Goal: Task Accomplishment & Management: Use online tool/utility

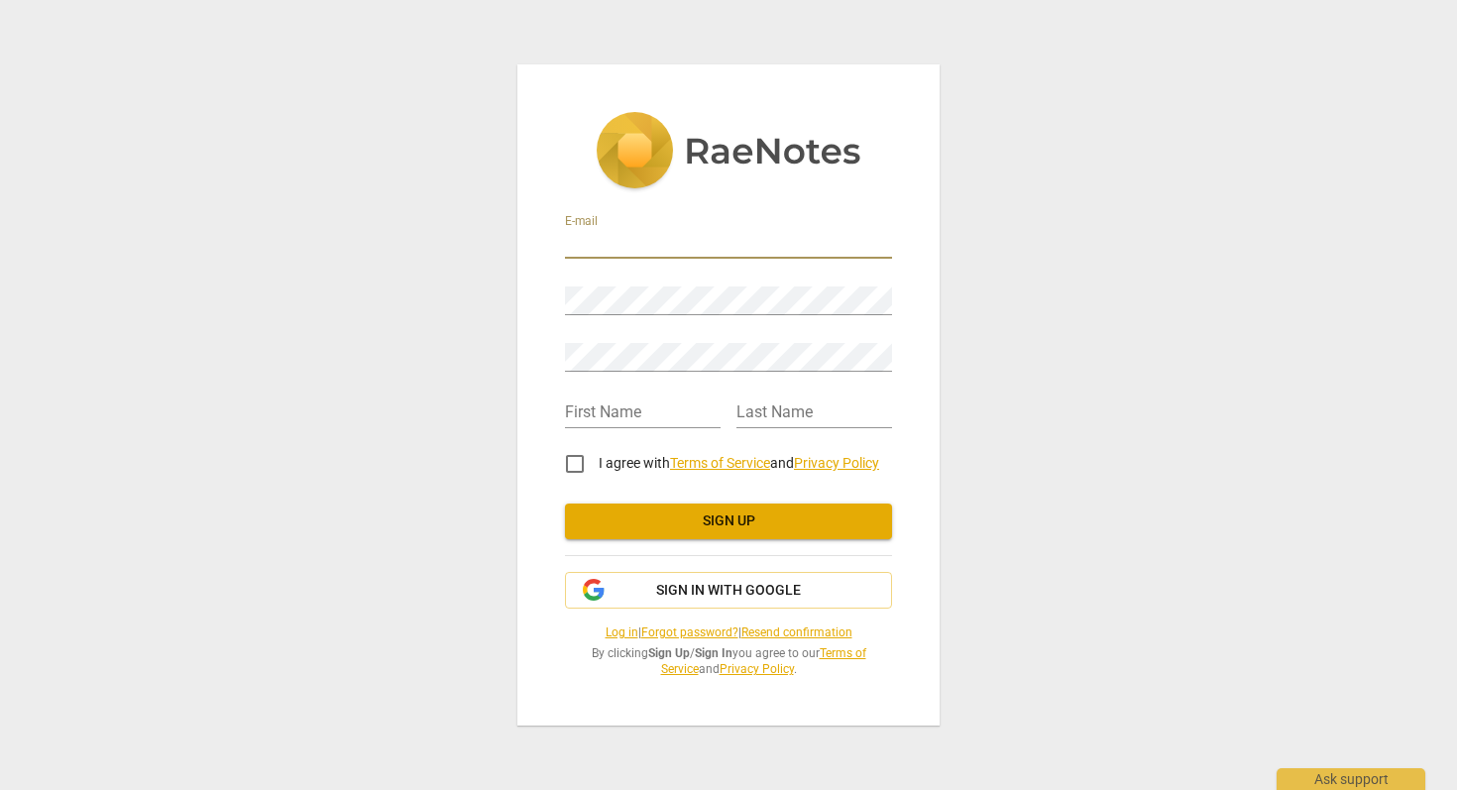
click at [673, 247] on input "email" at bounding box center [728, 244] width 327 height 29
type input "[PERSON_NAME][EMAIL_ADDRESS][DOMAIN_NAME]"
type input "[PERSON_NAME]"
type input "Cheyrol"
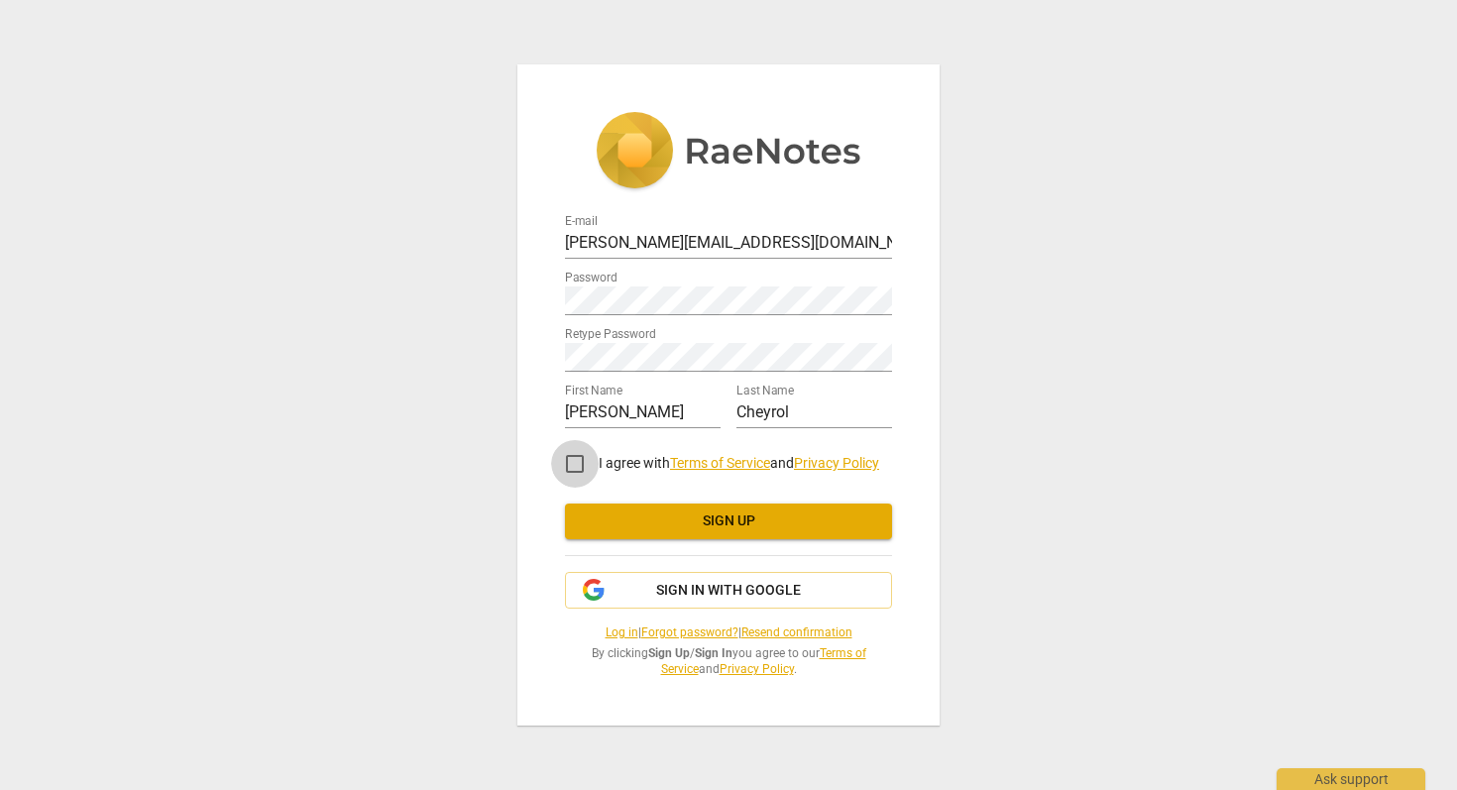
click at [577, 468] on input "I agree with Terms of Service and Privacy Policy" at bounding box center [575, 464] width 48 height 48
checkbox input "true"
click at [689, 516] on span "Sign up" at bounding box center [728, 521] width 295 height 20
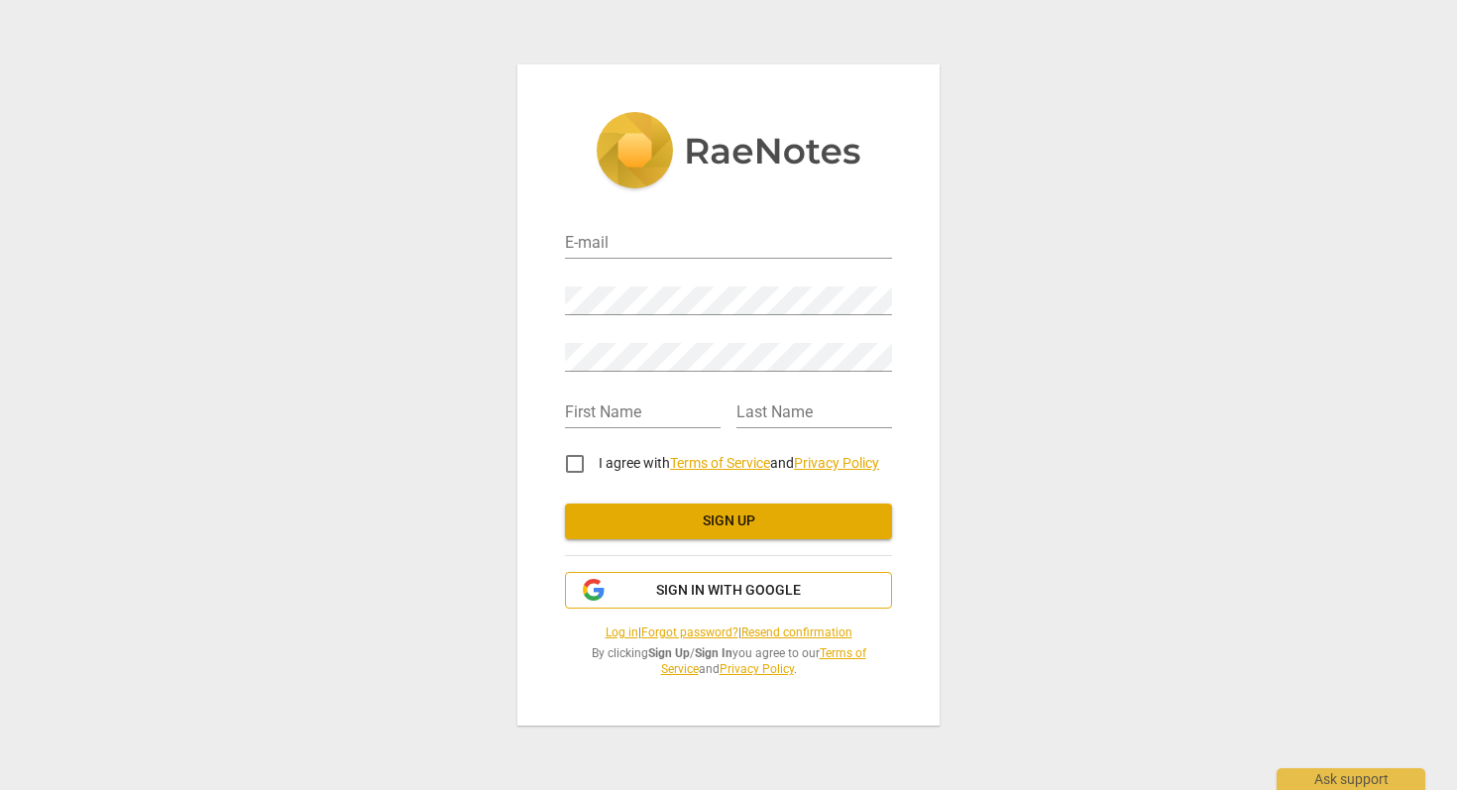
click at [733, 594] on span "Sign in with Google" at bounding box center [728, 591] width 145 height 20
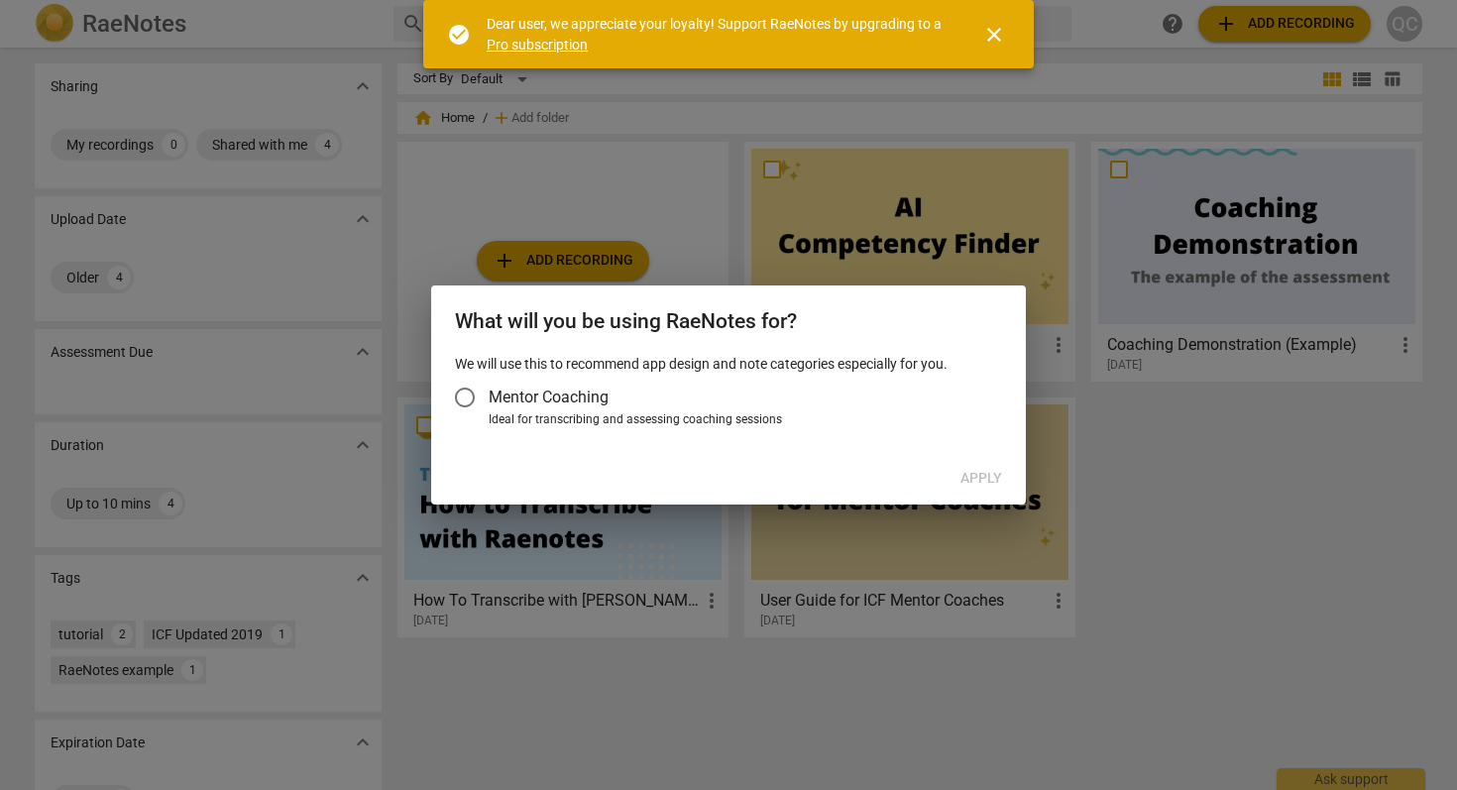
click at [524, 387] on span "Mentor Coaching" at bounding box center [549, 396] width 120 height 23
click at [489, 387] on input "Mentor Coaching" at bounding box center [465, 398] width 48 height 48
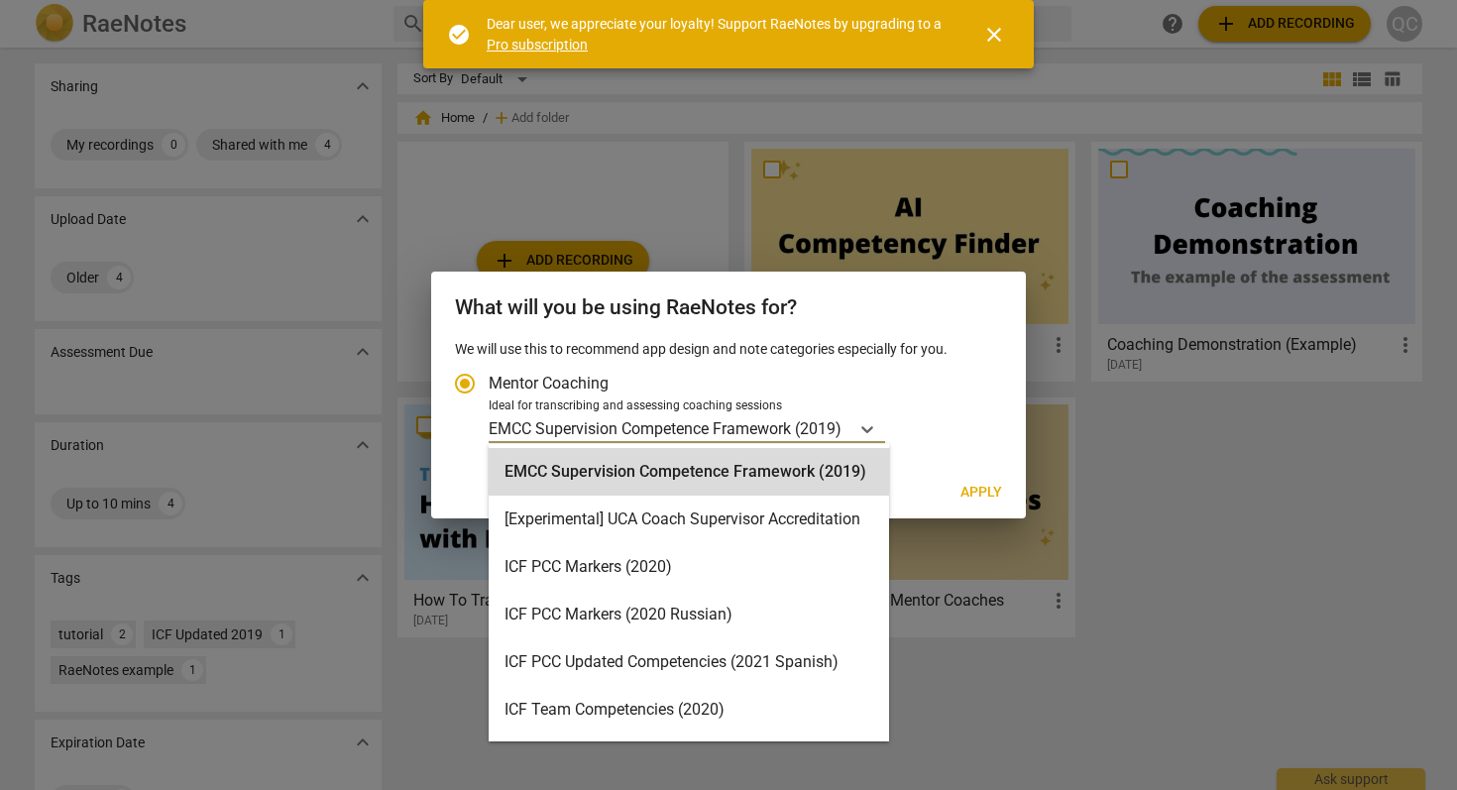
click at [785, 430] on p "EMCC Supervision Competence Framework (2019)" at bounding box center [665, 428] width 353 height 23
click at [0, 0] on input "Ideal for transcribing and assessing coaching sessions EMCC Supervision Compete…" at bounding box center [0, 0] width 0 height 0
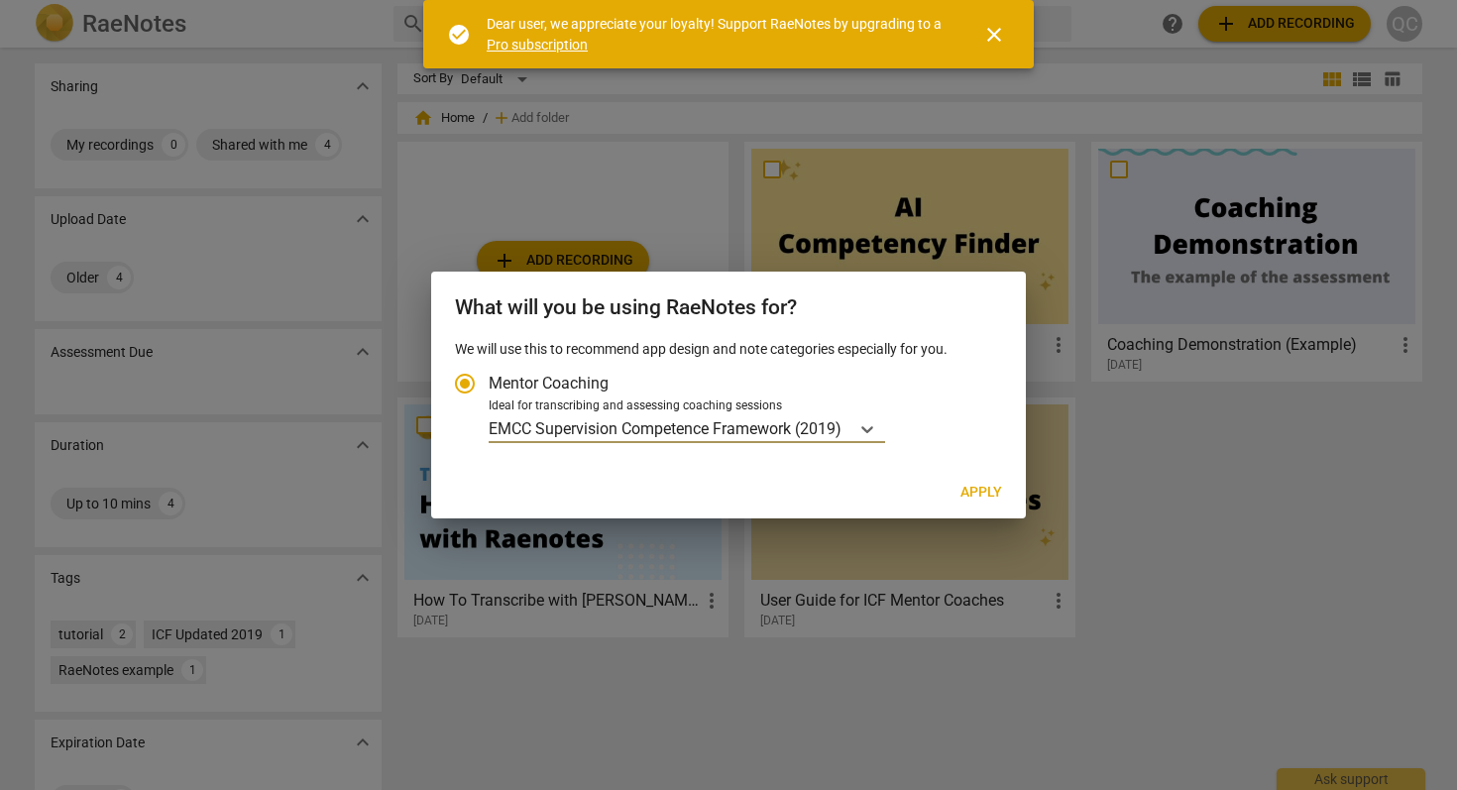
click at [682, 408] on div "Ideal for transcribing and assessing coaching sessions" at bounding box center [742, 406] width 507 height 18
click at [0, 0] on input "Ideal for transcribing and assessing coaching sessions option EMCC Supervision …" at bounding box center [0, 0] width 0 height 0
click at [685, 427] on p "EMCC Supervision Competence Framework (2019)" at bounding box center [665, 428] width 353 height 23
click at [0, 0] on input "Ideal for transcribing and assessing coaching sessions EMCC Supervision Compete…" at bounding box center [0, 0] width 0 height 0
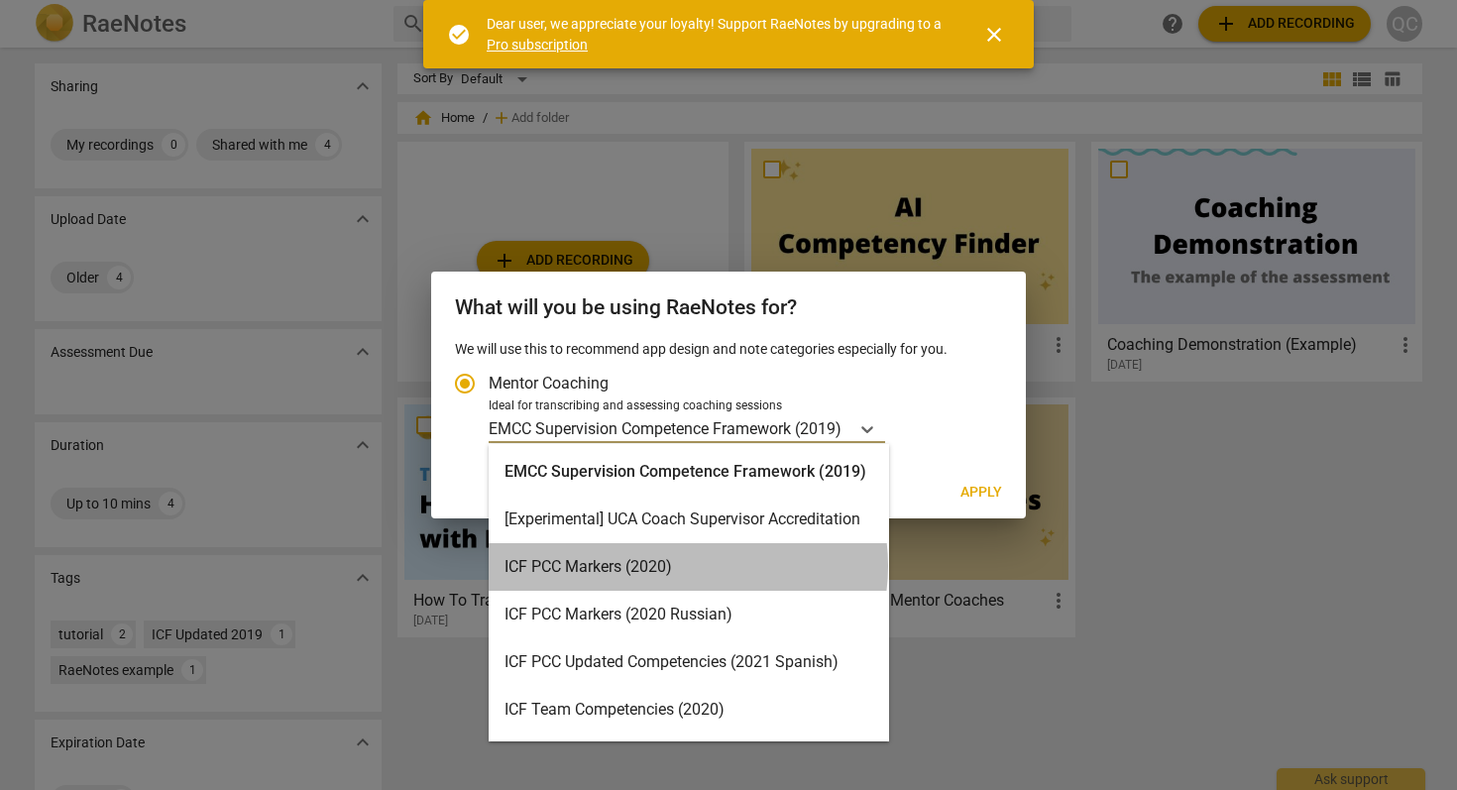
click at [687, 566] on div "ICF PCC Markers (2020)" at bounding box center [689, 567] width 400 height 48
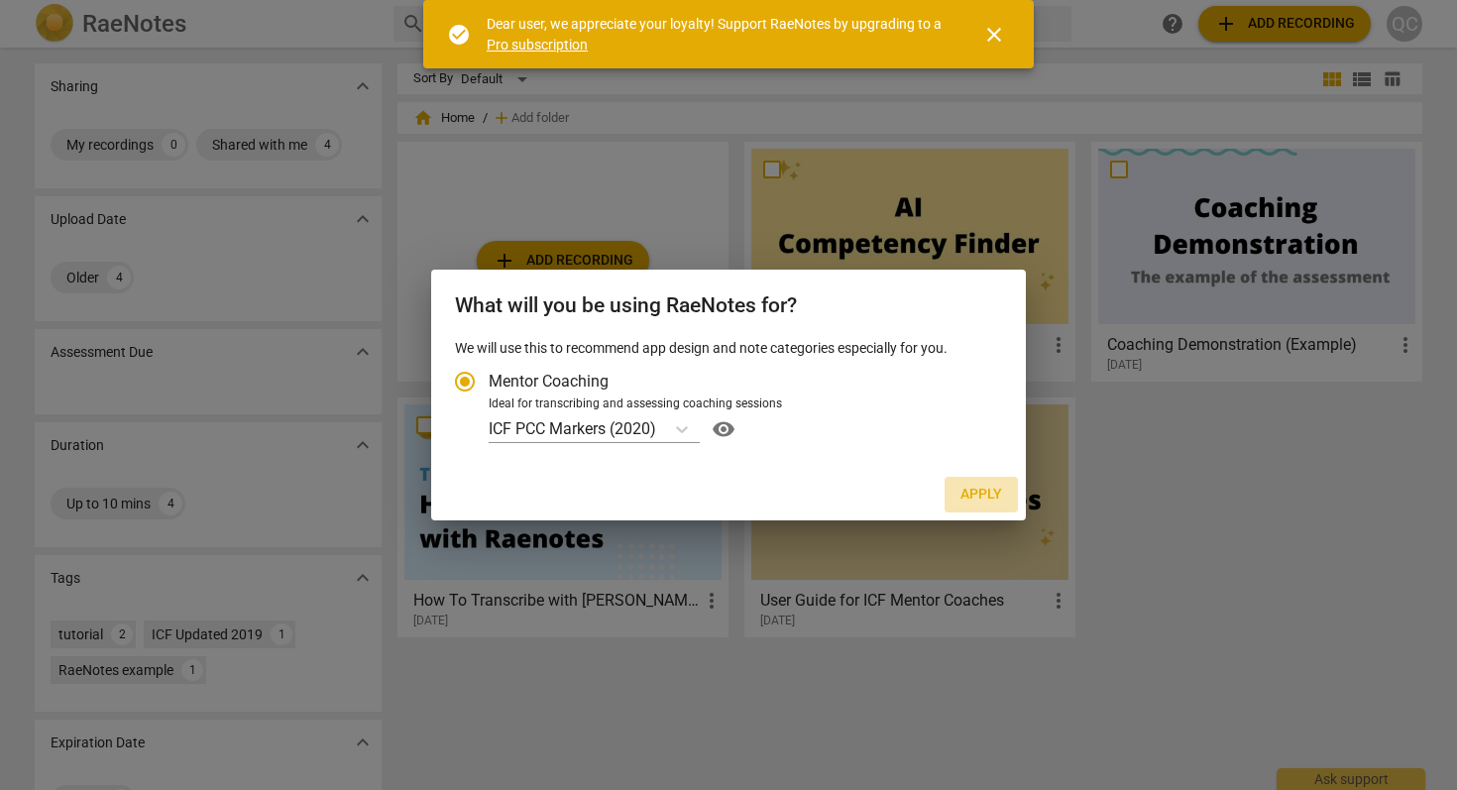
click at [983, 493] on span "Apply" at bounding box center [981, 495] width 42 height 20
radio input "false"
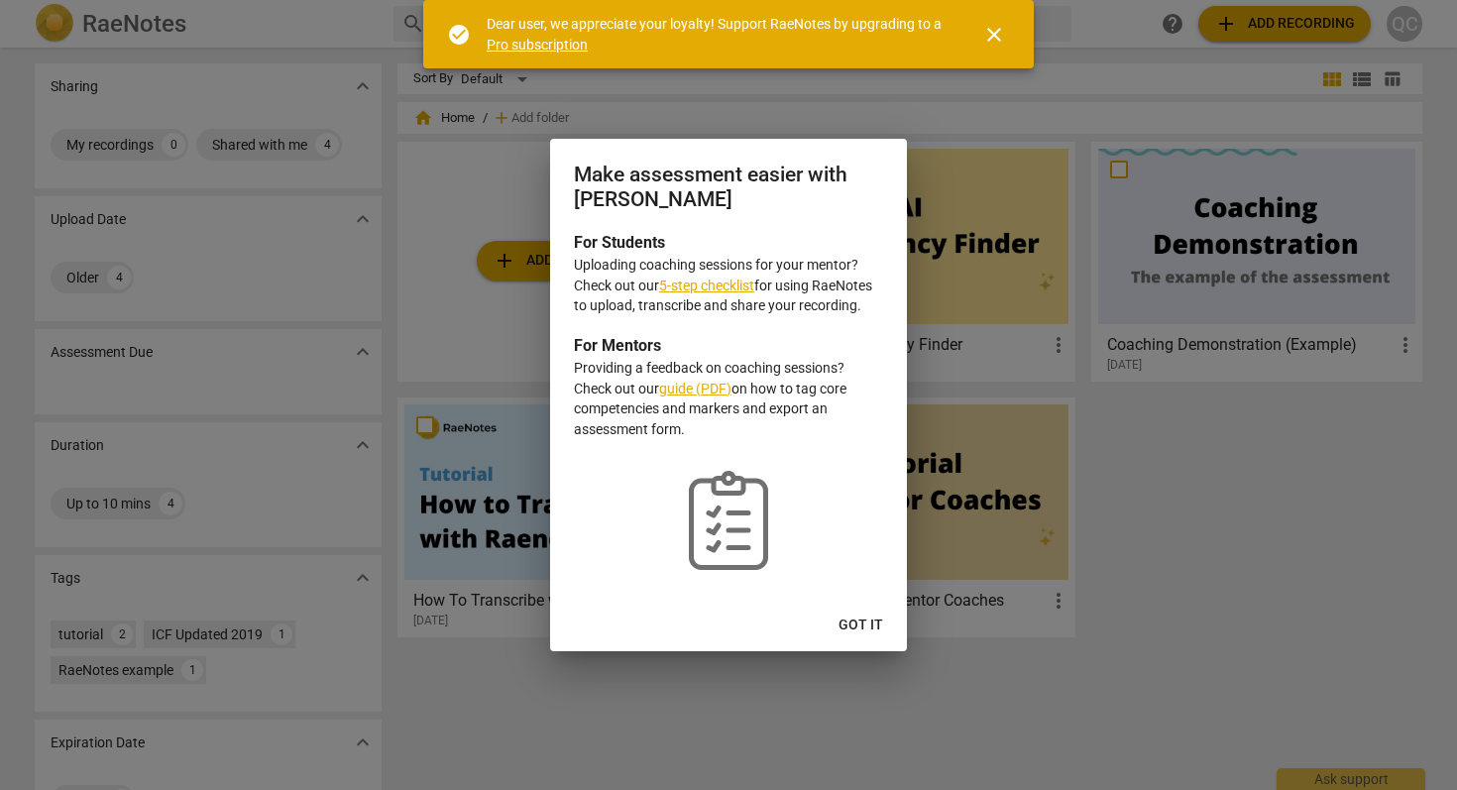
click at [870, 630] on span "Got it" at bounding box center [860, 625] width 45 height 20
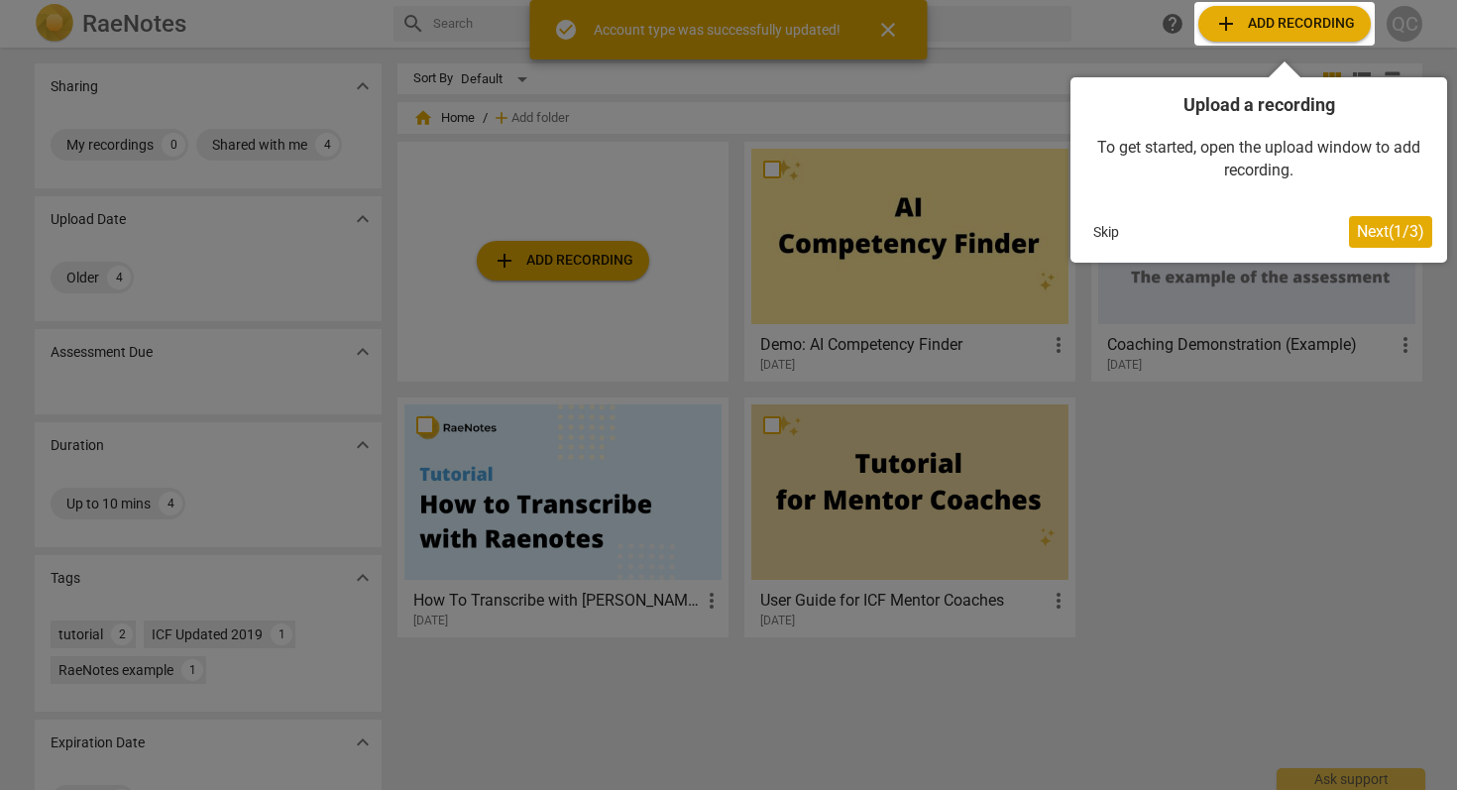
click at [1118, 230] on button "Skip" at bounding box center [1106, 232] width 42 height 30
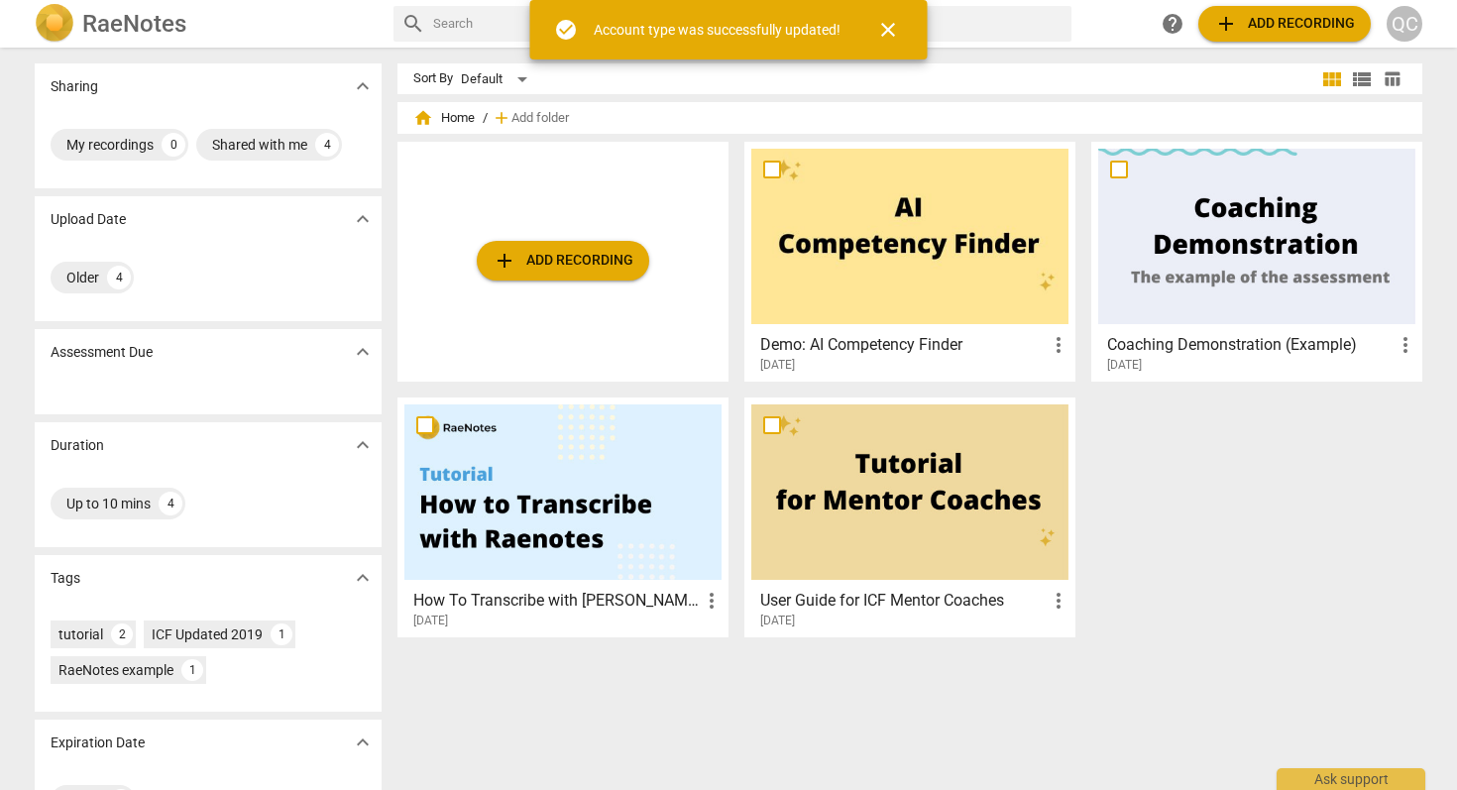
click at [594, 258] on span "add Add recording" at bounding box center [562, 261] width 141 height 24
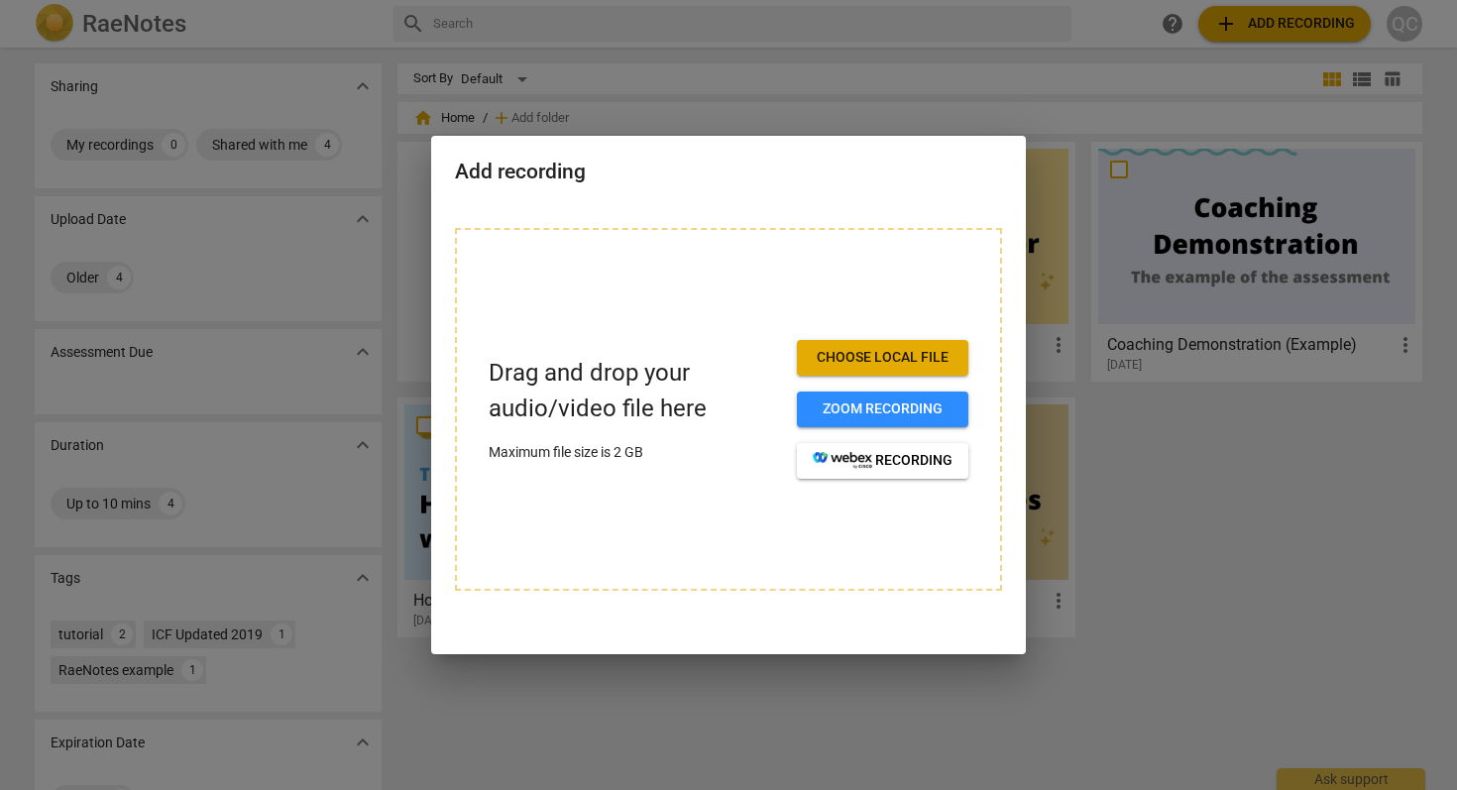
click at [859, 369] on button "Choose local file" at bounding box center [882, 358] width 171 height 36
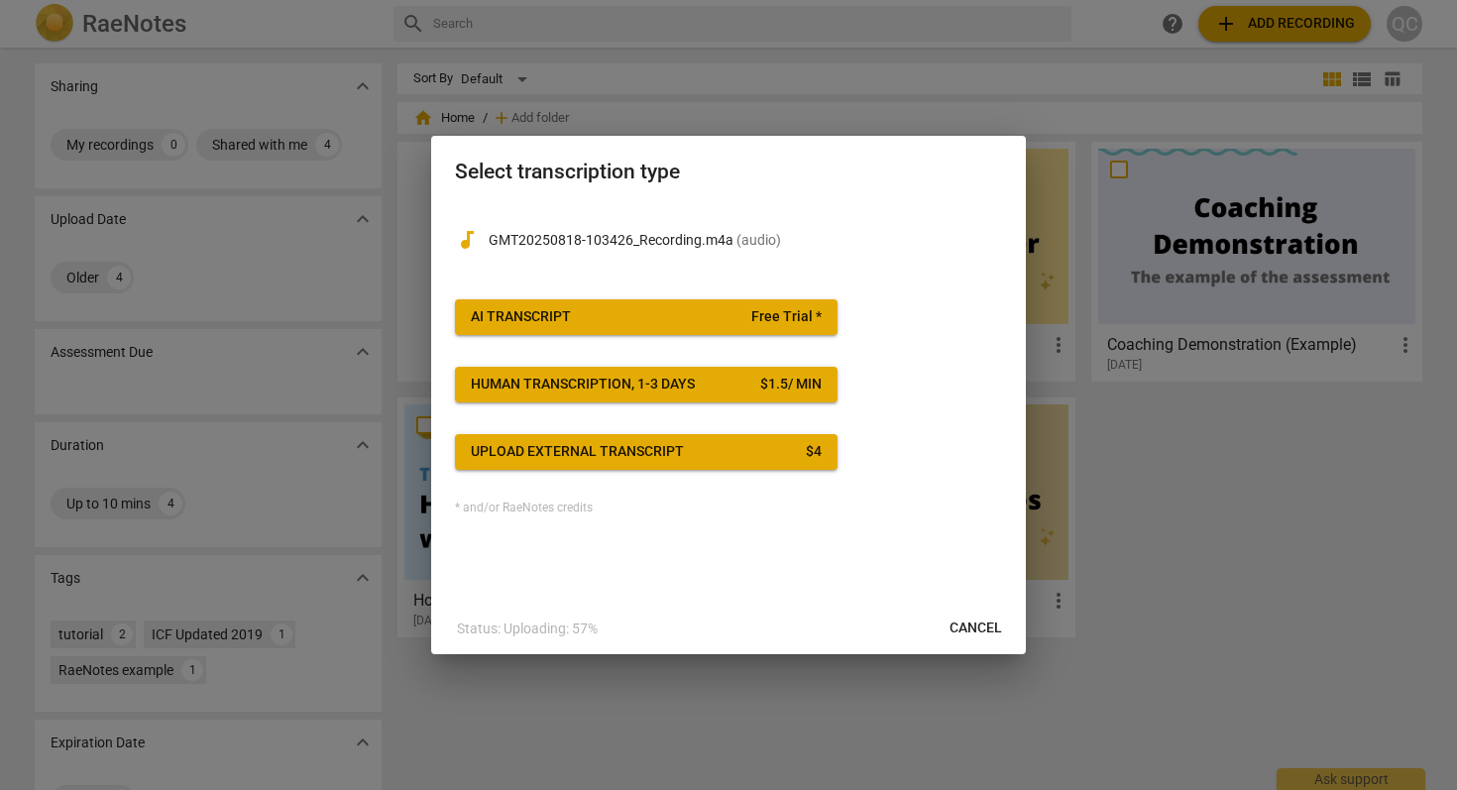
click at [664, 319] on span "AI Transcript Free Trial *" at bounding box center [646, 317] width 351 height 20
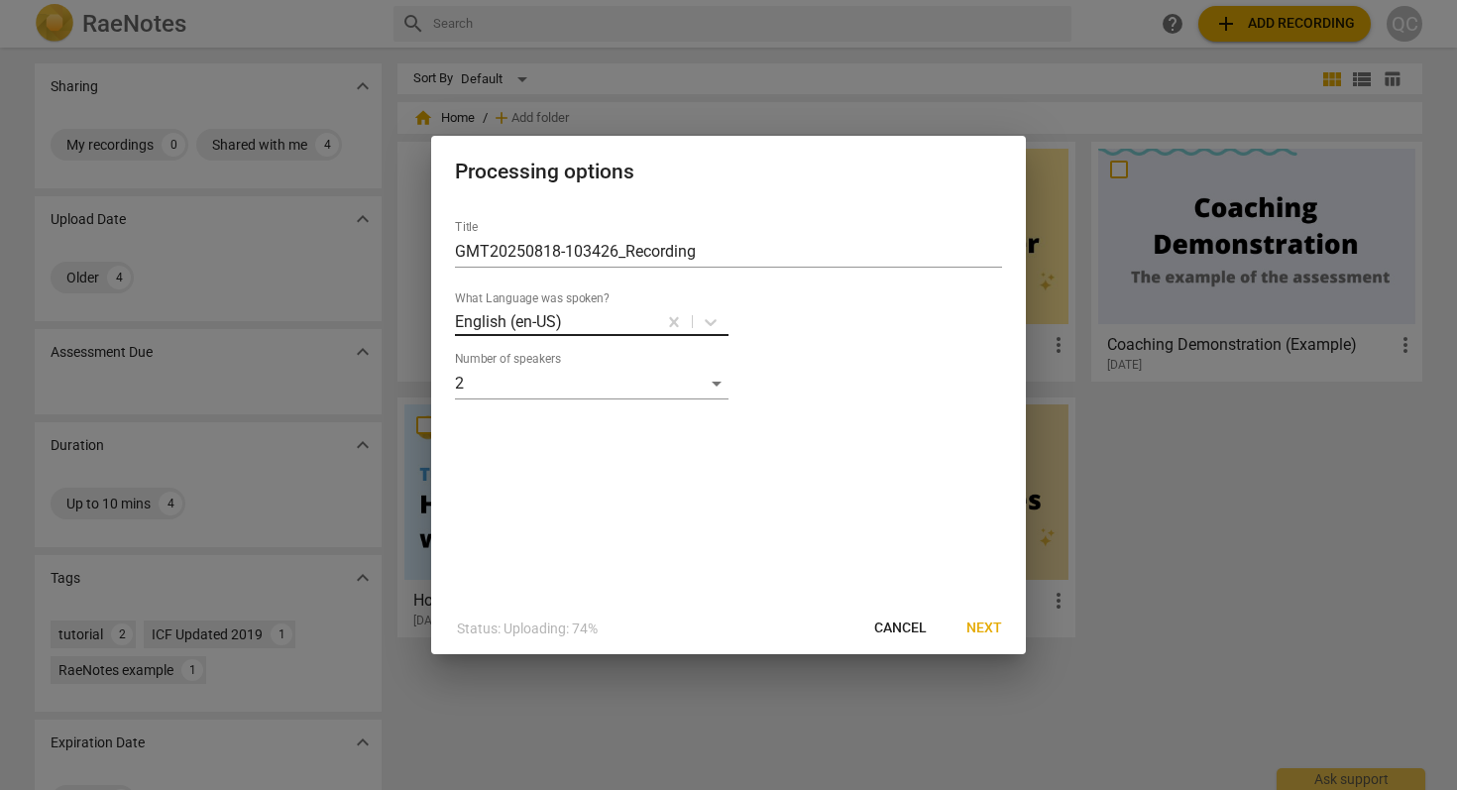
click at [612, 319] on div at bounding box center [609, 321] width 90 height 23
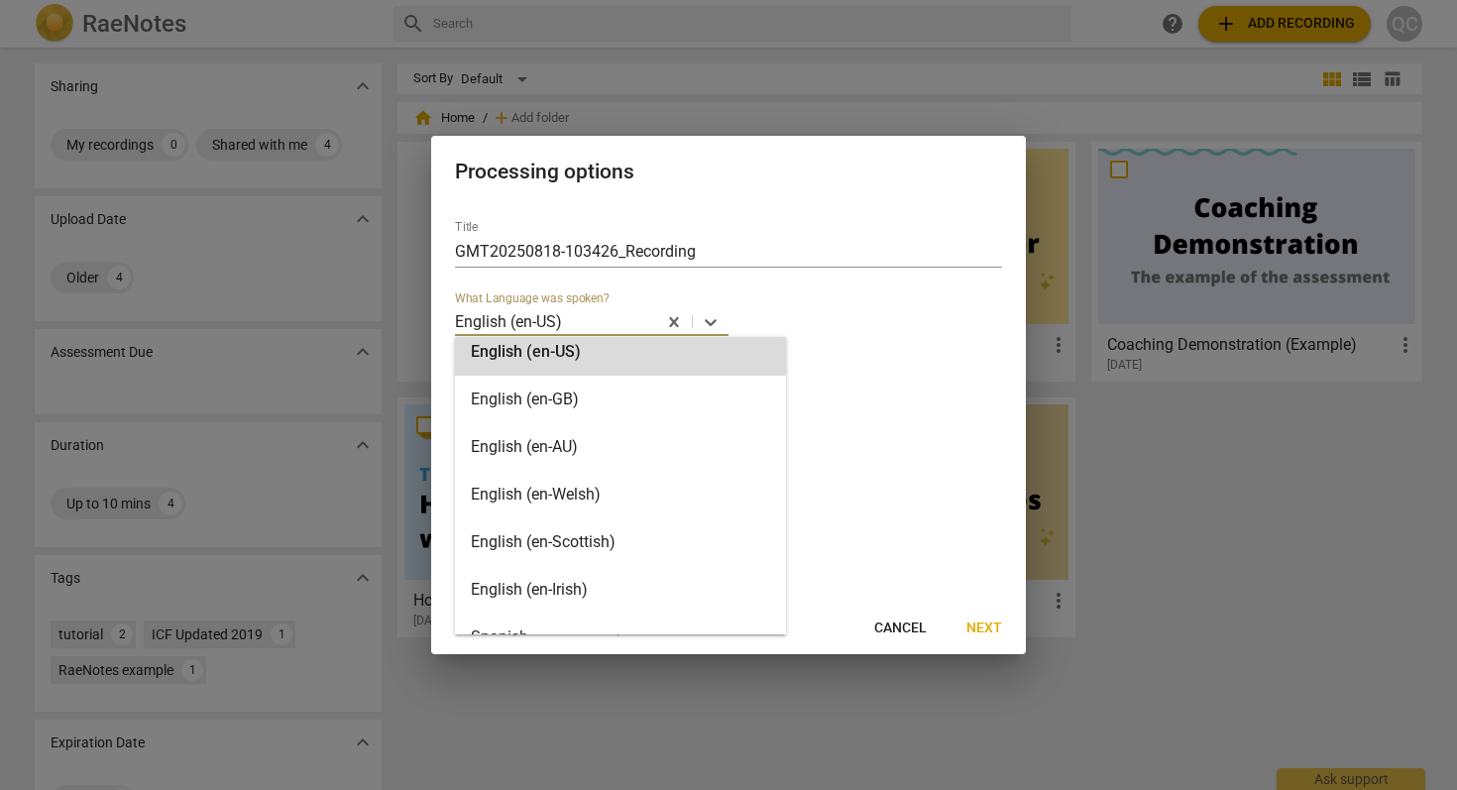
scroll to position [15, 0]
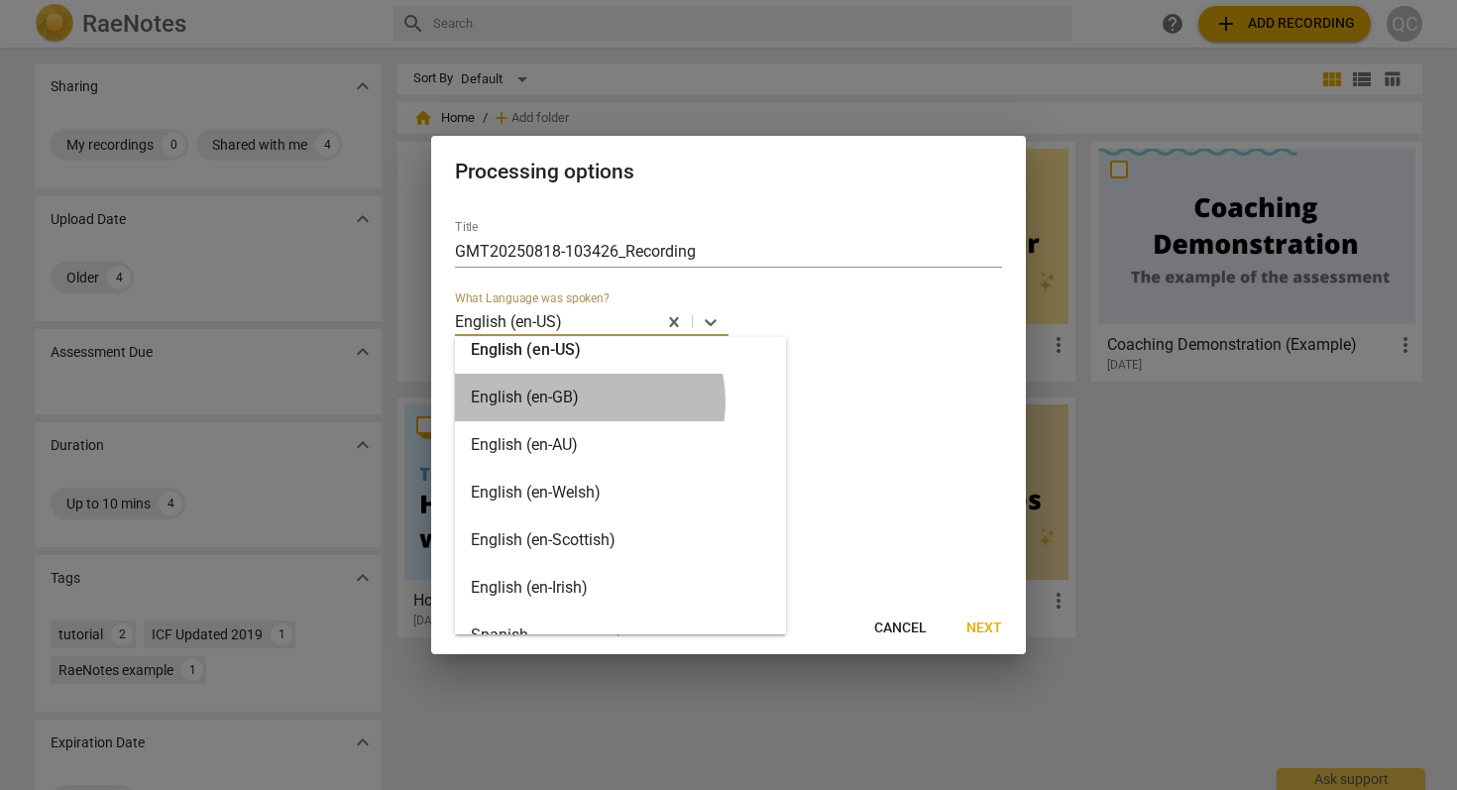
click at [588, 401] on div "English (en-GB)" at bounding box center [620, 398] width 331 height 48
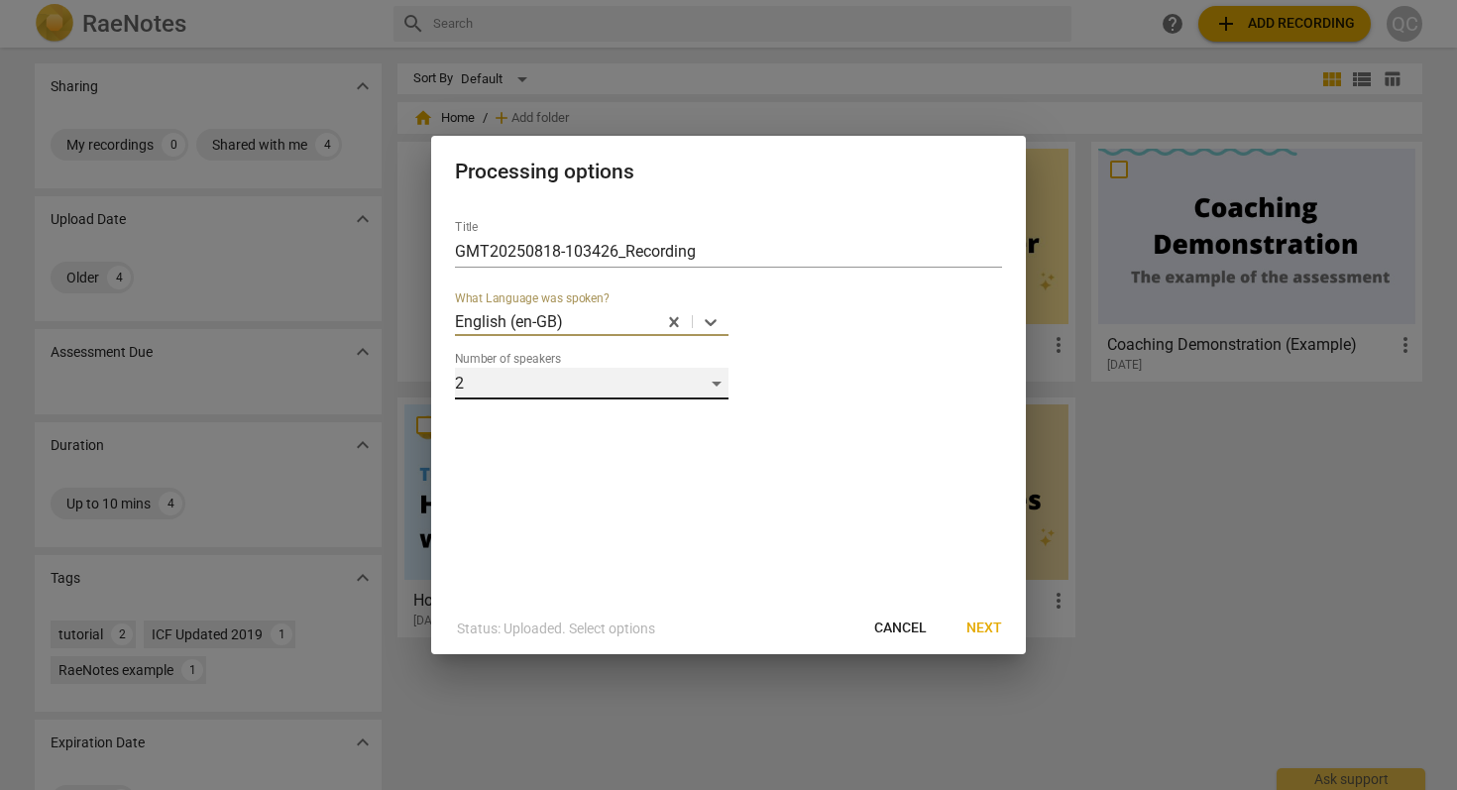
click at [556, 389] on div "2" at bounding box center [591, 384] width 273 height 32
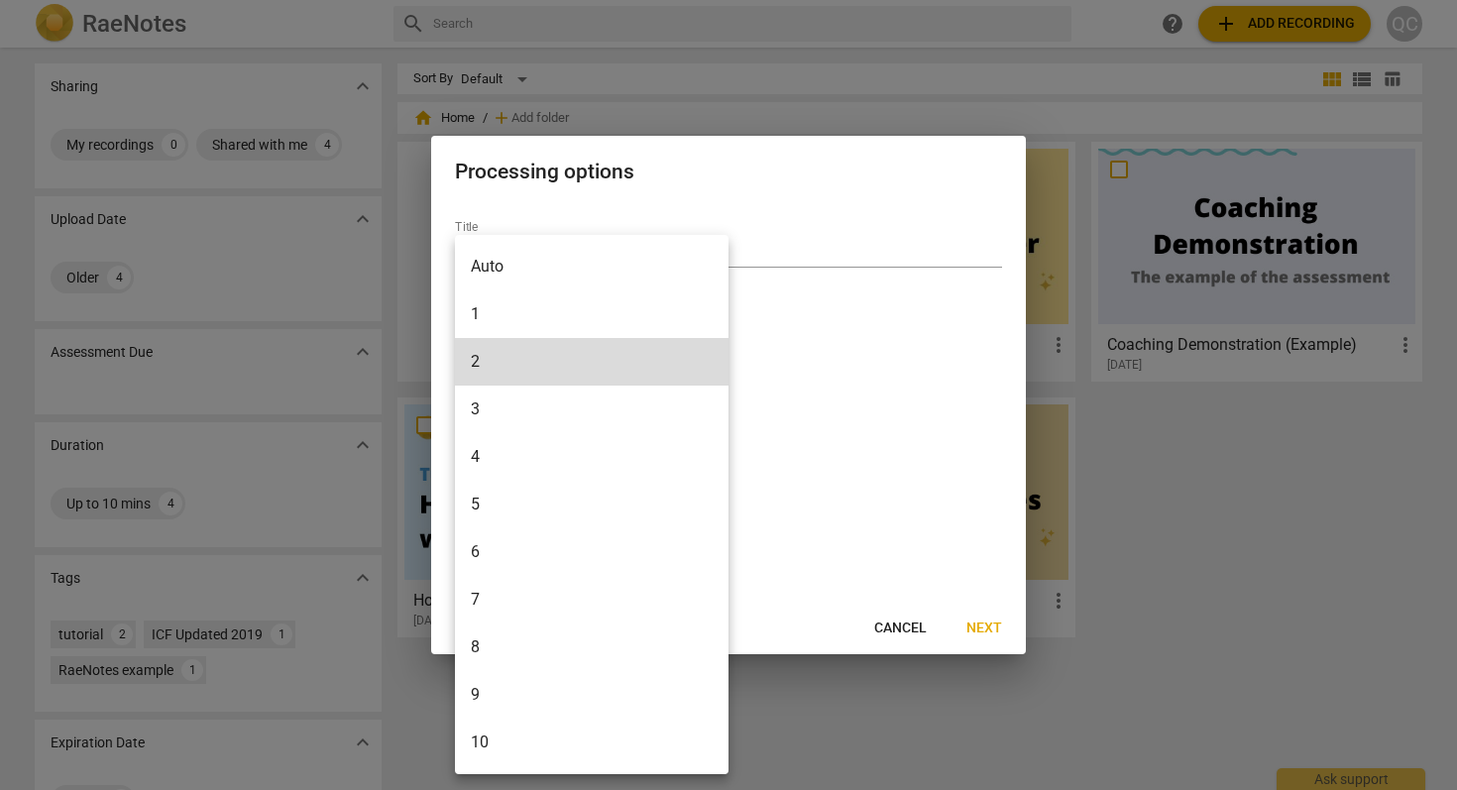
click at [862, 410] on div at bounding box center [728, 395] width 1457 height 790
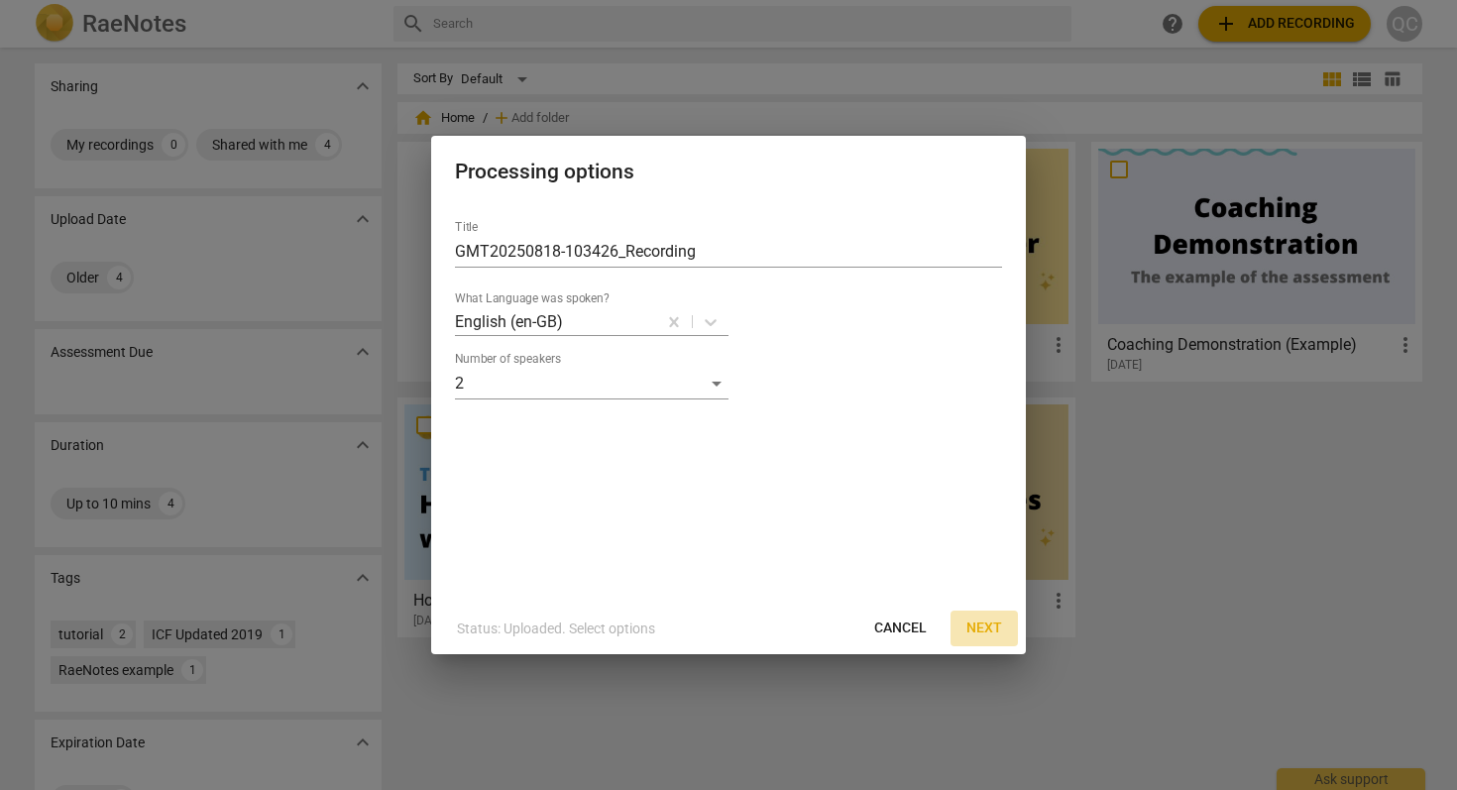
click at [985, 624] on span "Next" at bounding box center [984, 628] width 36 height 20
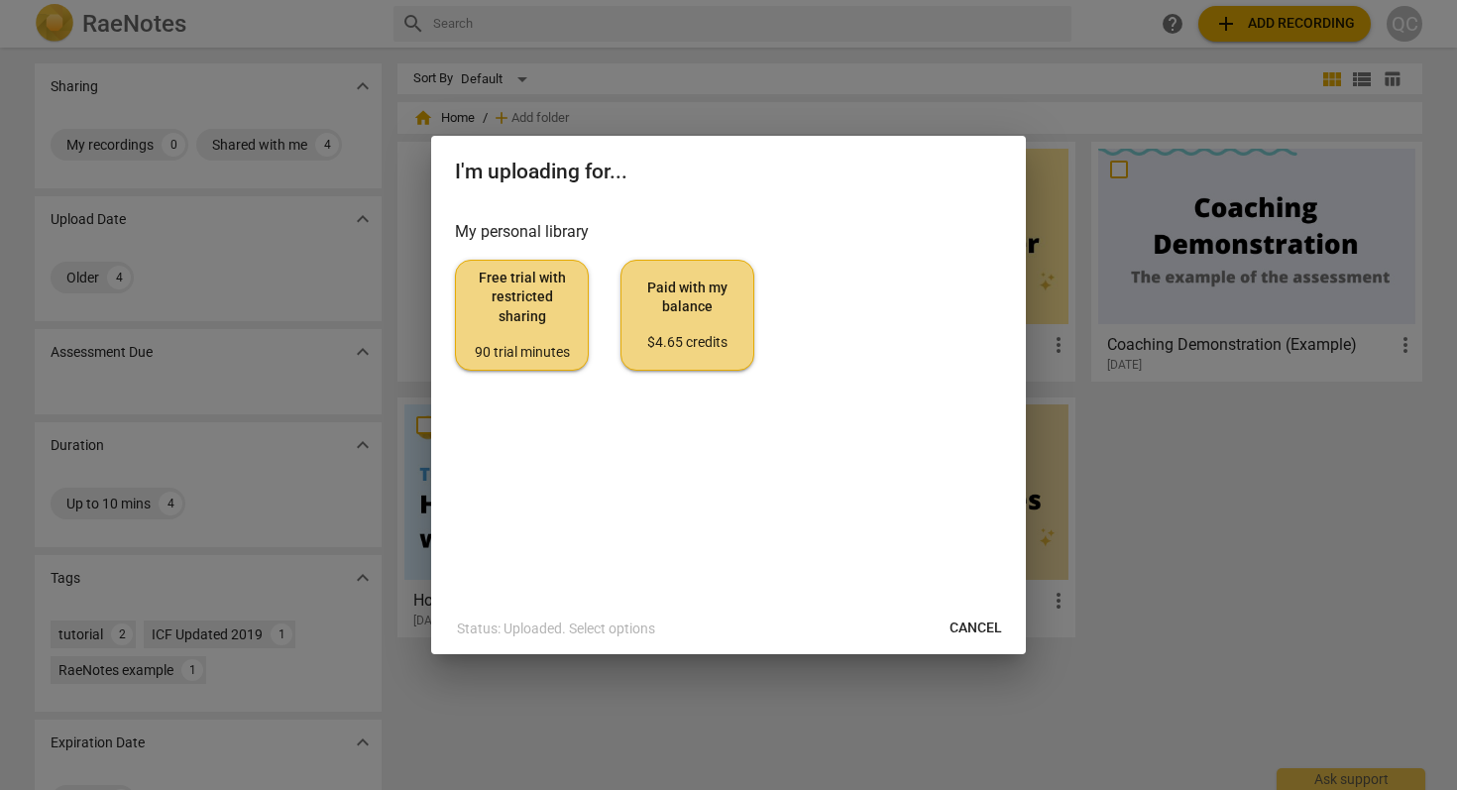
click at [523, 315] on span "Free trial with restricted sharing 90 trial minutes" at bounding box center [522, 315] width 100 height 93
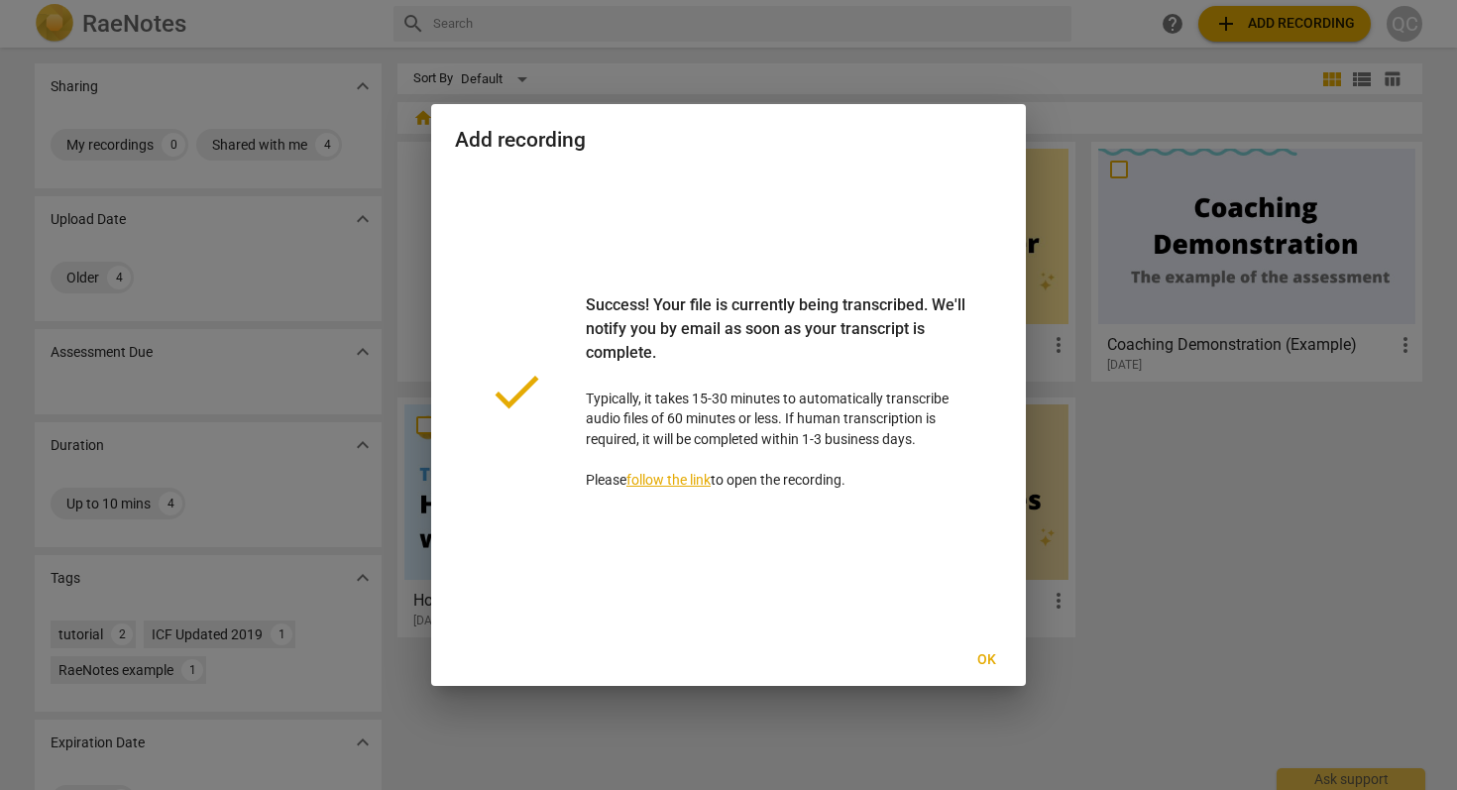
click at [987, 664] on span "Ok" at bounding box center [986, 660] width 32 height 20
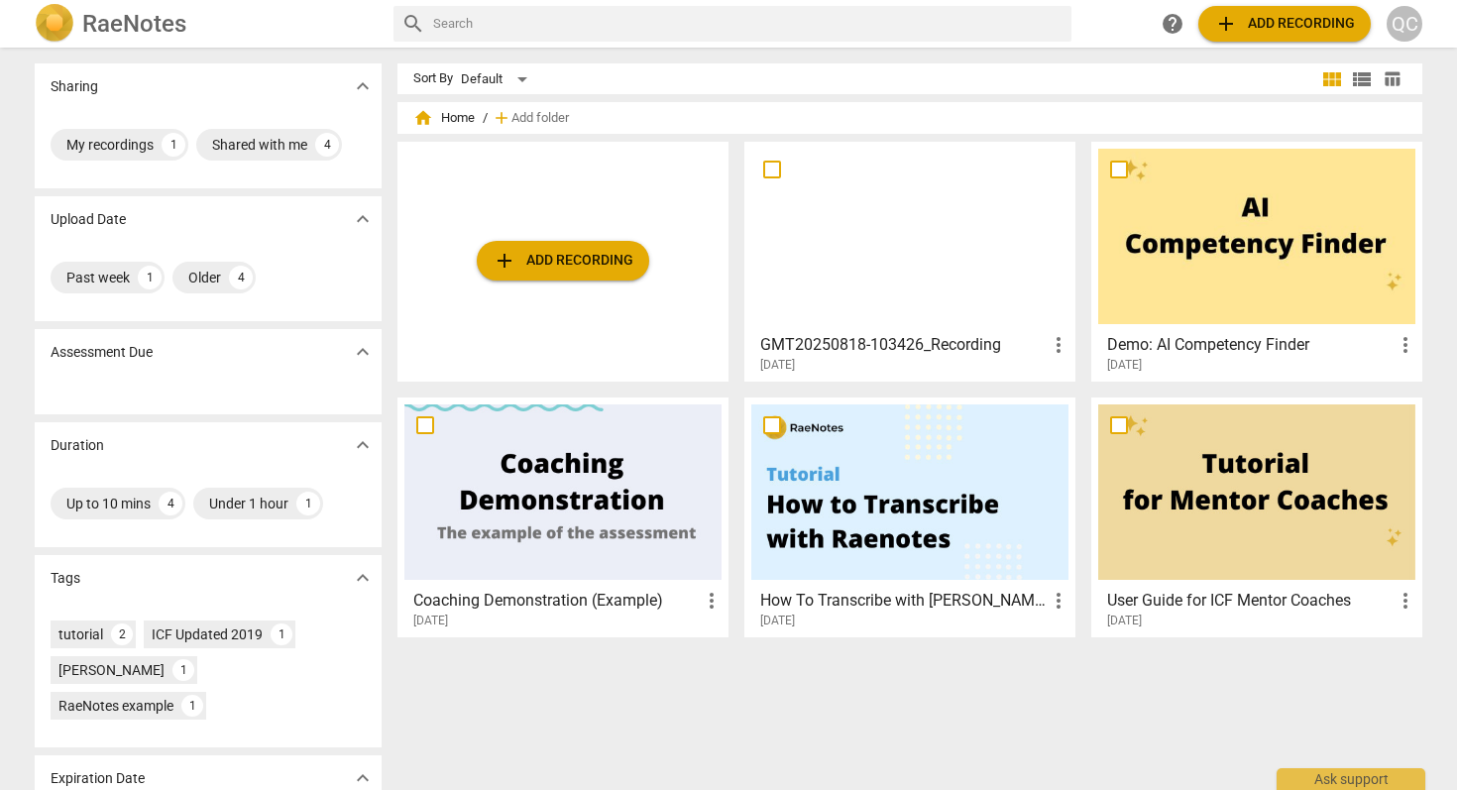
click at [896, 261] on div at bounding box center [909, 236] width 317 height 175
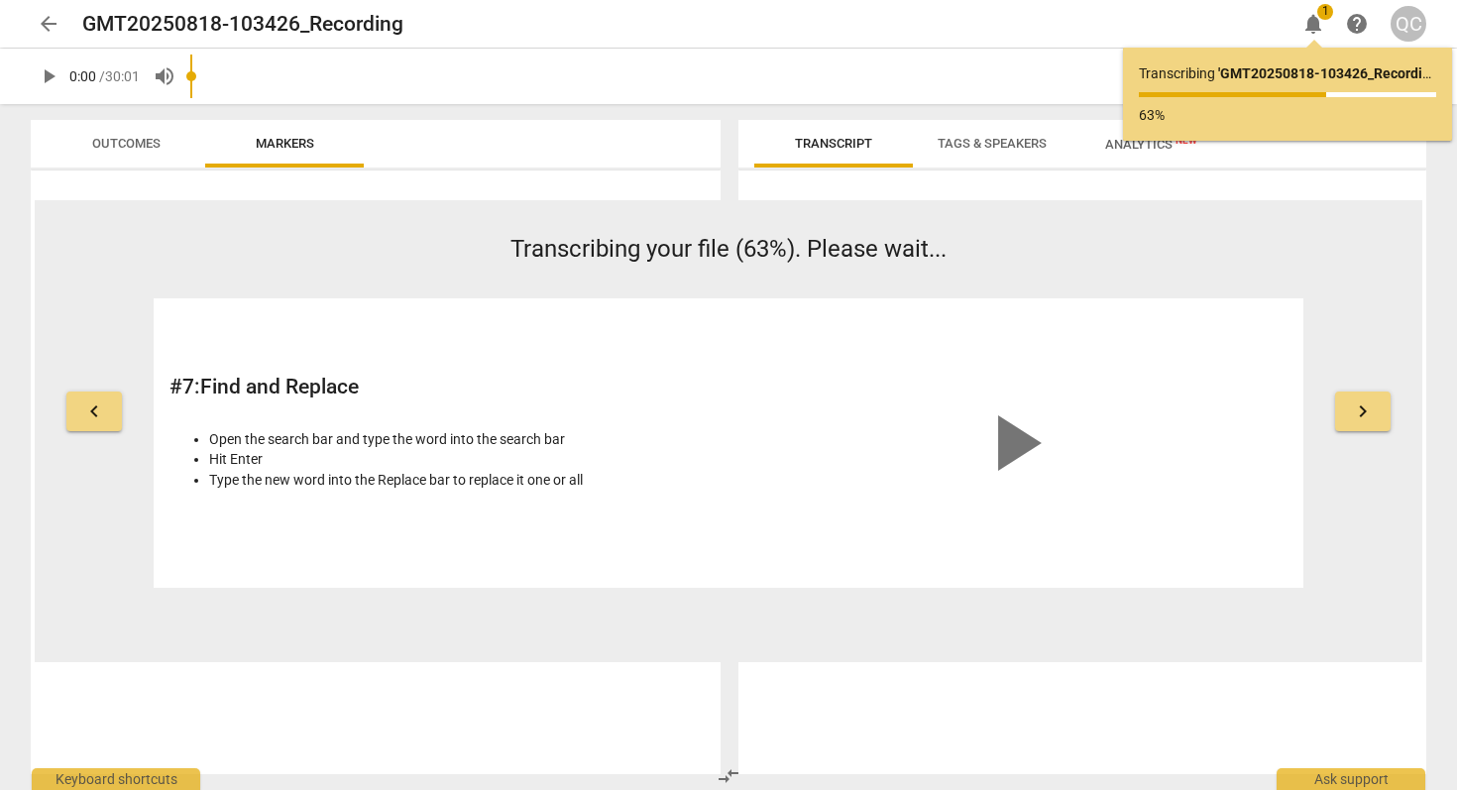
click at [58, 77] on span "play_arrow" at bounding box center [49, 76] width 24 height 24
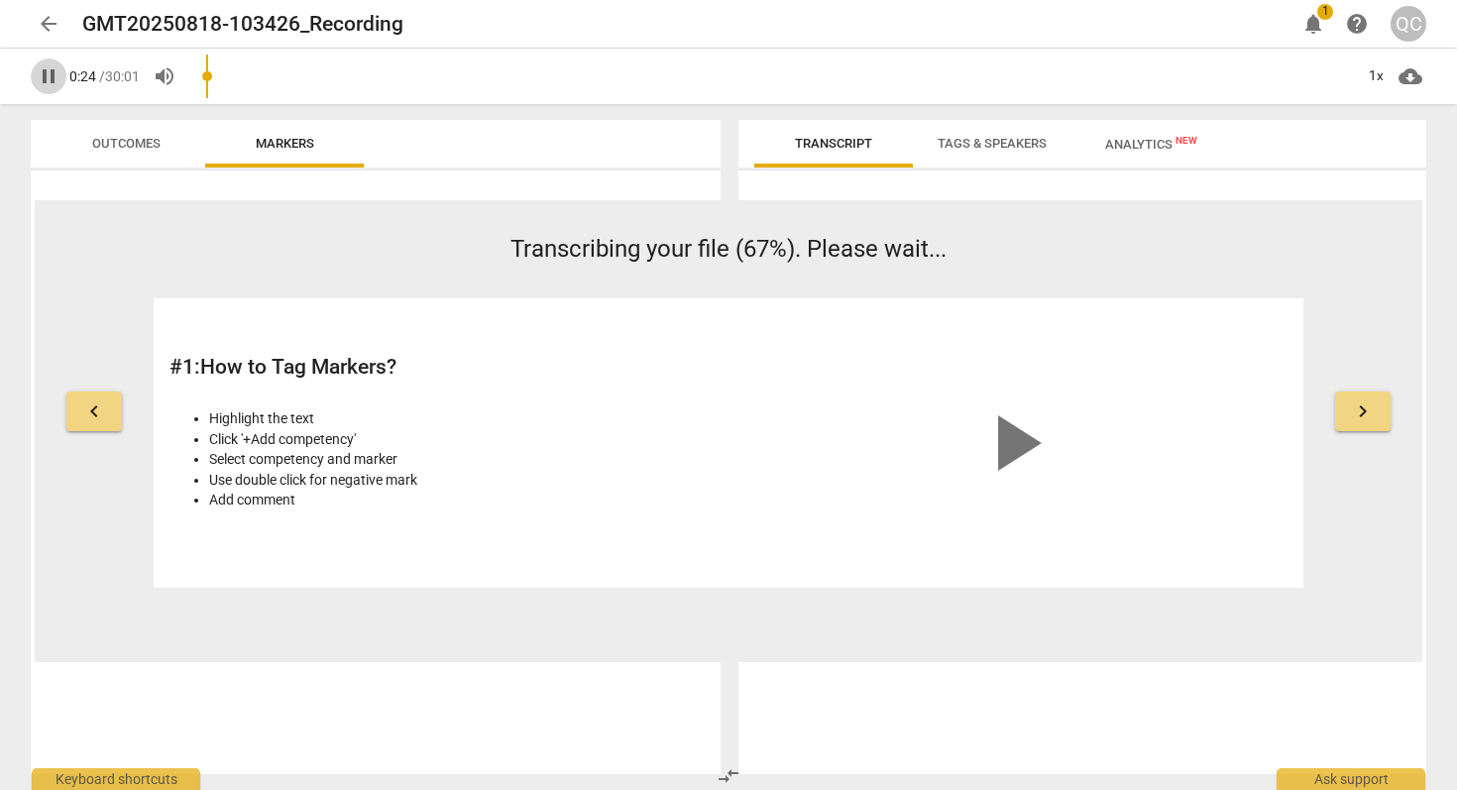
click at [54, 76] on span "pause" at bounding box center [49, 76] width 24 height 24
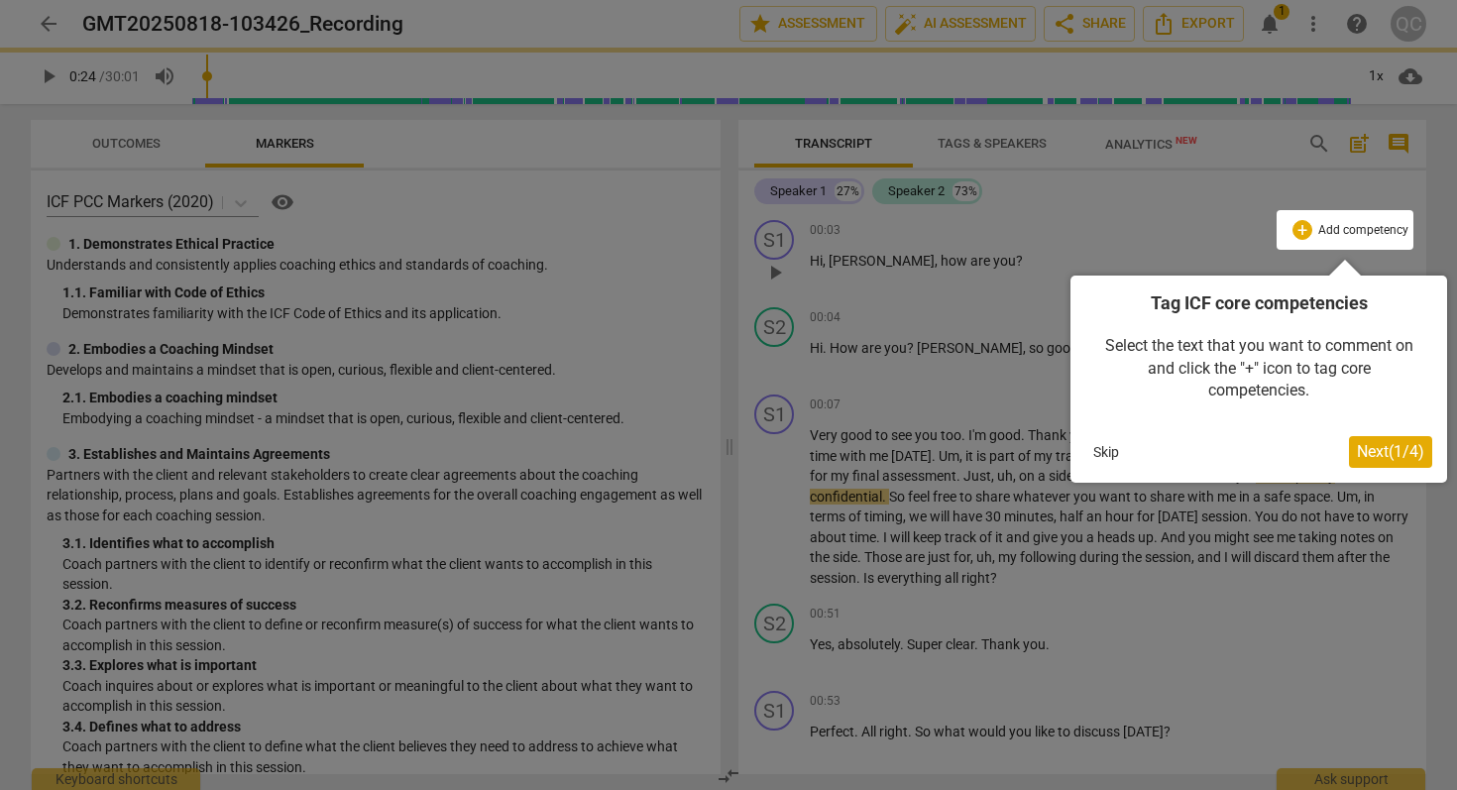
type input "24"
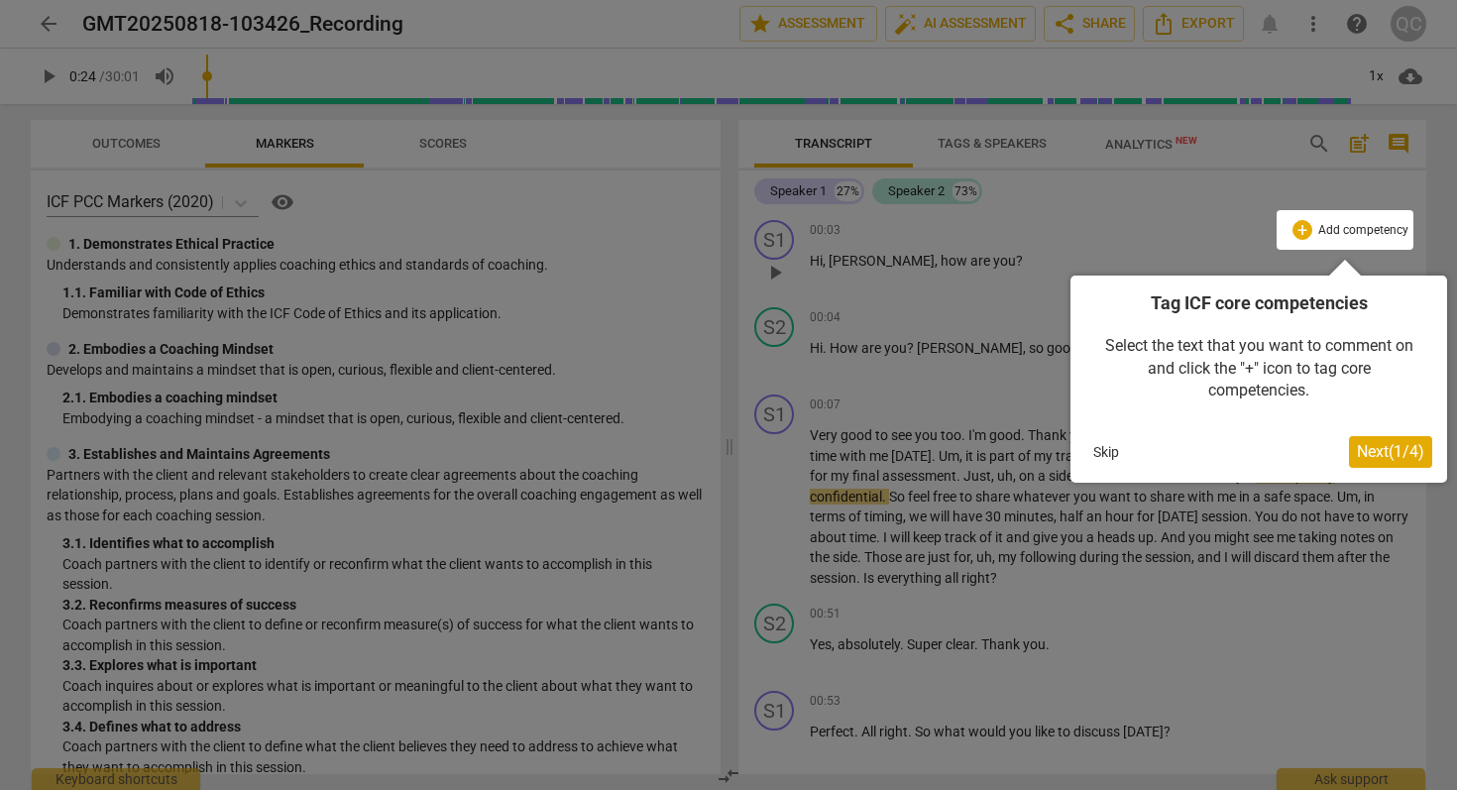
click at [1405, 457] on span "Next ( 1 / 4 )" at bounding box center [1390, 451] width 67 height 19
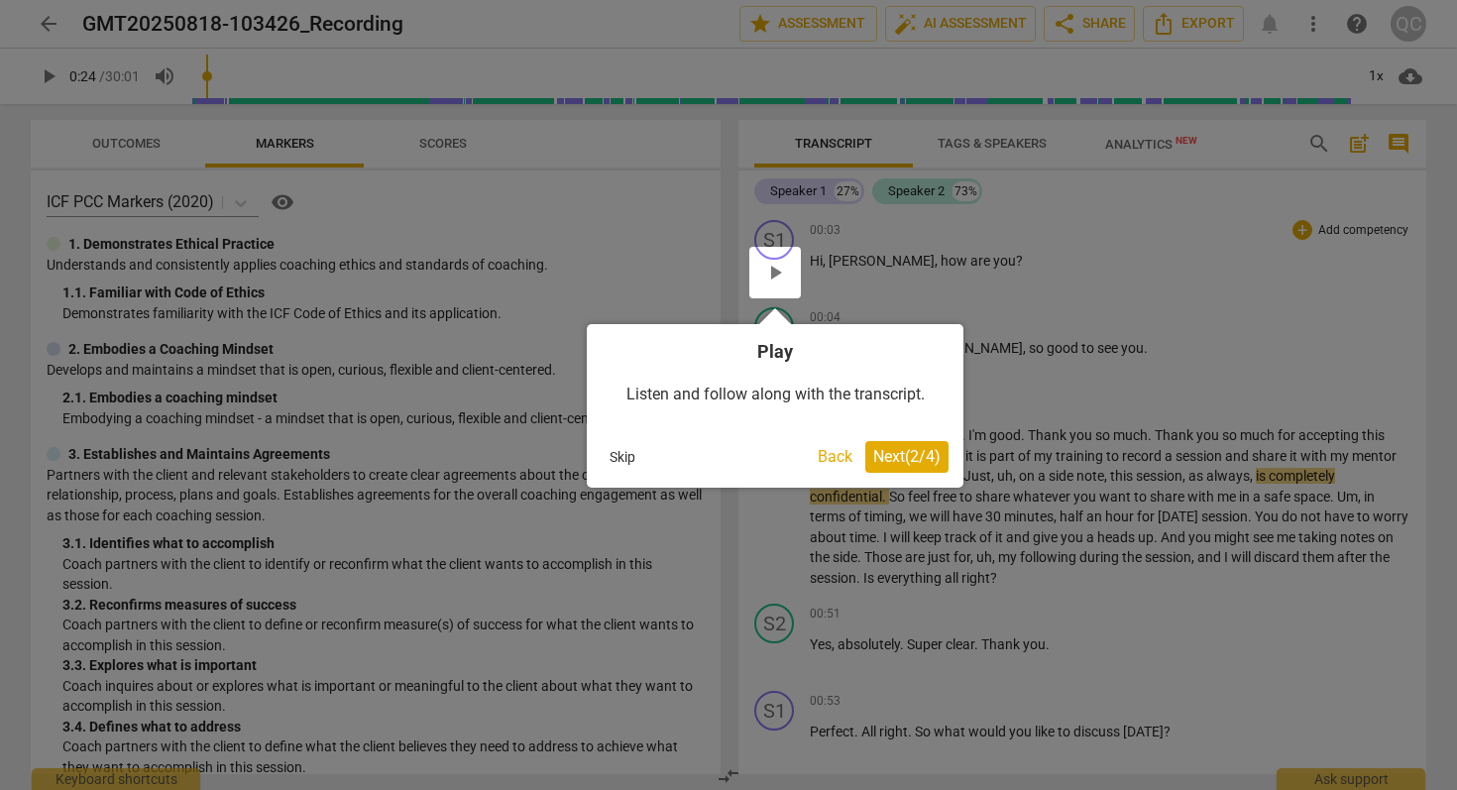
click at [923, 452] on span "Next ( 2 / 4 )" at bounding box center [906, 456] width 67 height 19
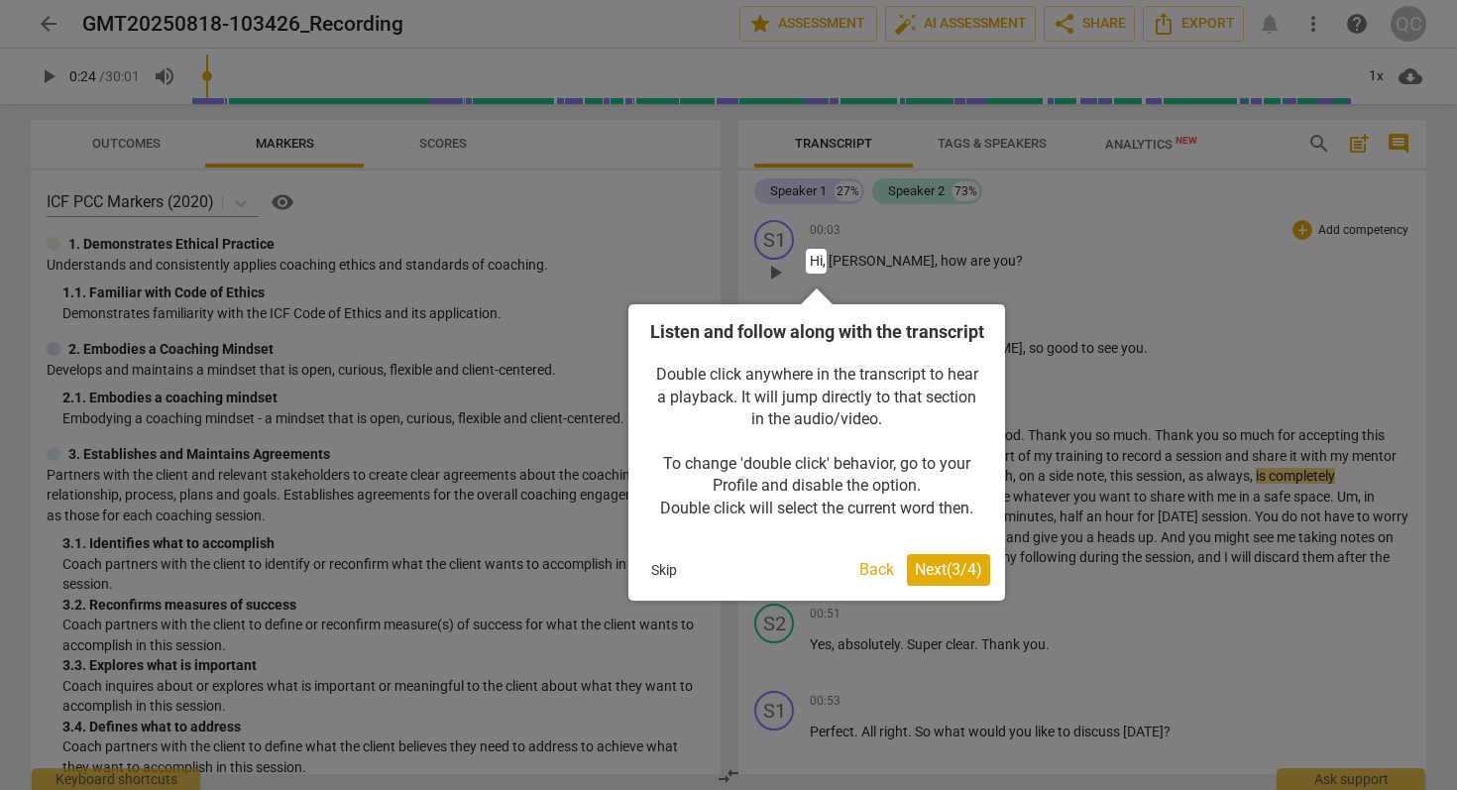
click at [936, 580] on button "Next ( 3 / 4 )" at bounding box center [948, 570] width 83 height 32
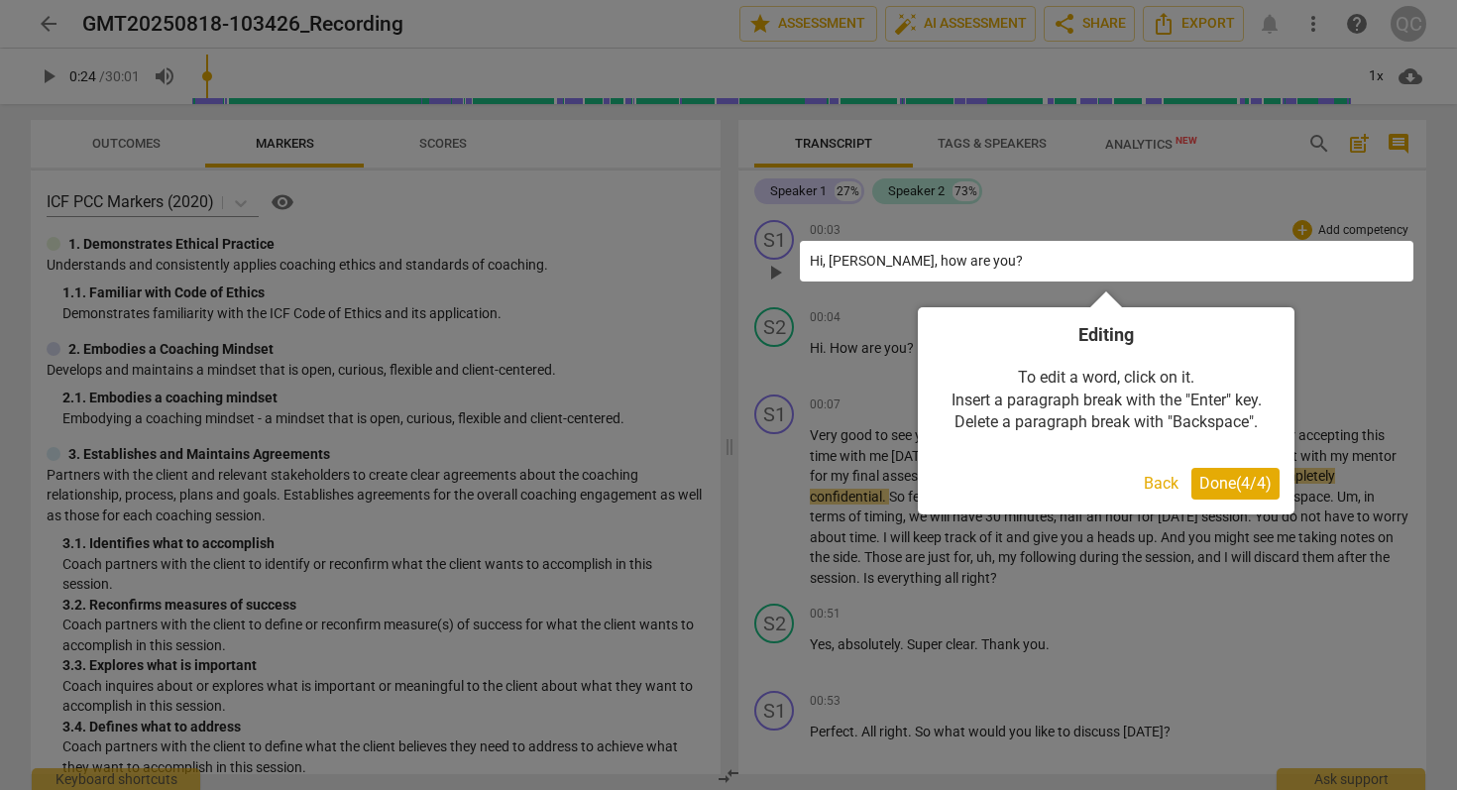
click at [1211, 482] on span "Done ( 4 / 4 )" at bounding box center [1235, 483] width 72 height 19
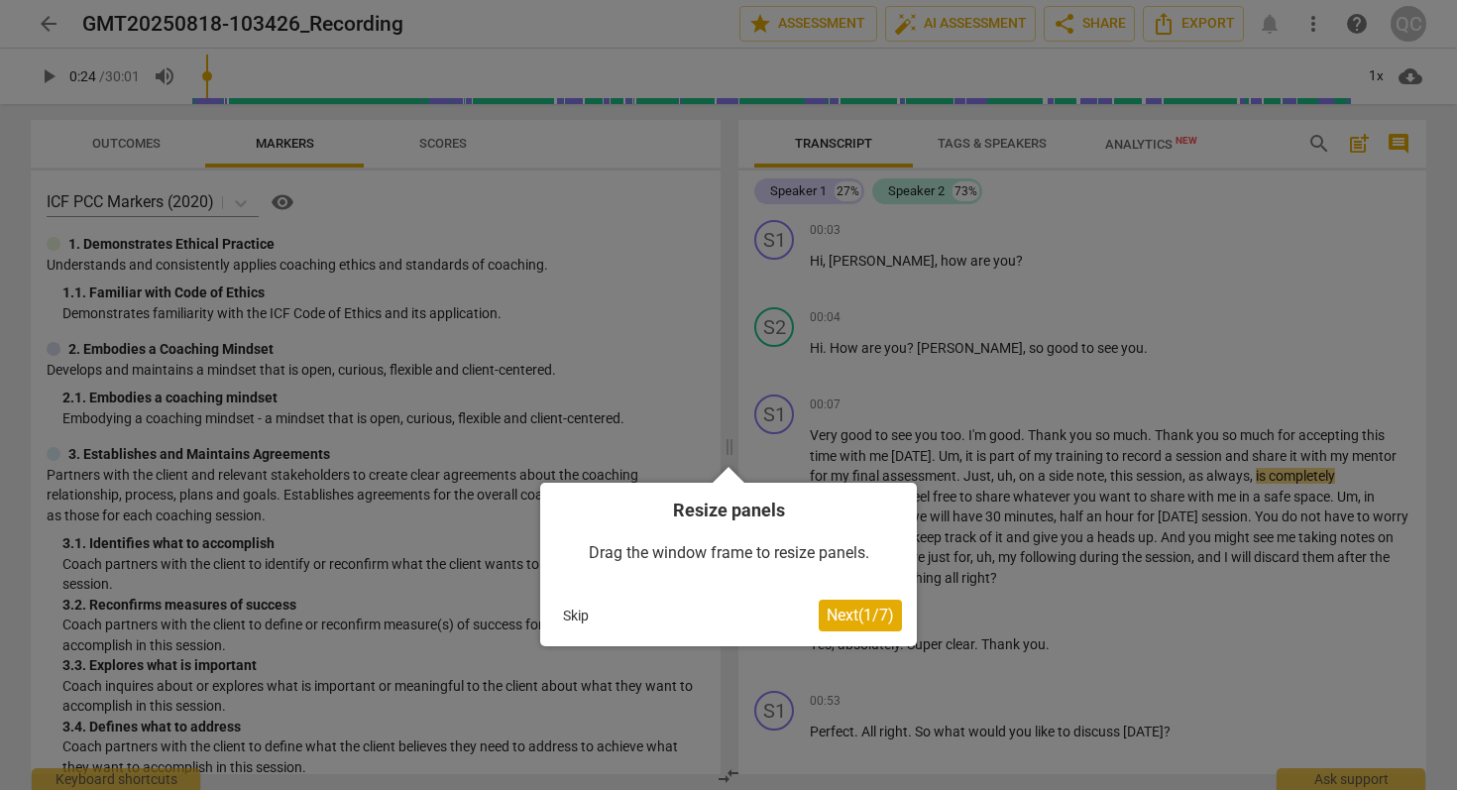
click at [570, 609] on button "Skip" at bounding box center [576, 615] width 42 height 30
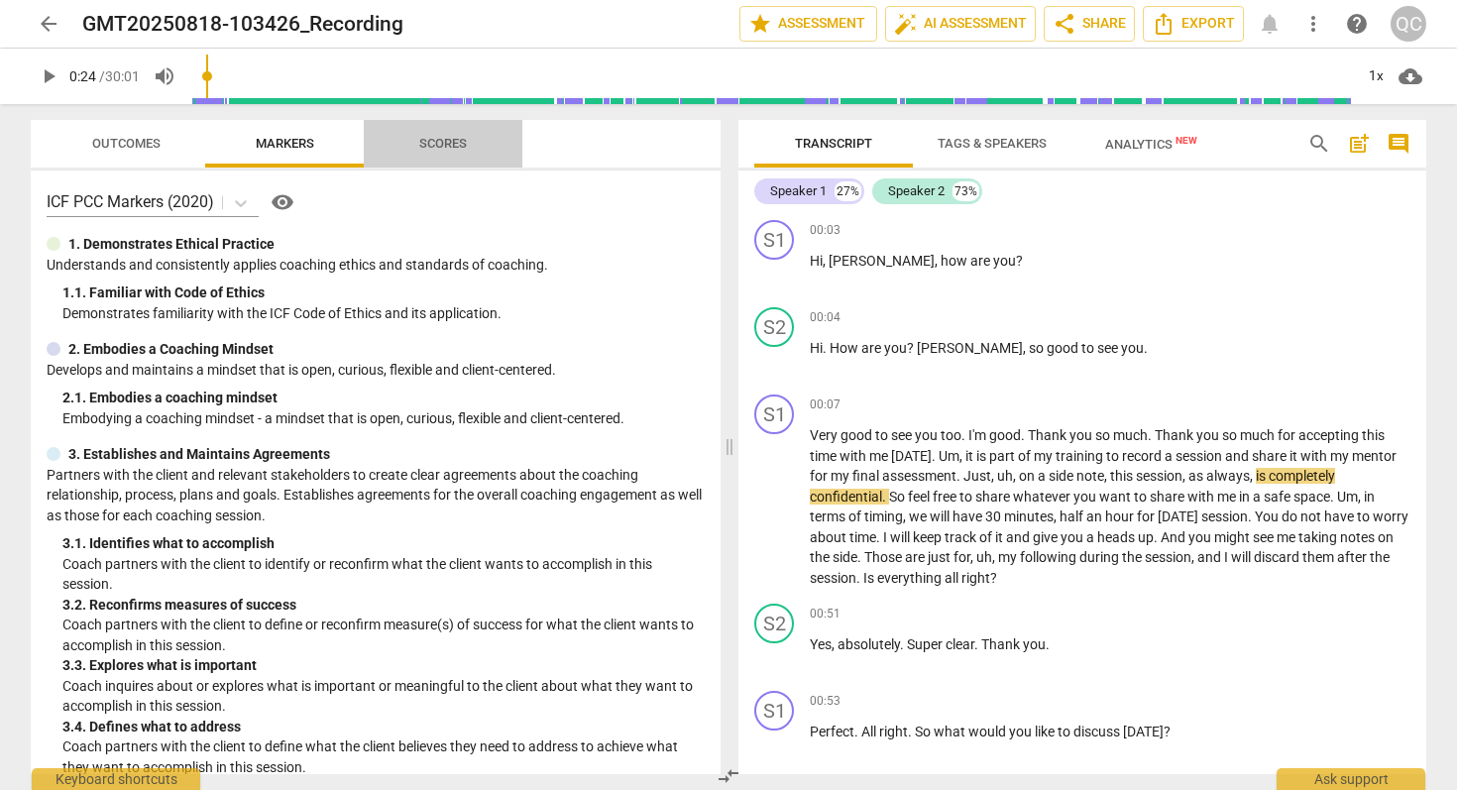
click at [447, 145] on span "Scores" at bounding box center [443, 143] width 48 height 15
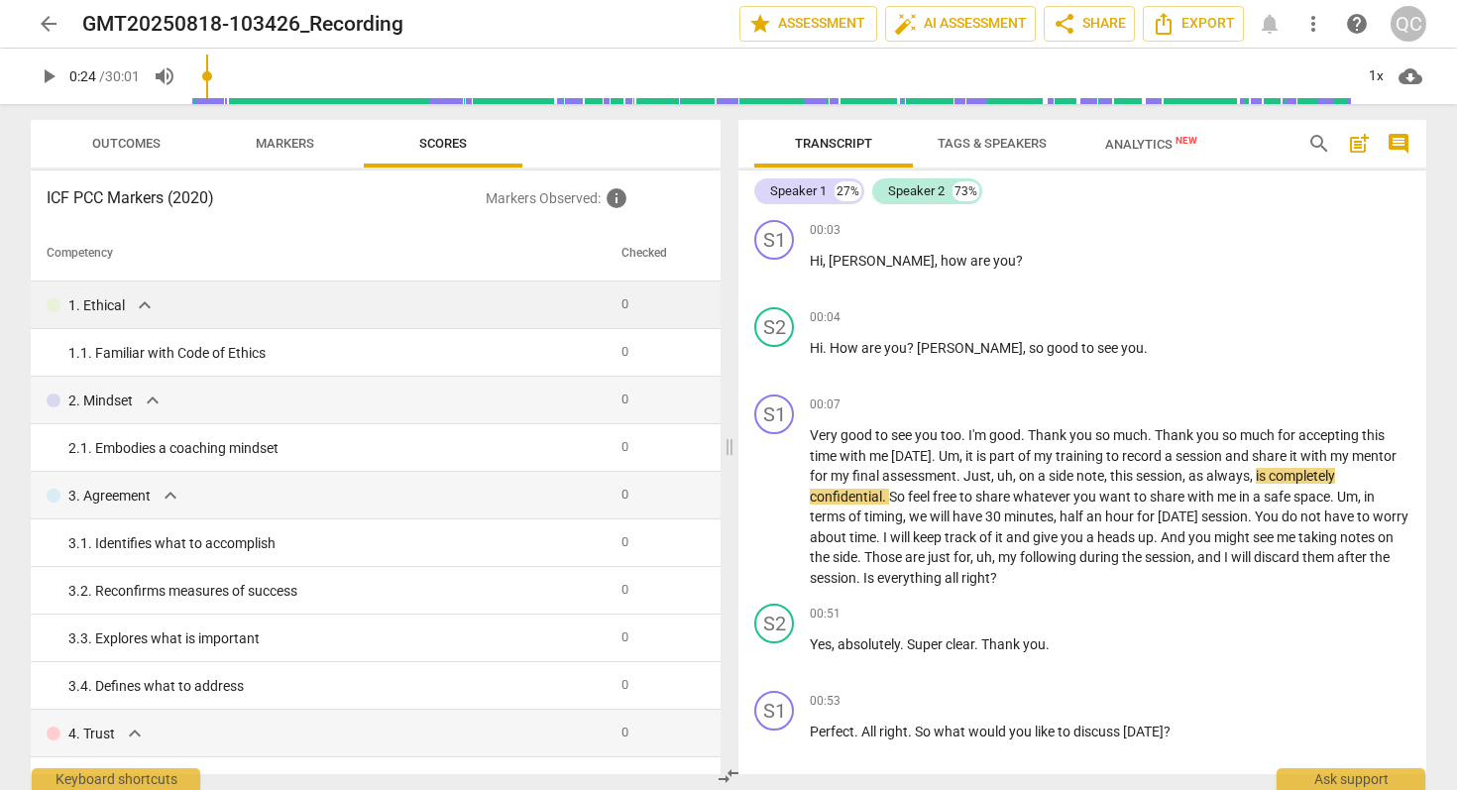
click at [604, 306] on td "1. Ethical expand_more" at bounding box center [322, 305] width 583 height 48
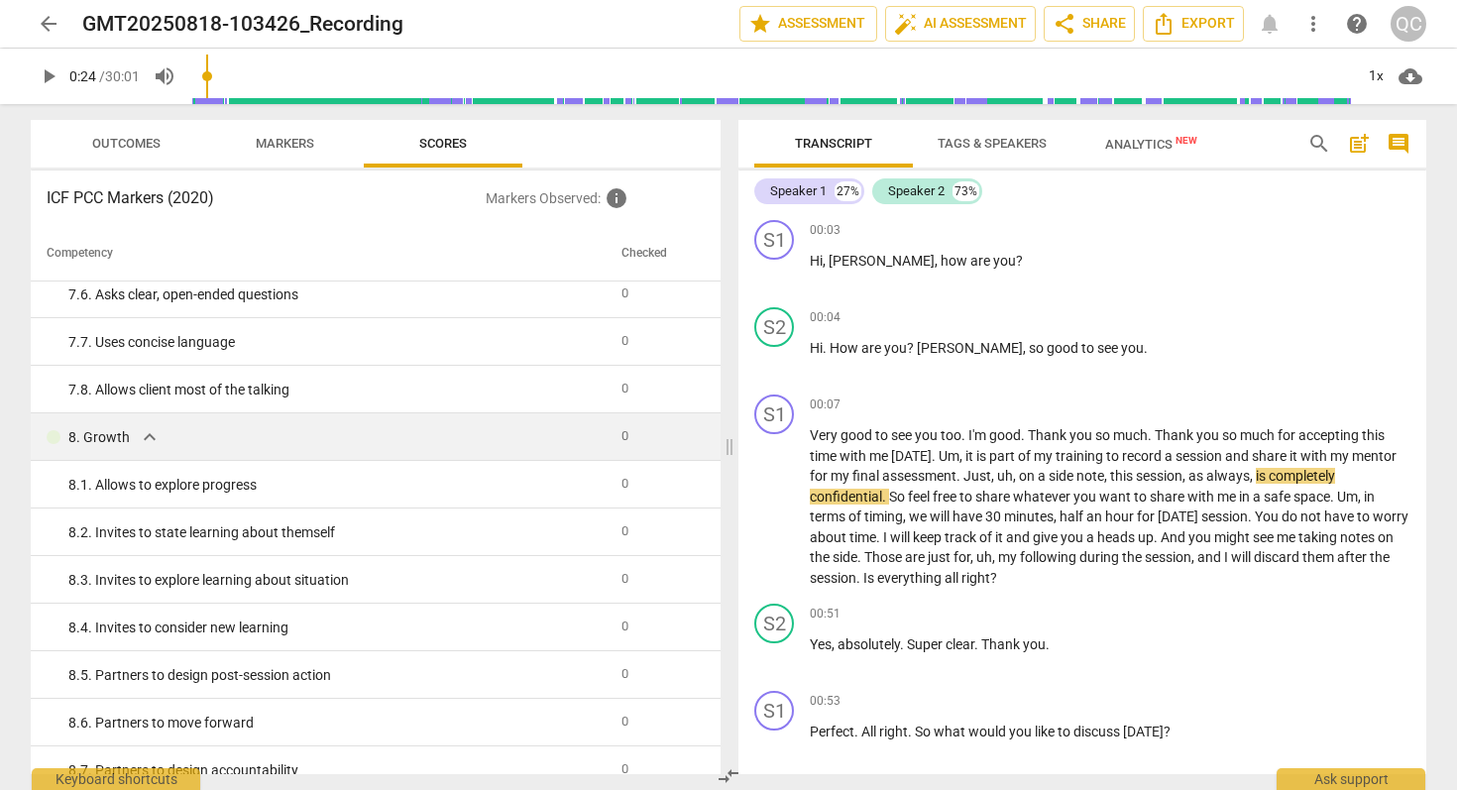
scroll to position [1644, 0]
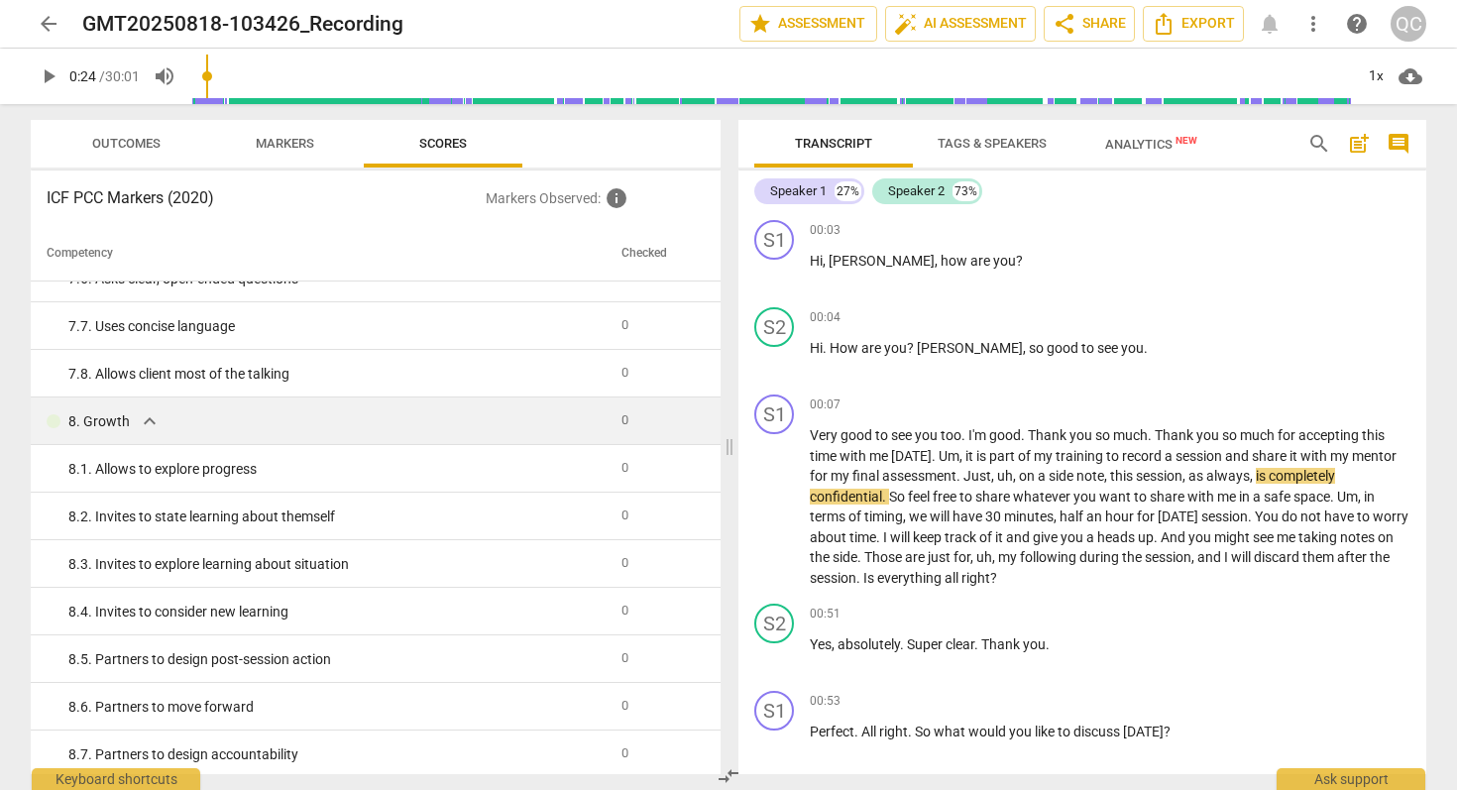
click at [145, 438] on td "8. Growth expand_more" at bounding box center [322, 421] width 583 height 48
click at [145, 427] on span "expand_more" at bounding box center [150, 421] width 24 height 24
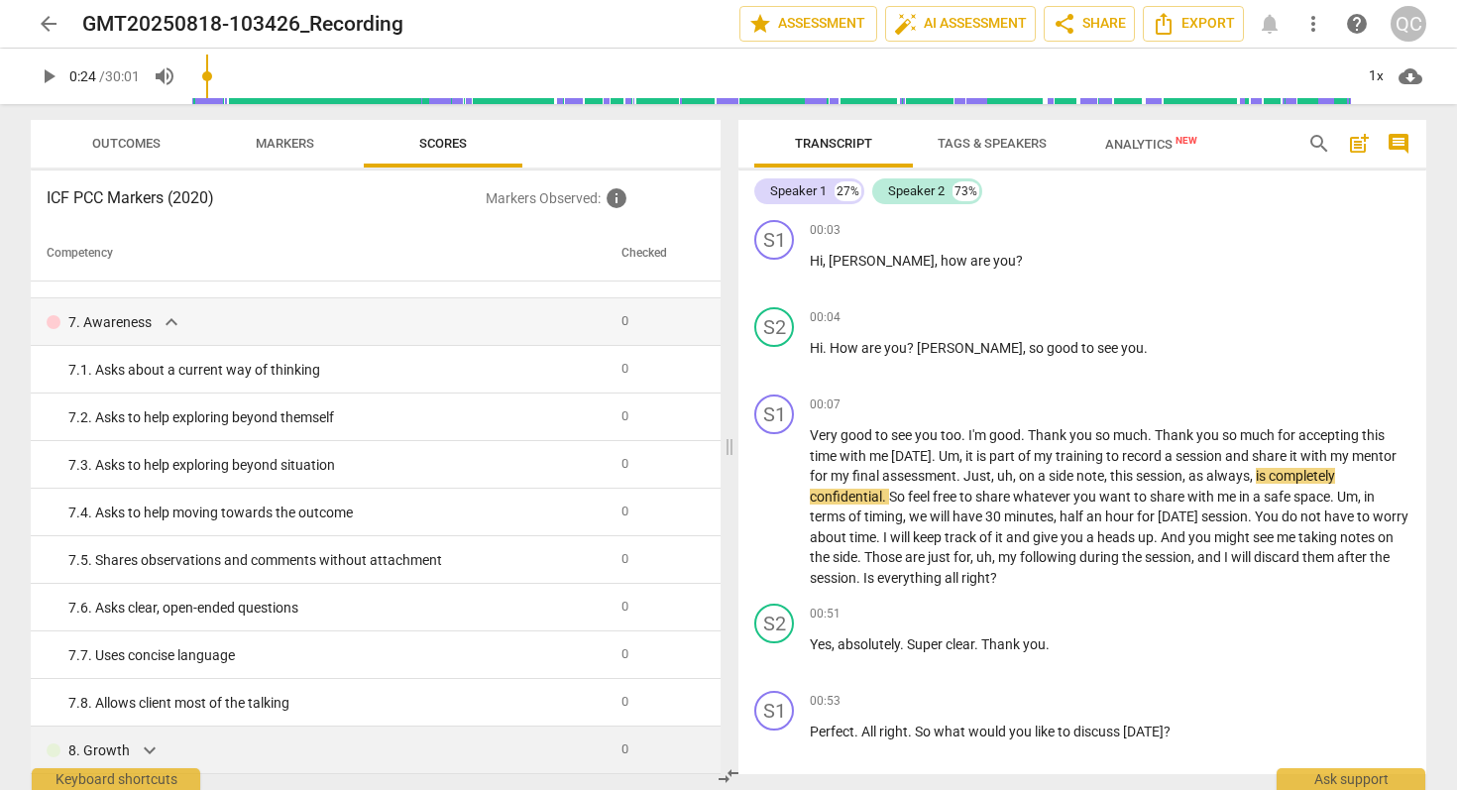
click at [145, 427] on td "7. 2. Asks to help exploring beyond themself" at bounding box center [322, 417] width 583 height 48
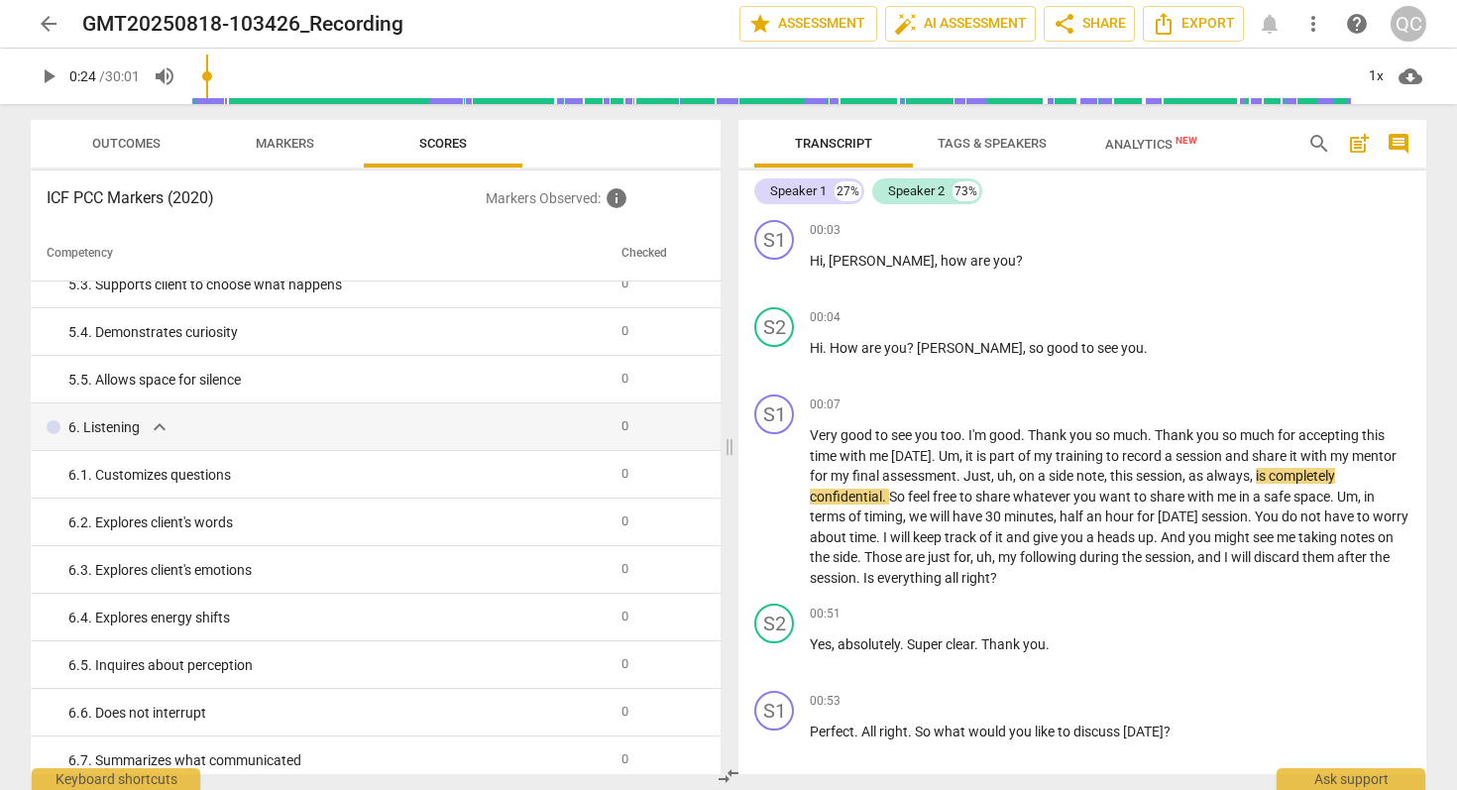
scroll to position [0, 0]
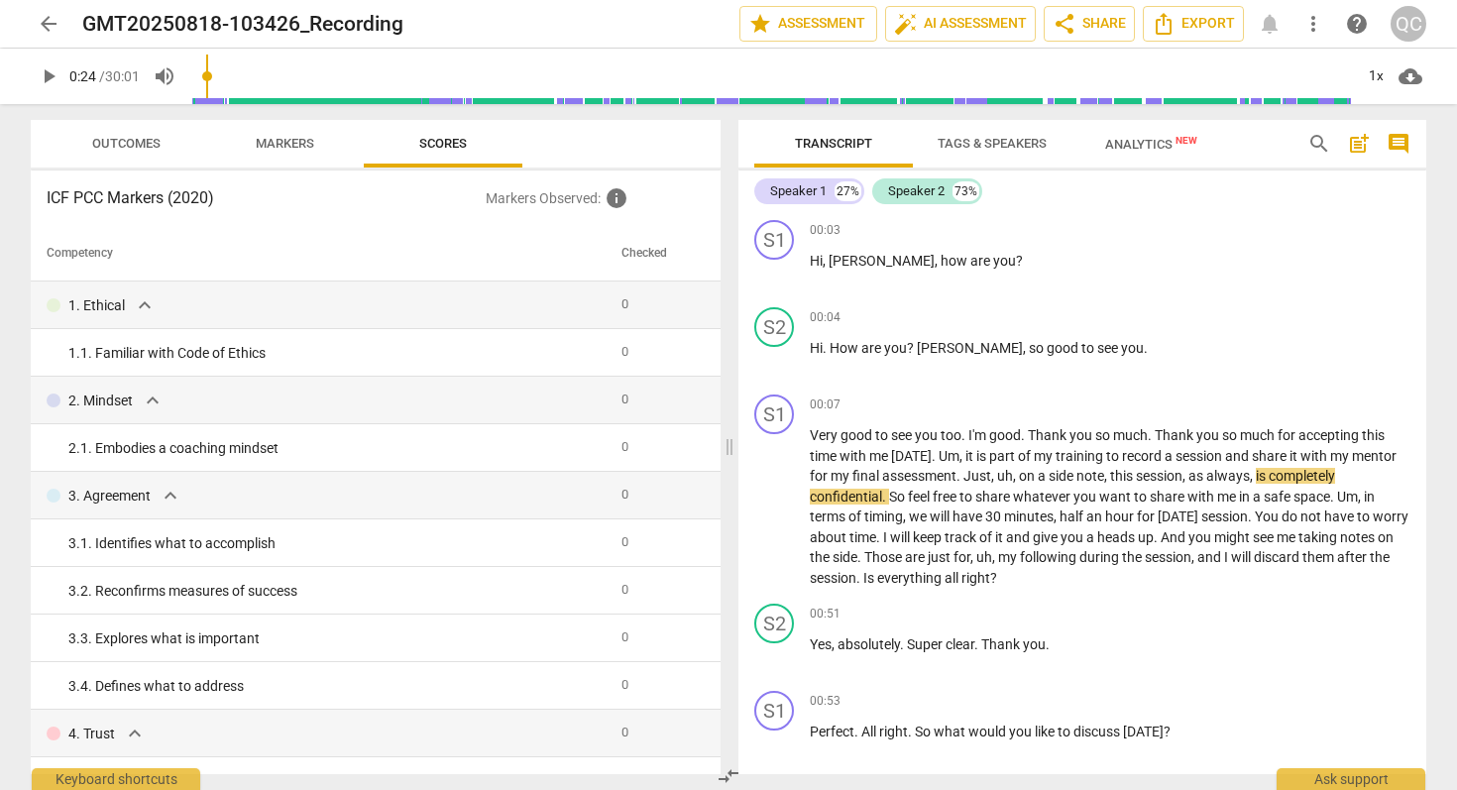
click at [298, 131] on span "Markers" at bounding box center [285, 144] width 106 height 27
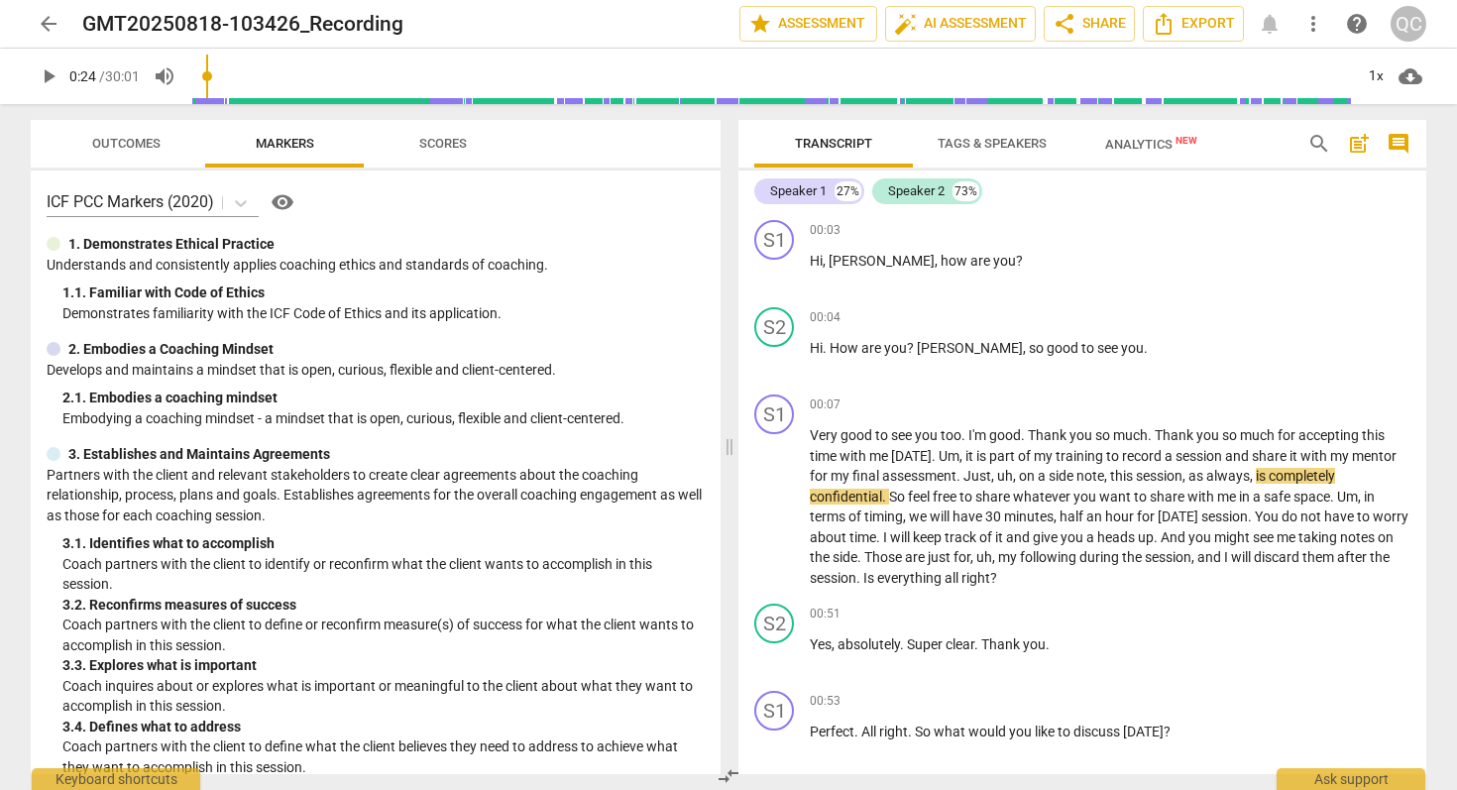
click at [95, 143] on span "Outcomes" at bounding box center [126, 143] width 68 height 15
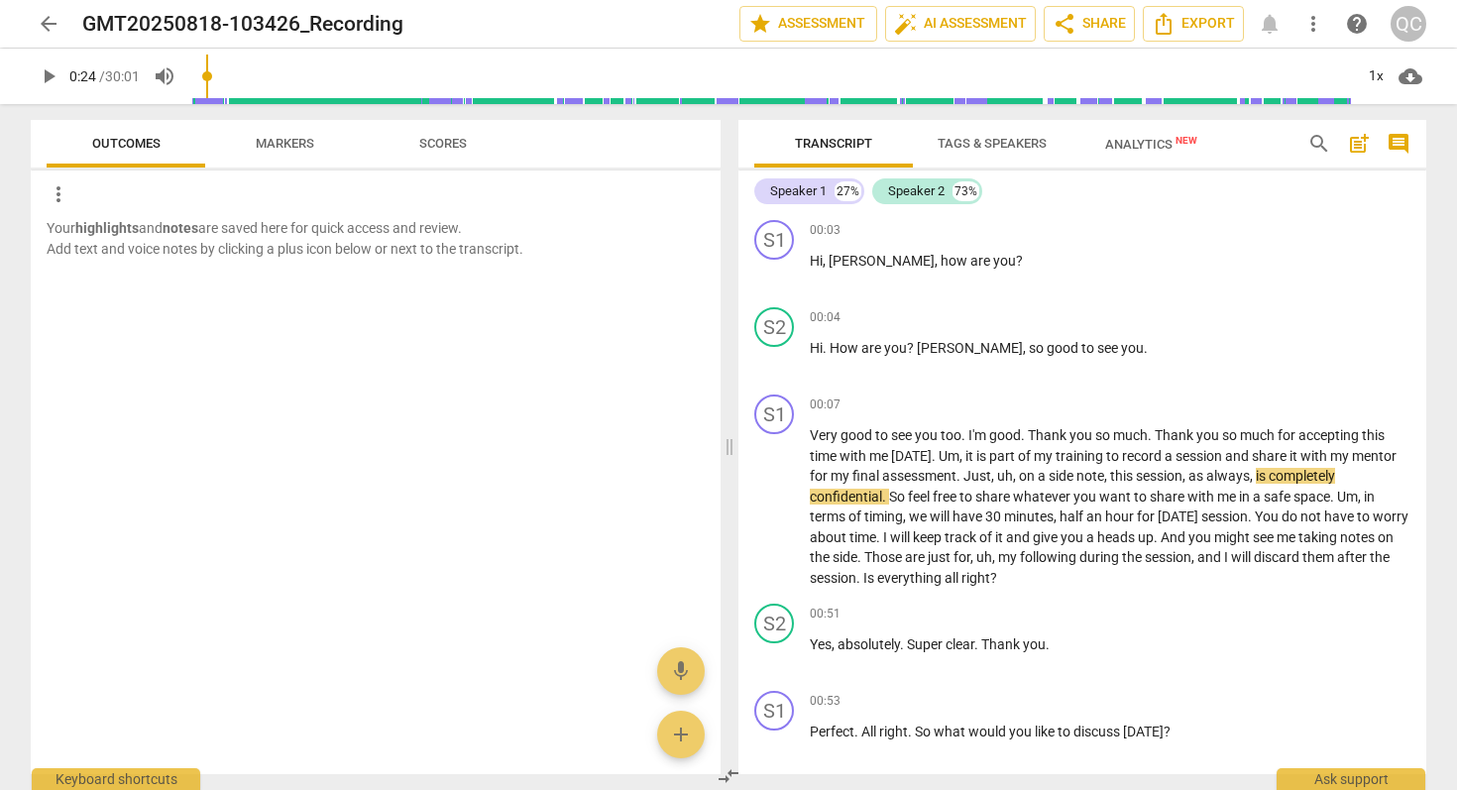
click at [270, 309] on div at bounding box center [376, 325] width 690 height 64
click at [278, 143] on span "Markers" at bounding box center [285, 143] width 58 height 15
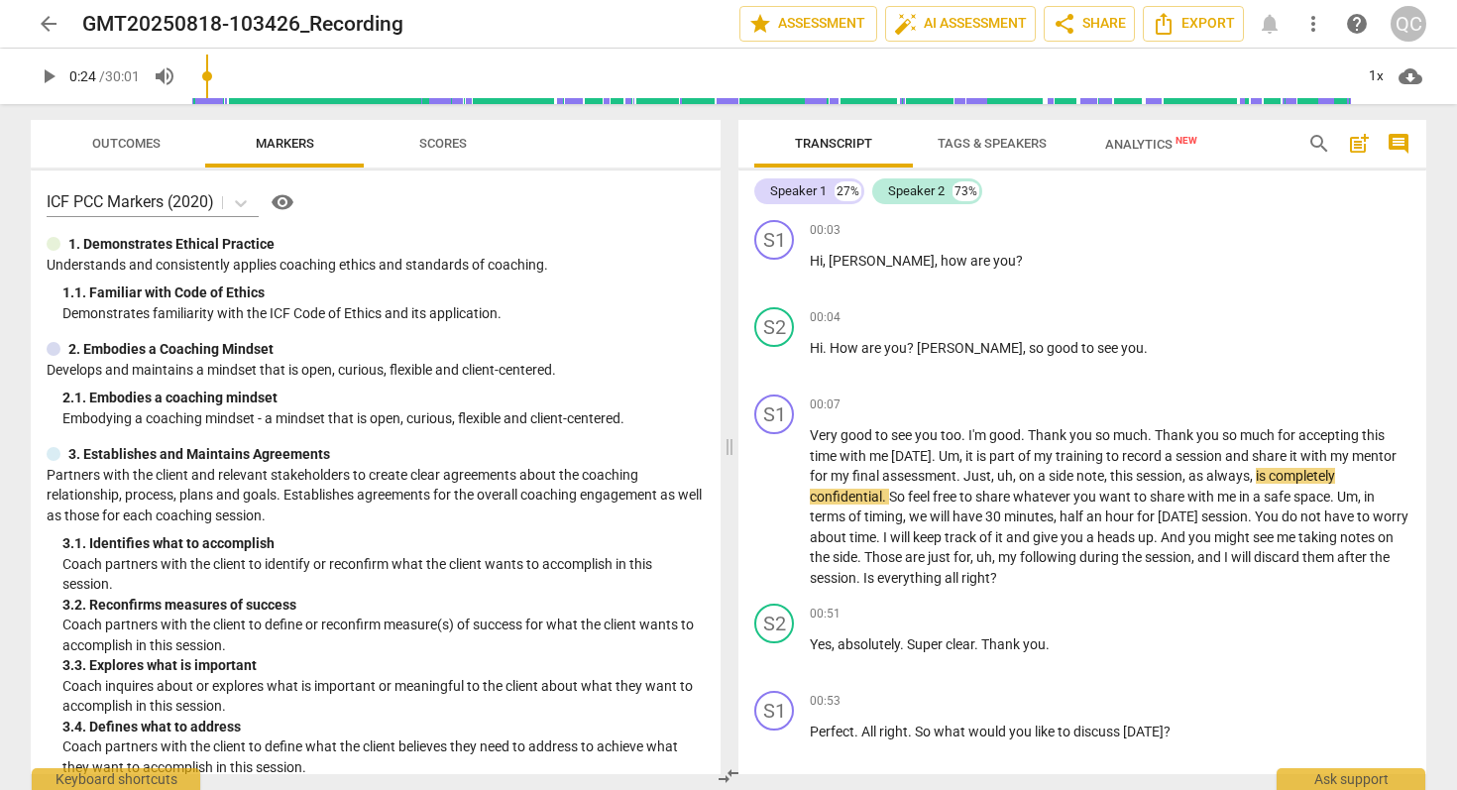
click at [1362, 146] on span "post_add" at bounding box center [1359, 144] width 24 height 24
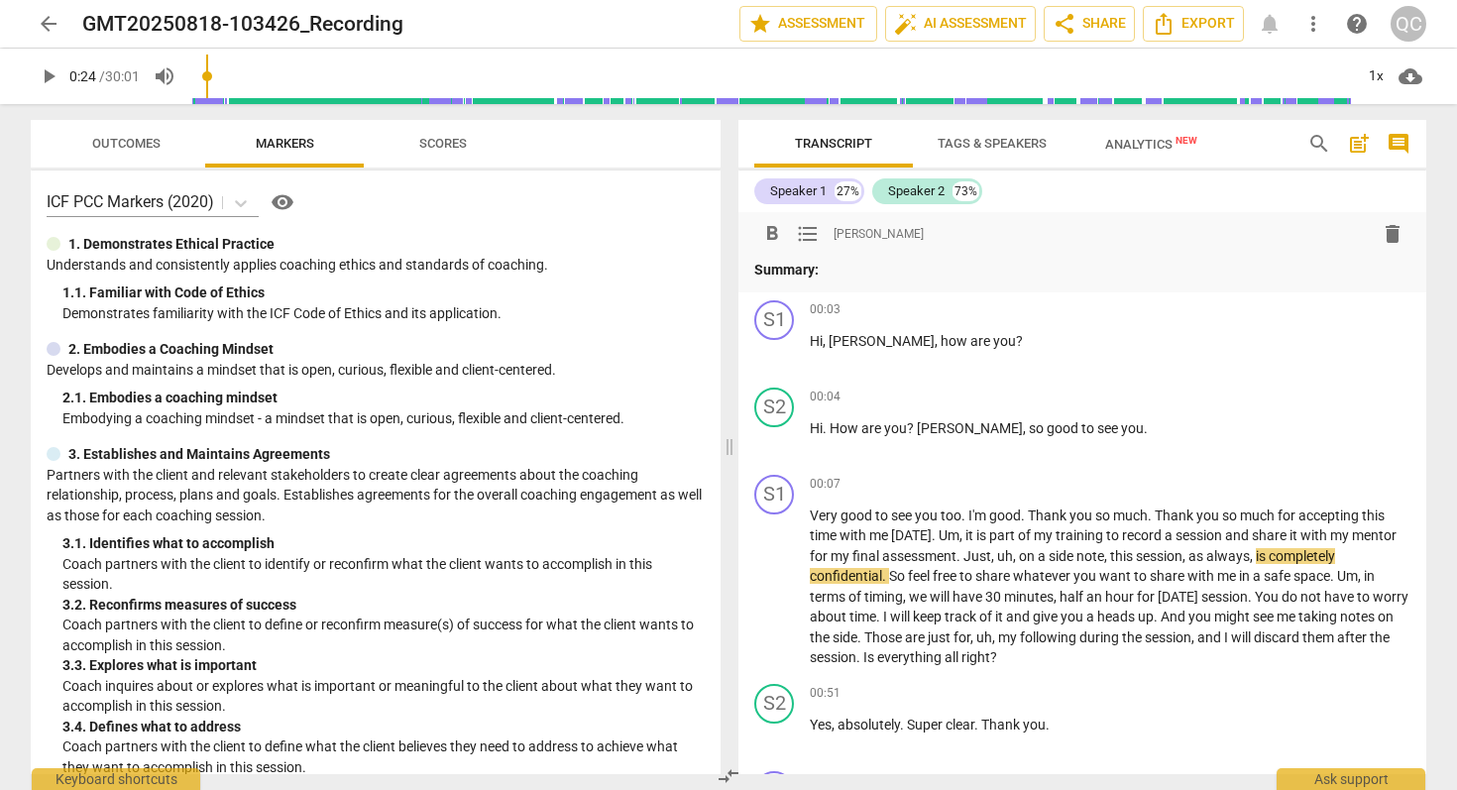
click at [1390, 146] on span "comment" at bounding box center [1398, 144] width 24 height 24
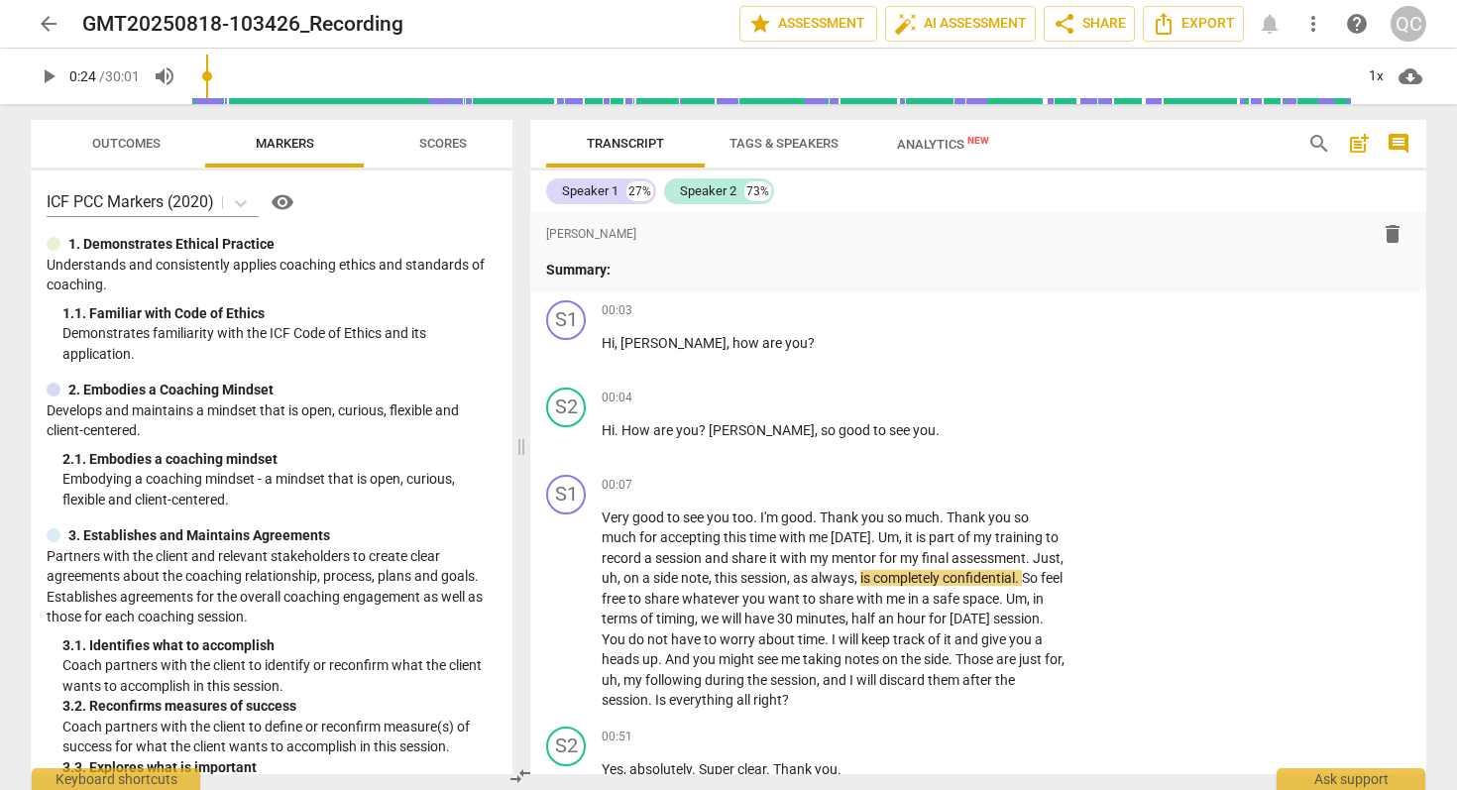
click at [1390, 146] on span "comment" at bounding box center [1398, 144] width 24 height 24
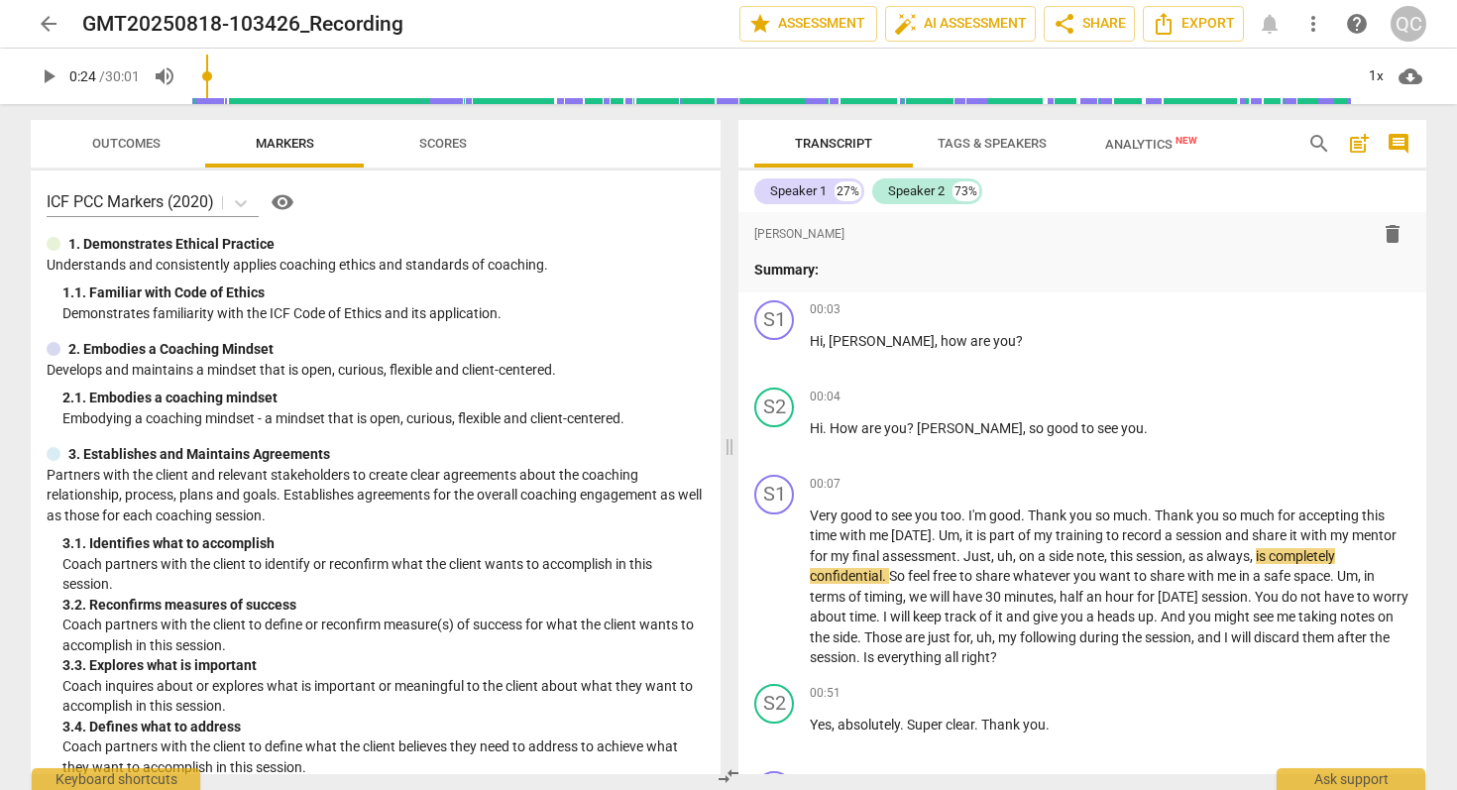
click at [1390, 146] on span "comment" at bounding box center [1398, 144] width 24 height 24
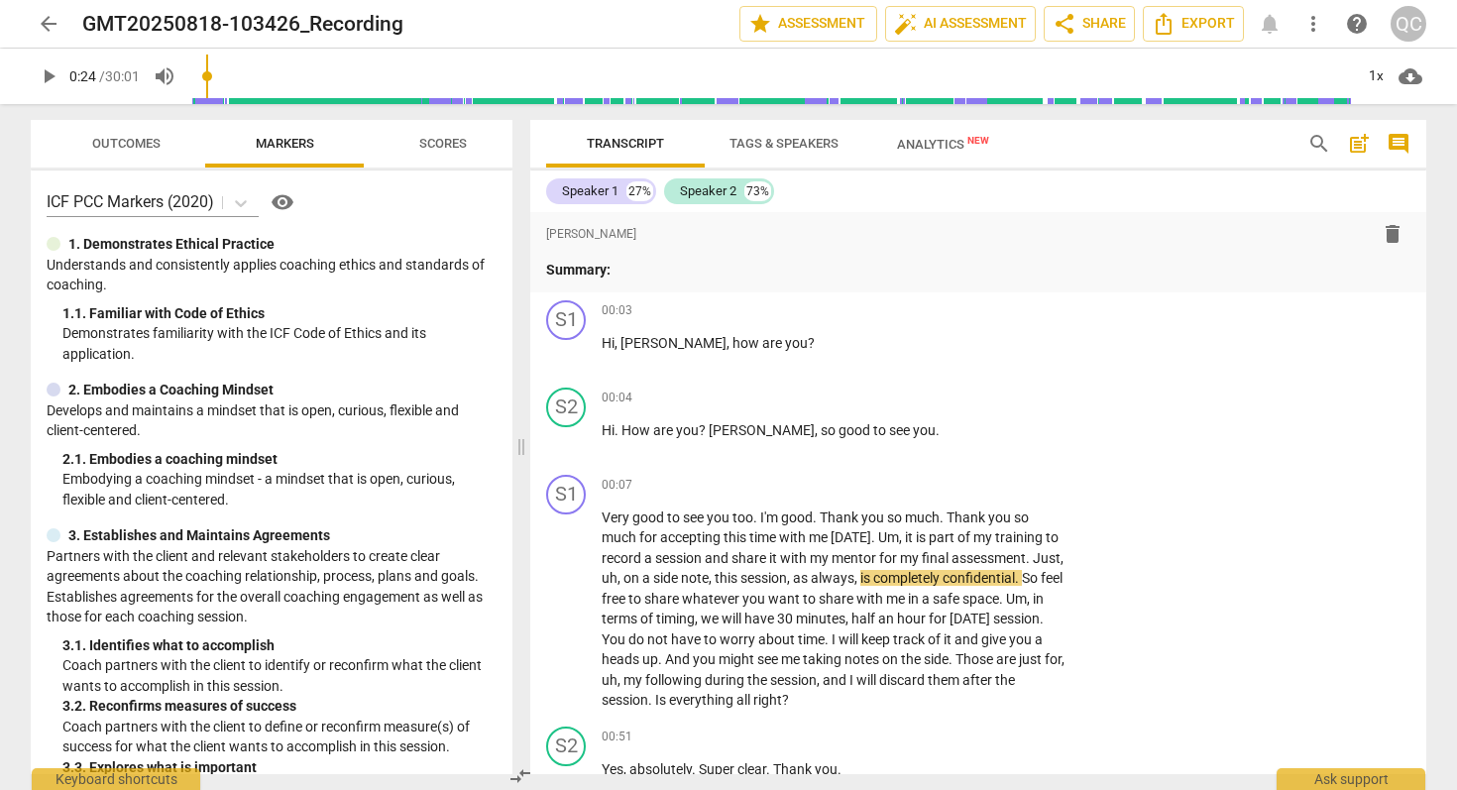
click at [1390, 146] on span "comment" at bounding box center [1398, 144] width 24 height 24
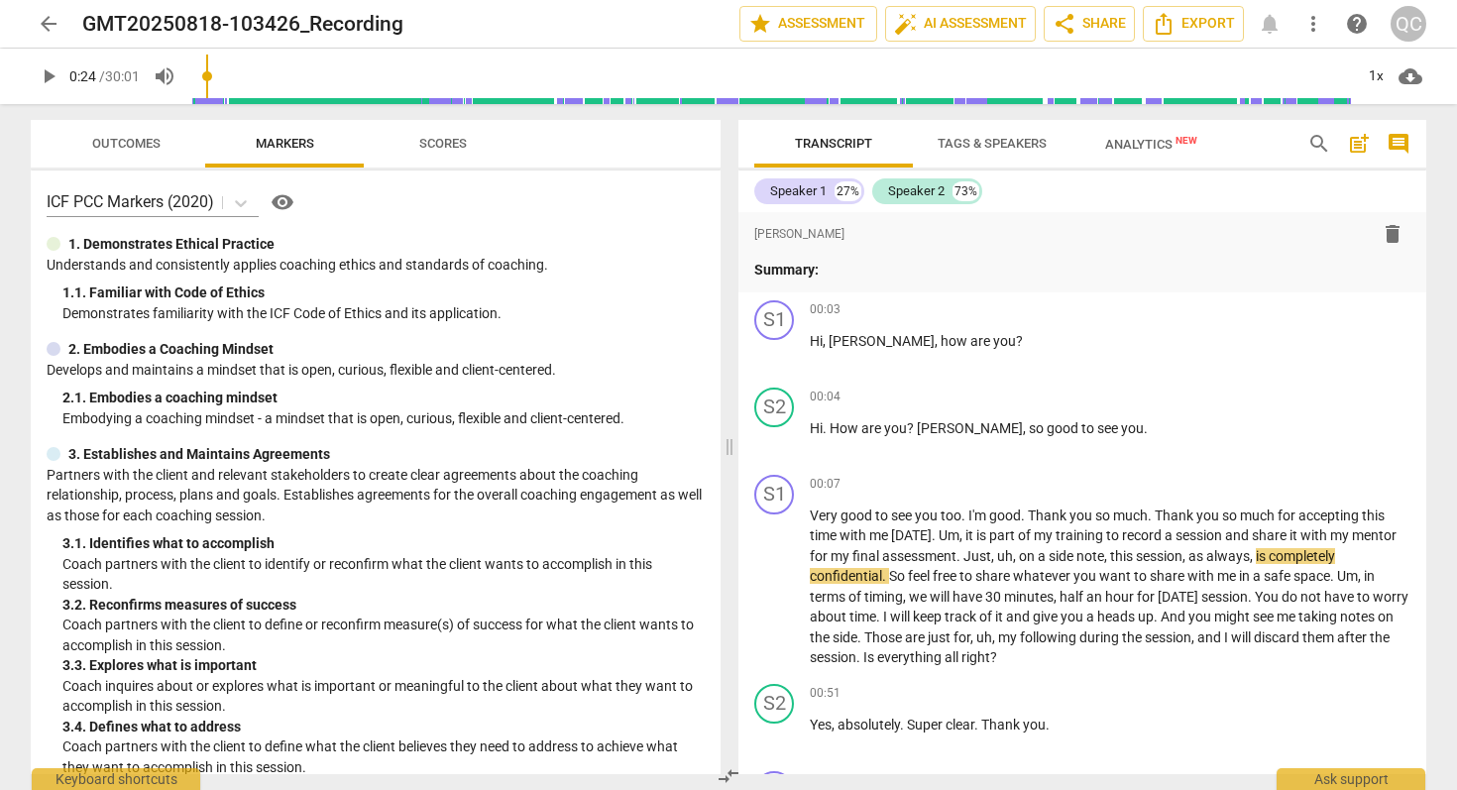
click at [978, 155] on span "Tags & Speakers" at bounding box center [992, 144] width 157 height 27
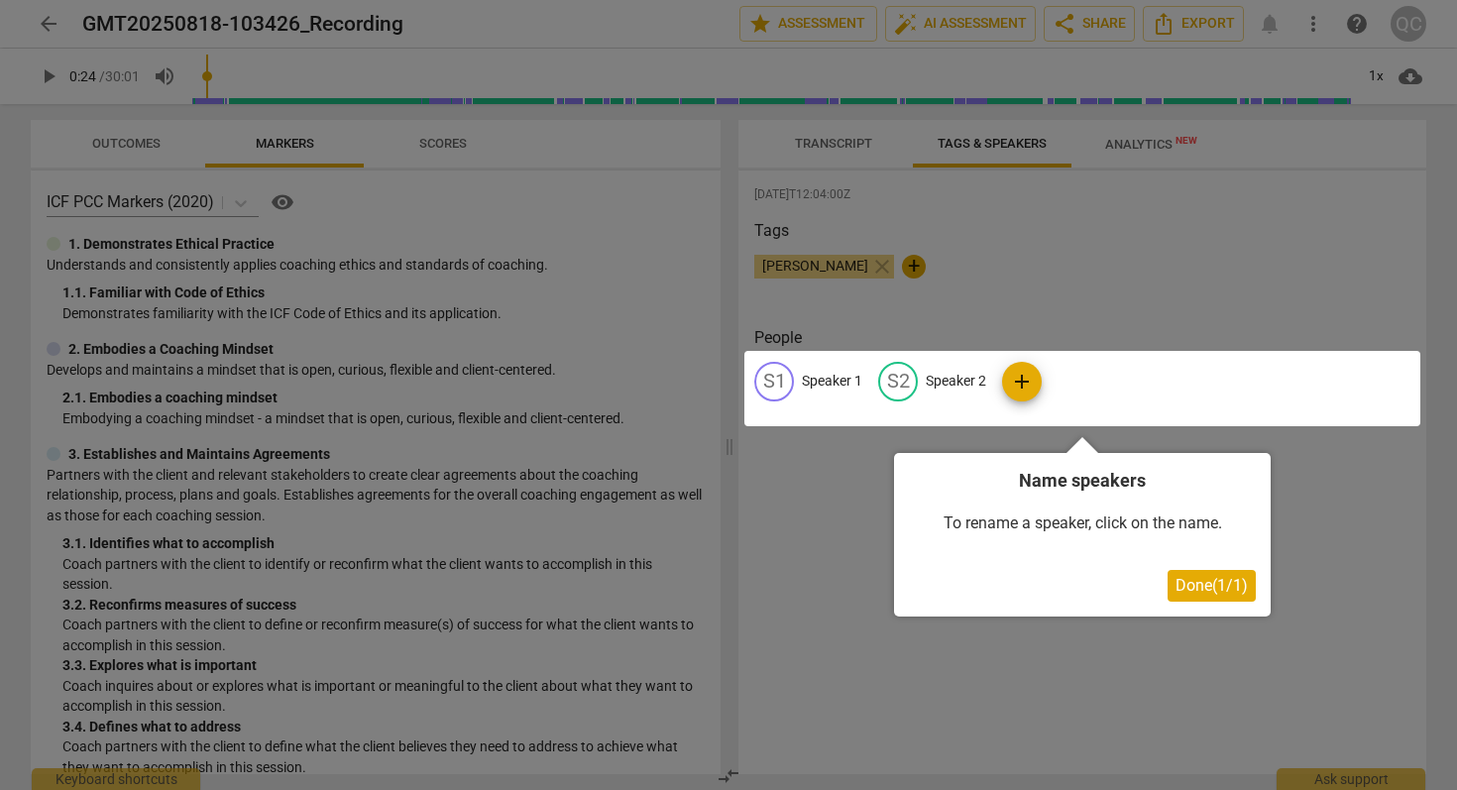
click at [1220, 597] on button "Done ( 1 / 1 )" at bounding box center [1211, 586] width 88 height 32
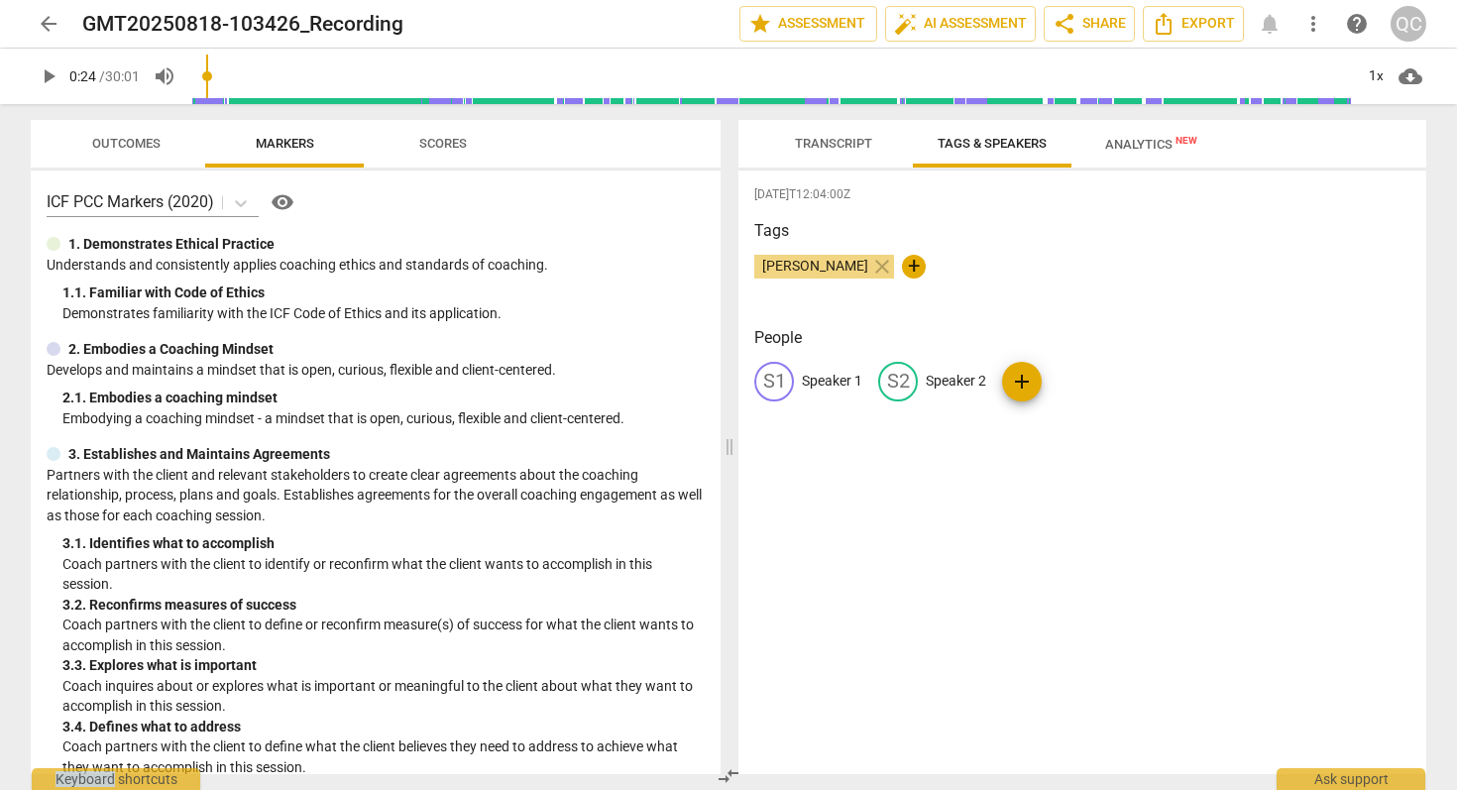
click at [1220, 597] on div "2025-08-18T12:04:00Z Tags Quentin Cheyrol close + People S1 Speaker 1 S2 Speake…" at bounding box center [1082, 471] width 688 height 603
click at [1170, 24] on icon "Export" at bounding box center [1163, 24] width 16 height 22
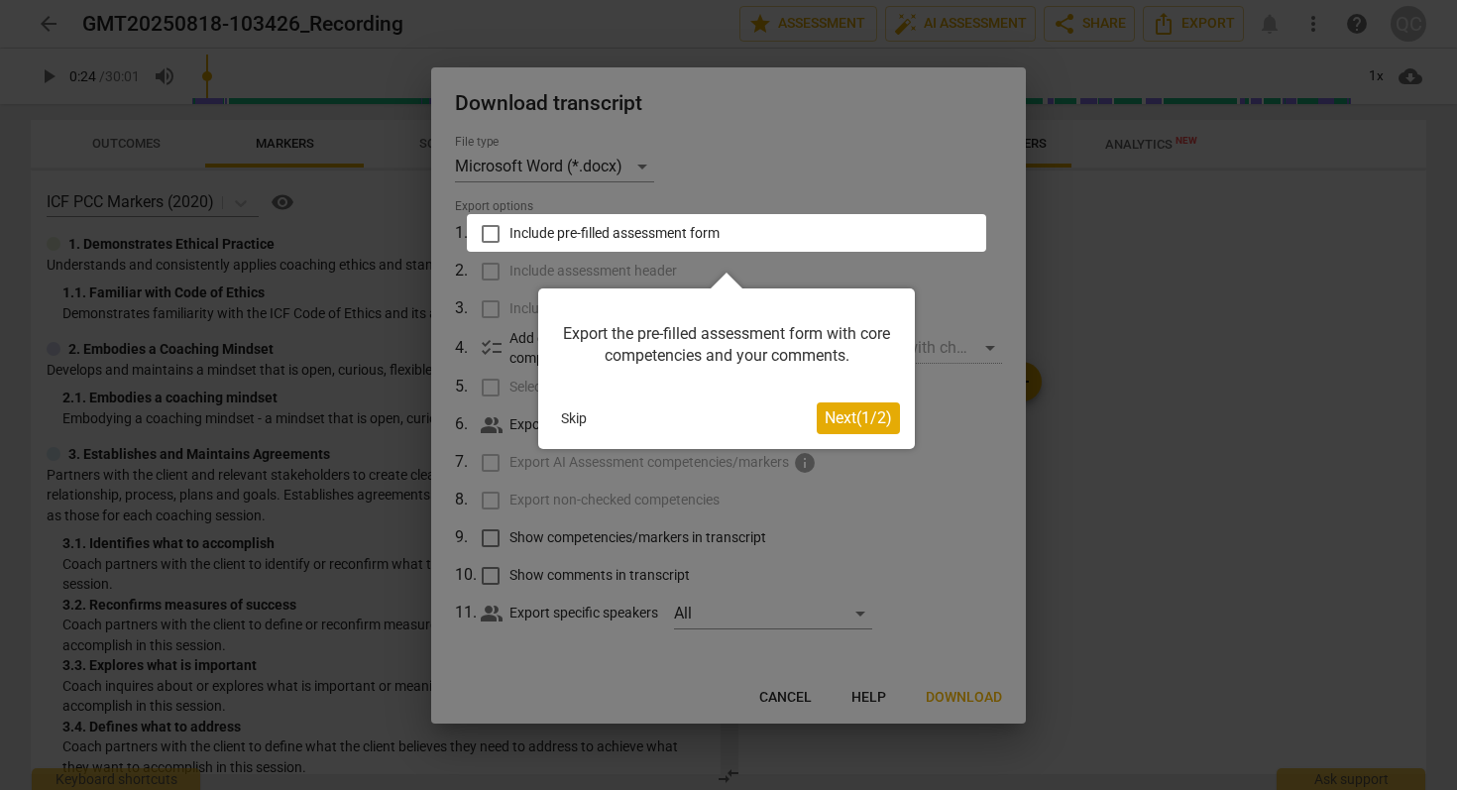
click at [725, 166] on div at bounding box center [728, 395] width 1457 height 790
click at [828, 422] on span "Next ( 1 / 2 )" at bounding box center [857, 417] width 67 height 19
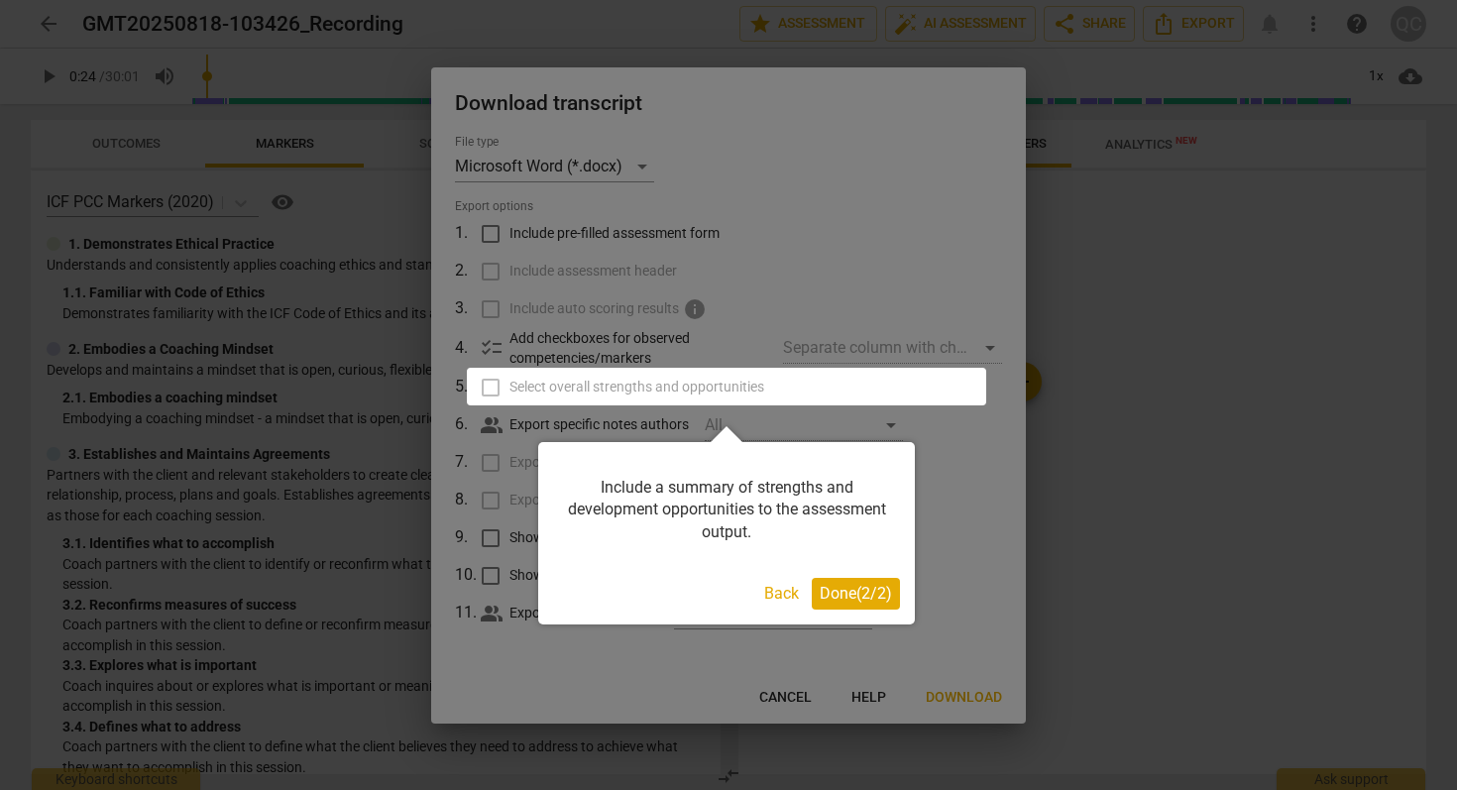
click at [765, 590] on button "Back" at bounding box center [781, 594] width 51 height 32
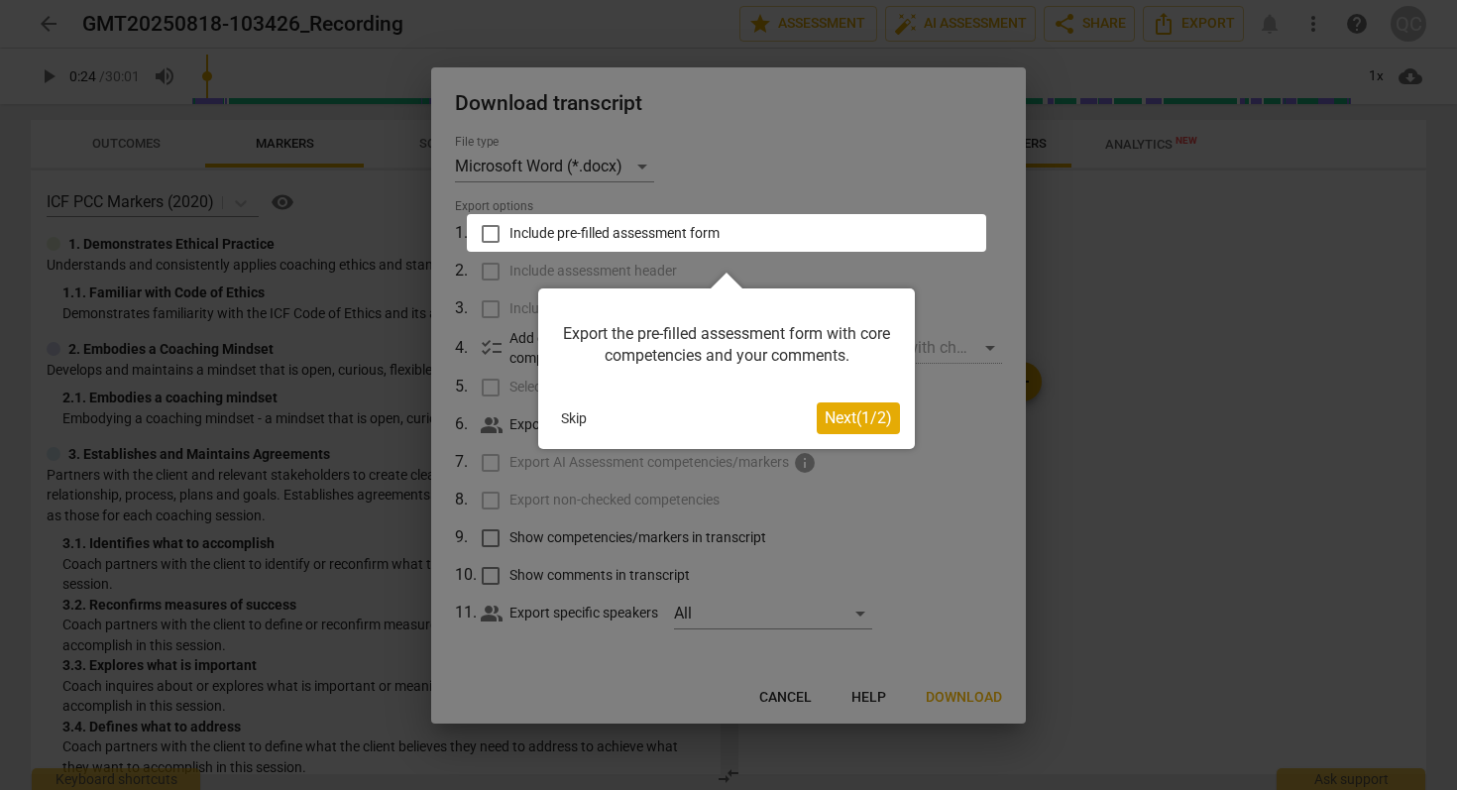
click at [575, 404] on button "Skip" at bounding box center [574, 418] width 42 height 30
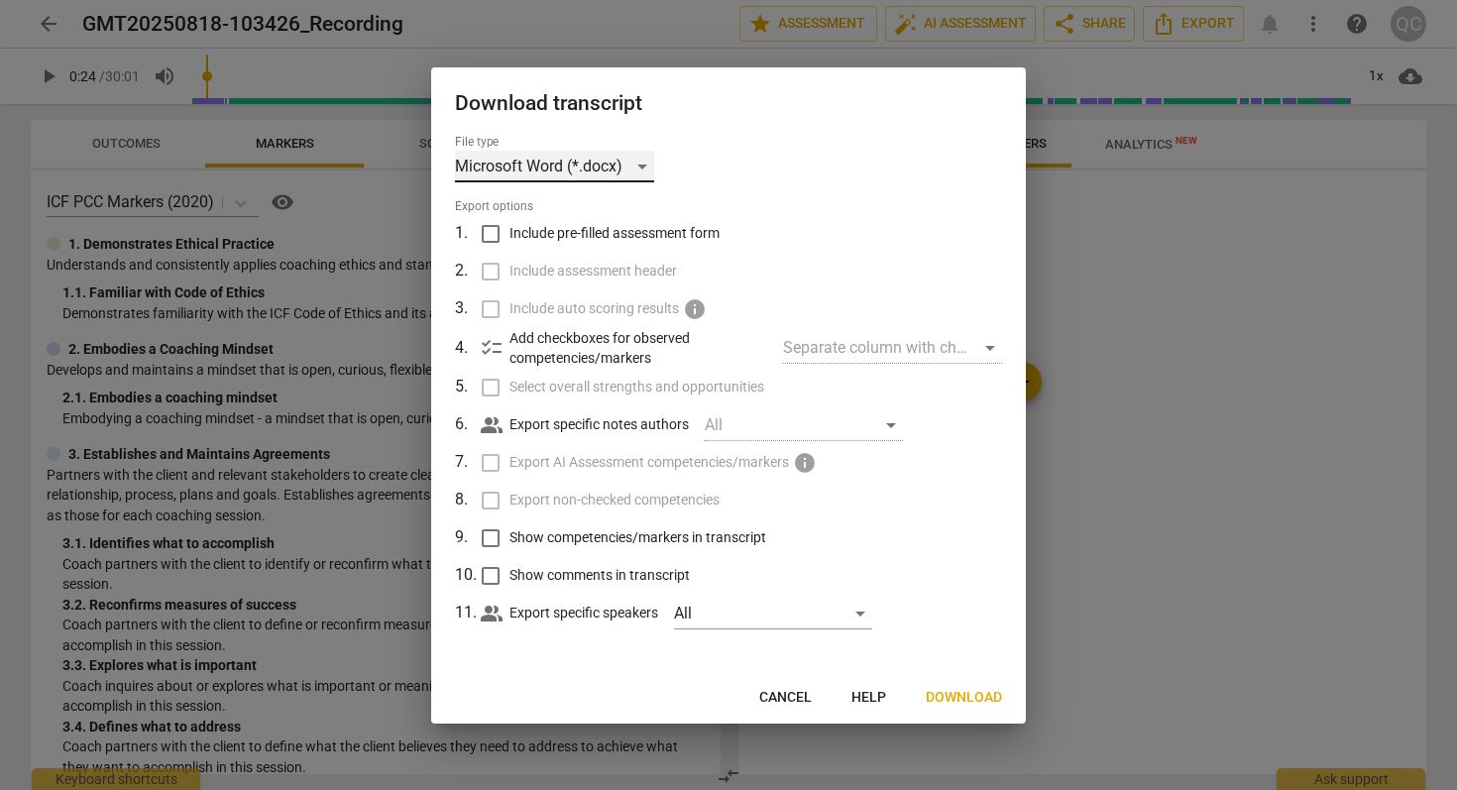
click at [579, 173] on div "Microsoft Word (*.docx)" at bounding box center [554, 167] width 199 height 32
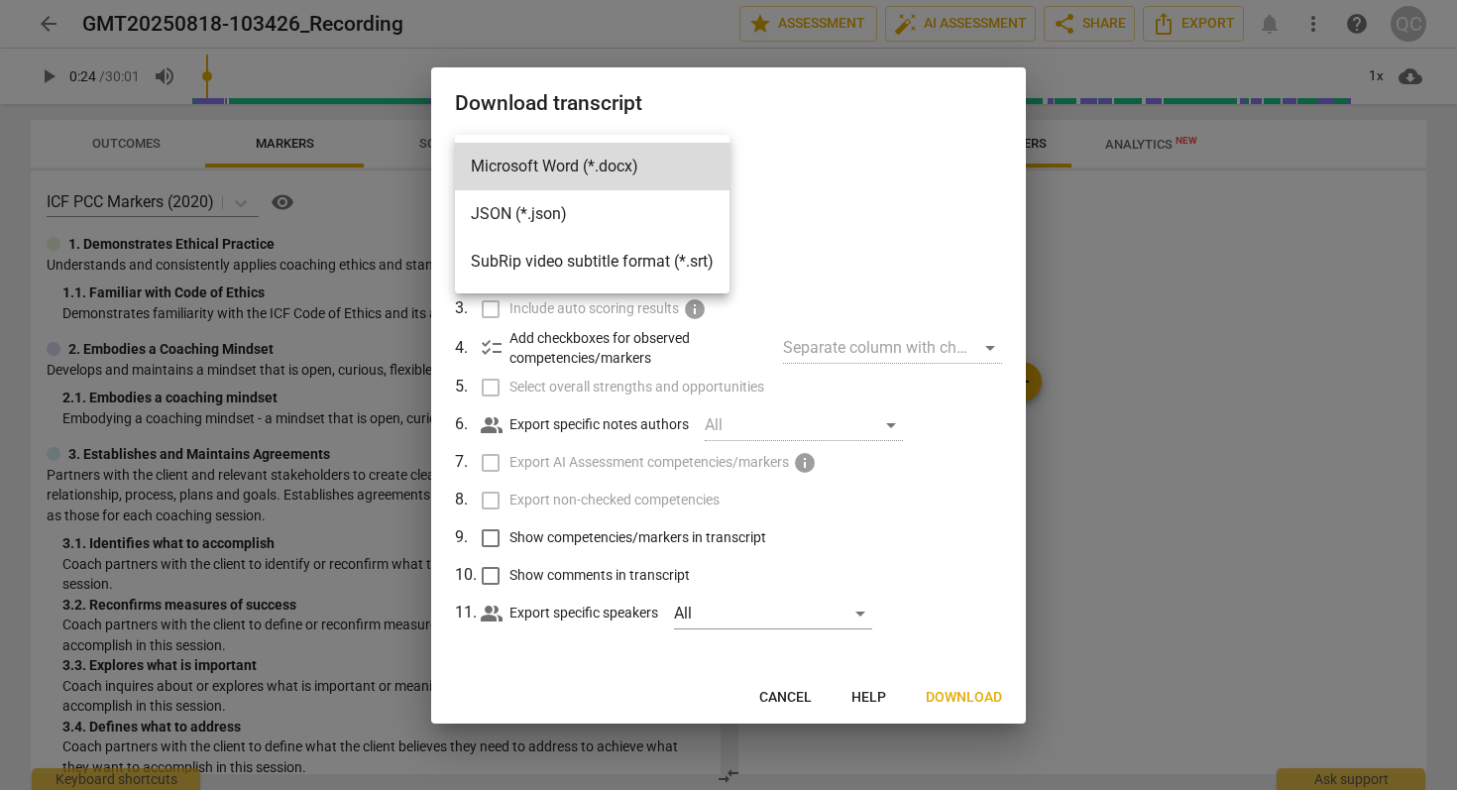
click at [794, 200] on div at bounding box center [728, 395] width 1457 height 790
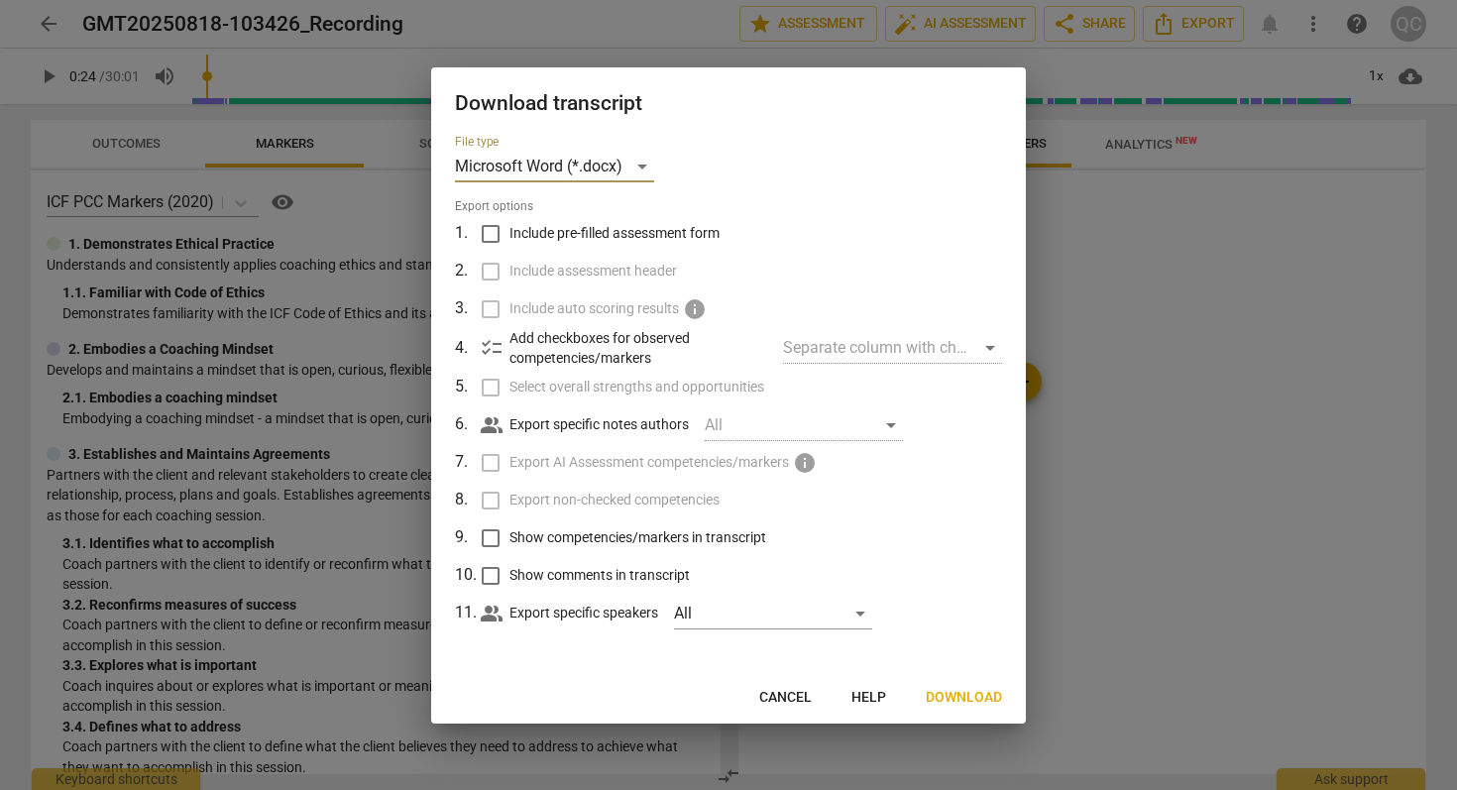
click at [587, 230] on span "Include pre-filled assessment form" at bounding box center [614, 233] width 210 height 21
click at [509, 230] on input "Include pre-filled assessment form" at bounding box center [491, 234] width 38 height 38
checkbox input "true"
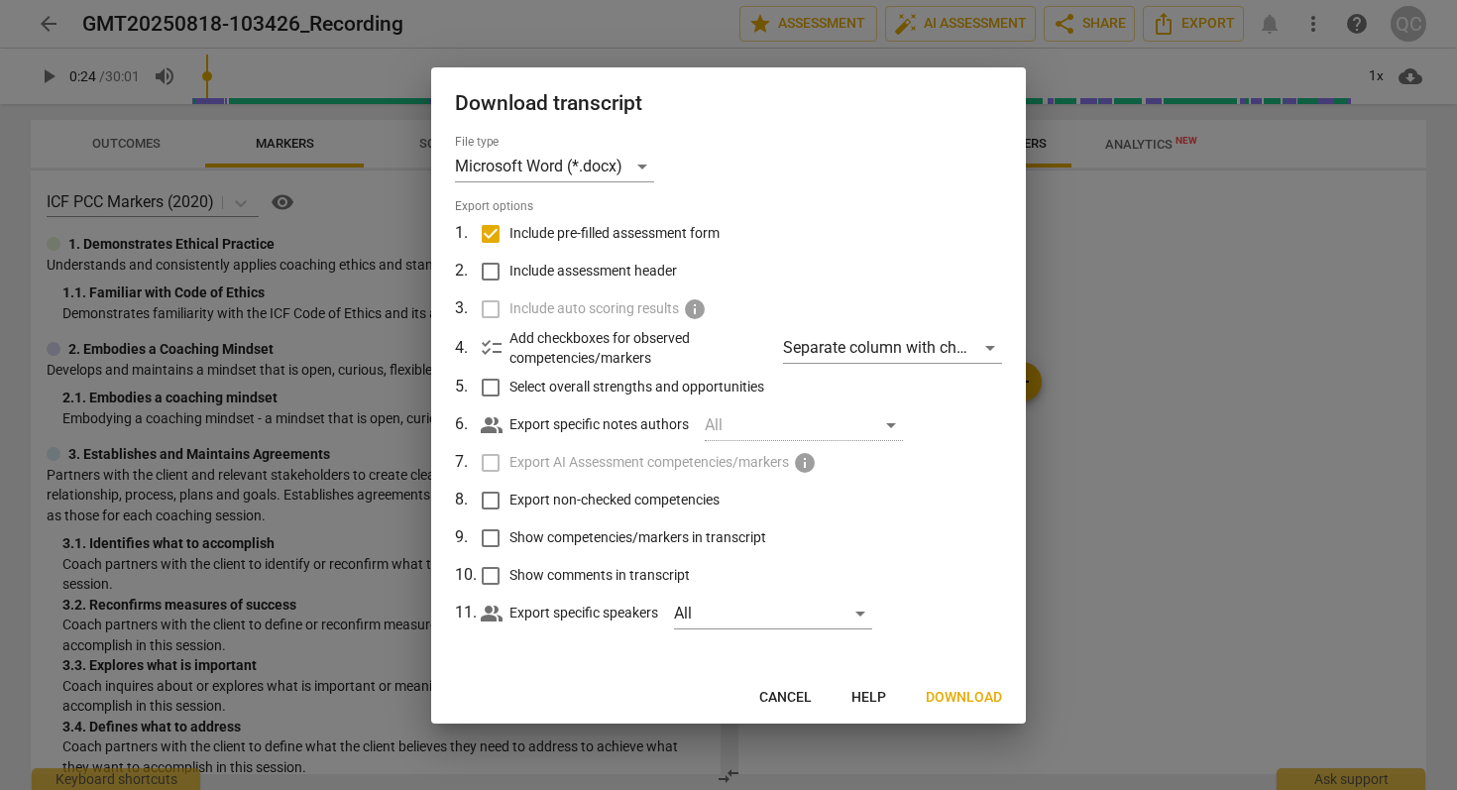
click at [607, 273] on span "Include assessment header" at bounding box center [592, 271] width 167 height 21
click at [509, 273] on input "Include assessment header" at bounding box center [491, 272] width 38 height 38
checkbox input "true"
click at [576, 307] on span "Include auto scoring results" at bounding box center [593, 308] width 169 height 21
click at [852, 360] on div "Separate column with check marks" at bounding box center [892, 348] width 219 height 32
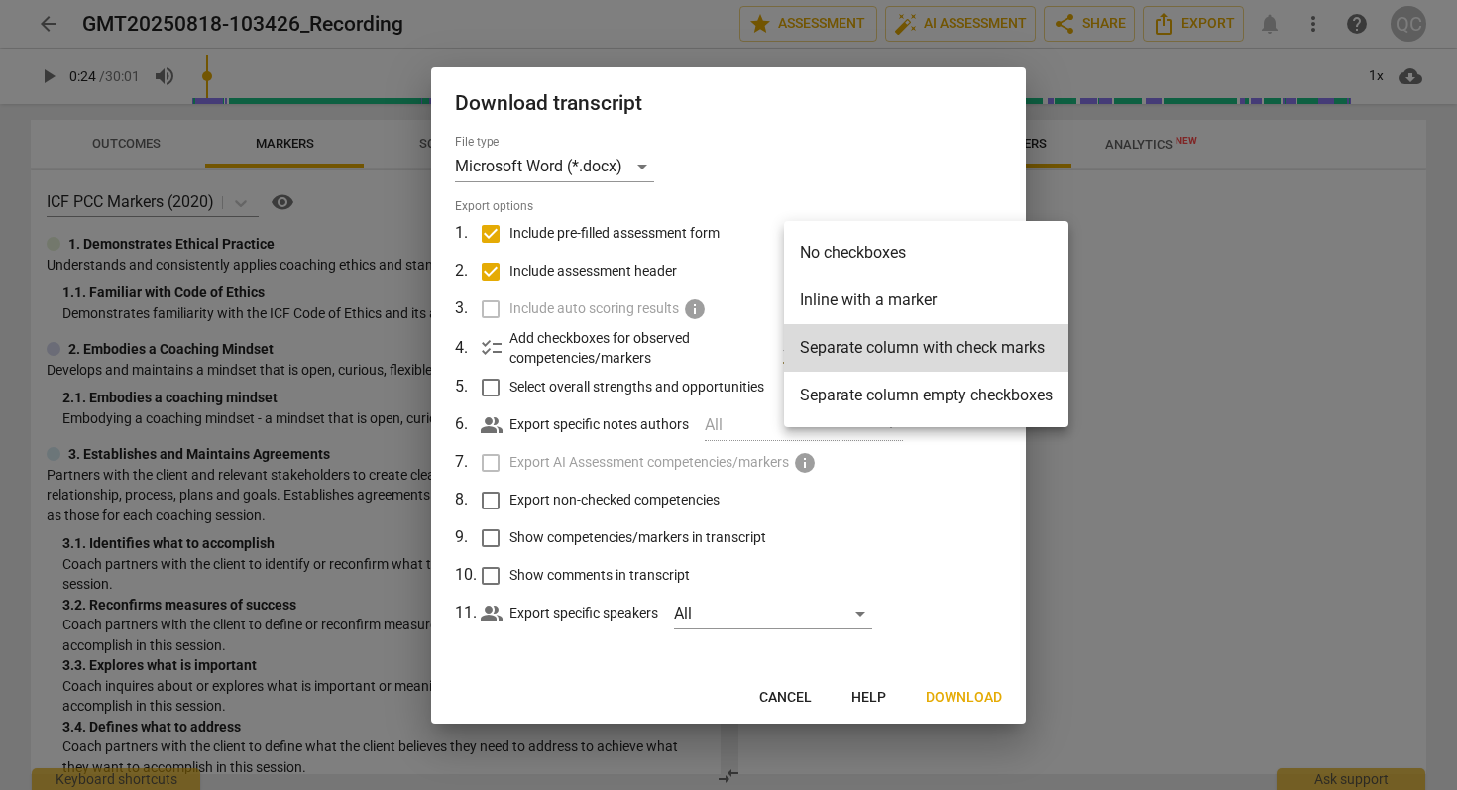
click at [851, 202] on div at bounding box center [728, 395] width 1457 height 790
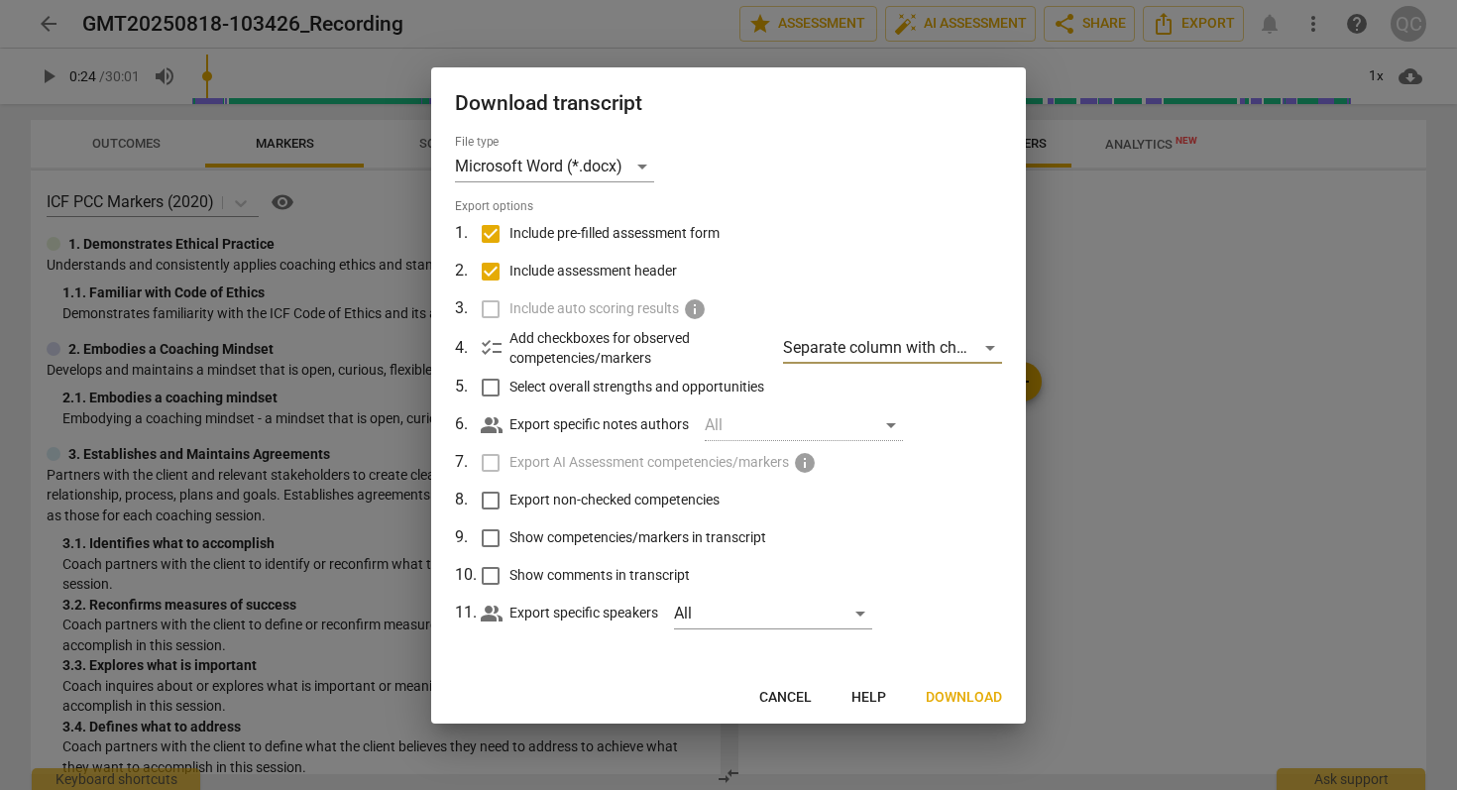
click at [593, 391] on span "Select overall strengths and opportunities" at bounding box center [636, 387] width 255 height 21
click at [509, 391] on input "Select overall strengths and opportunities" at bounding box center [491, 388] width 38 height 38
checkbox input "true"
click at [741, 426] on div "All" at bounding box center [804, 425] width 198 height 32
click at [613, 501] on span "Export non-checked competencies" at bounding box center [614, 500] width 210 height 21
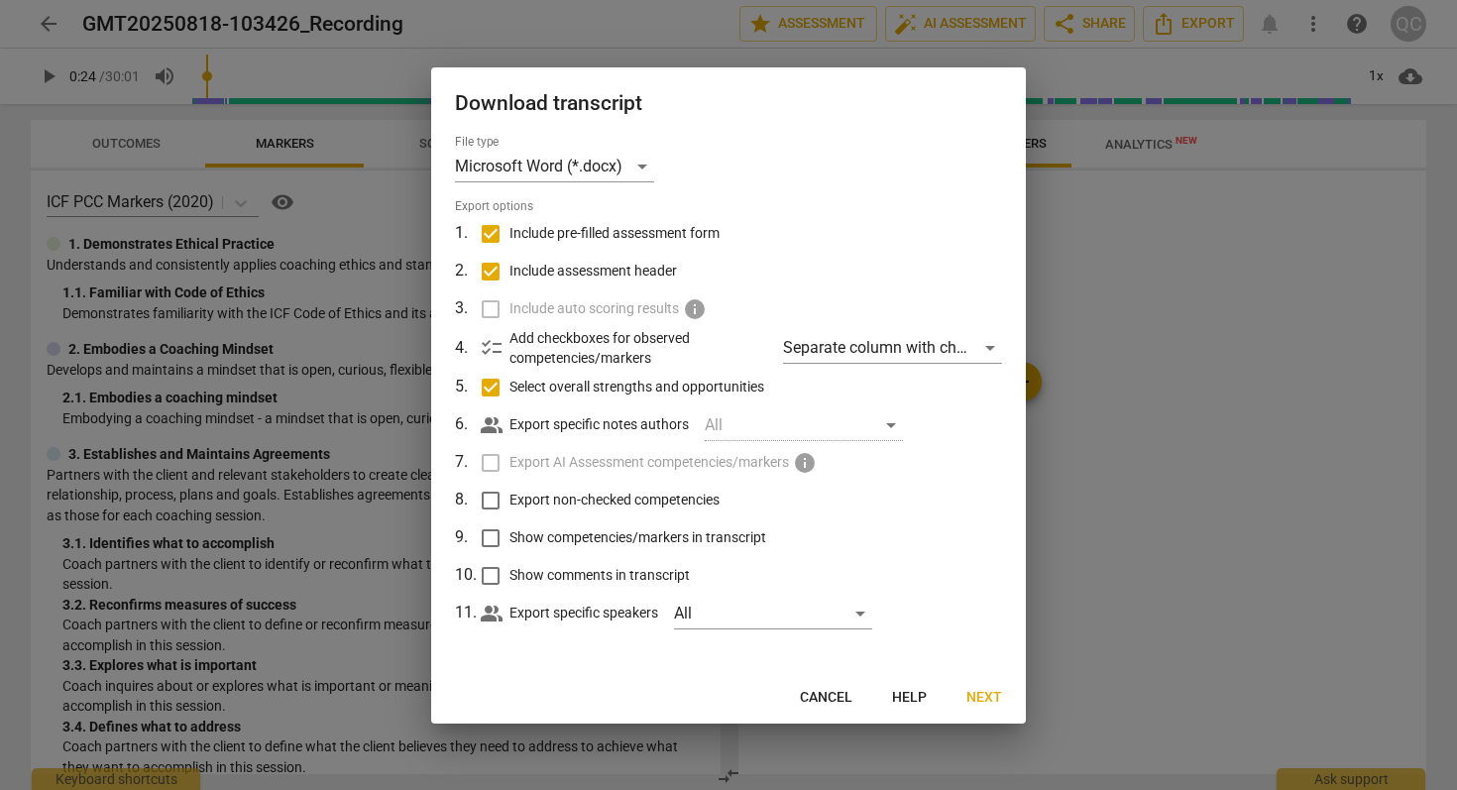
click at [509, 501] on input "Export non-checked competencies" at bounding box center [491, 501] width 38 height 38
checkbox input "true"
click at [991, 697] on span "Next" at bounding box center [984, 698] width 36 height 20
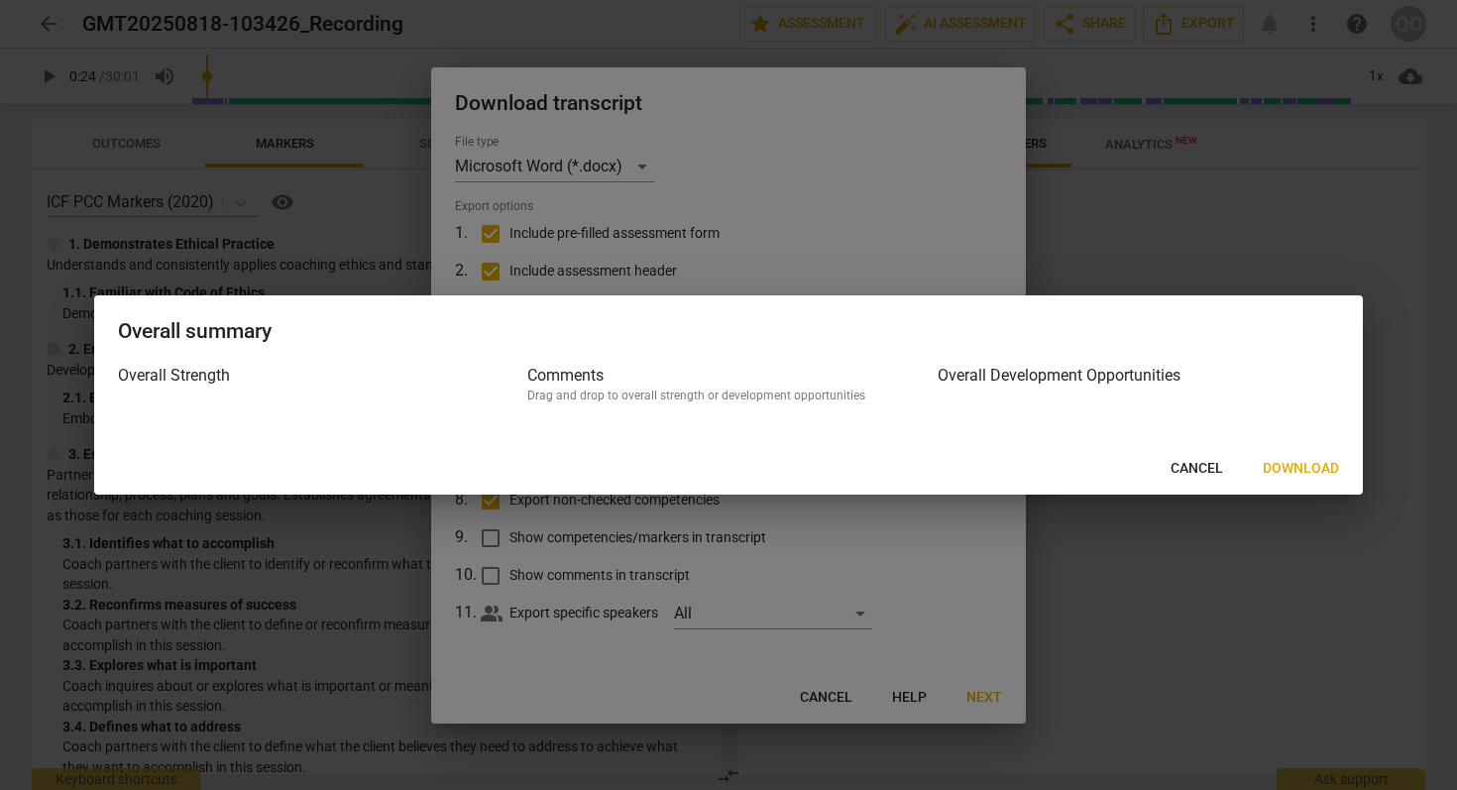
click at [1299, 463] on span "Download" at bounding box center [1300, 469] width 76 height 20
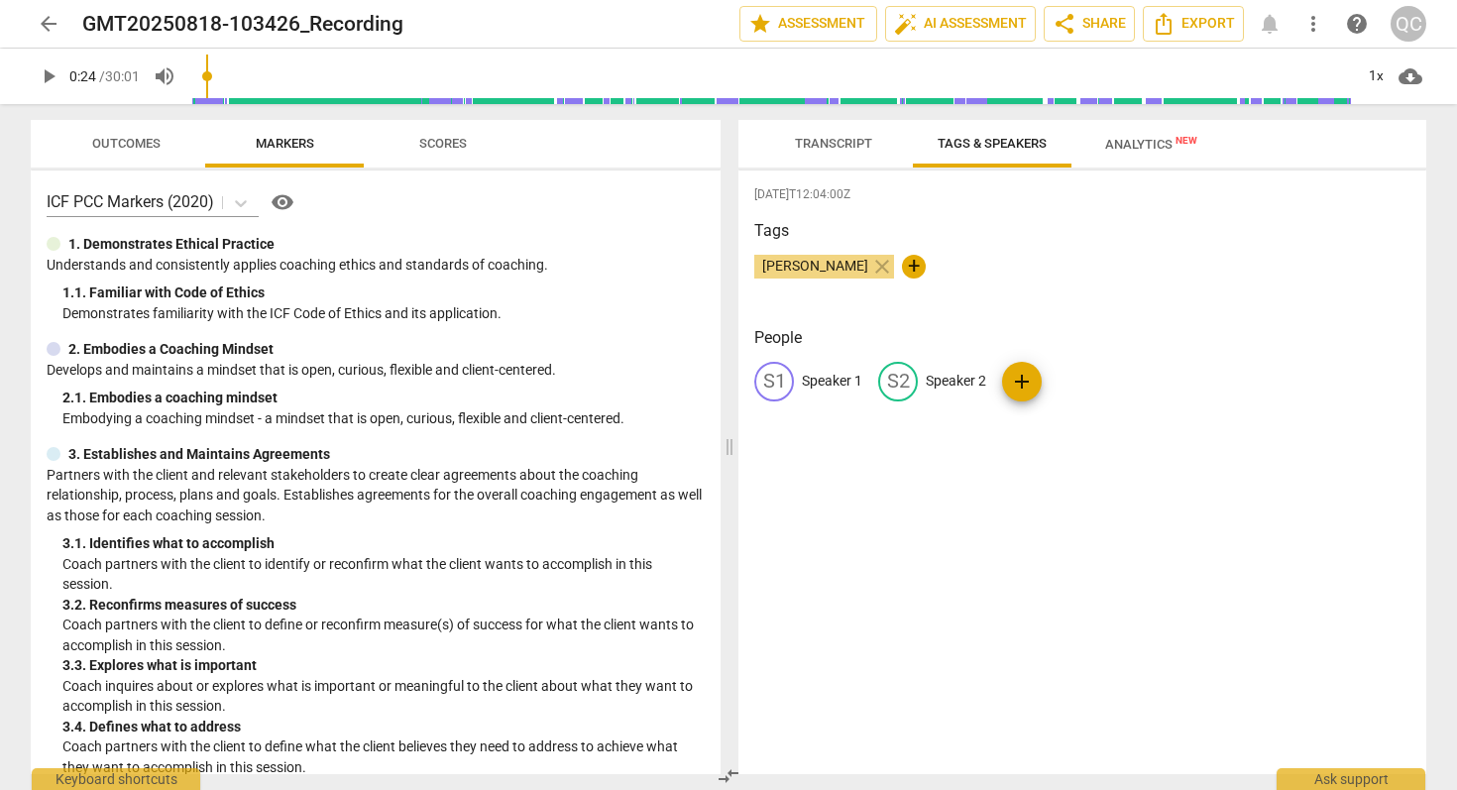
click at [827, 158] on button "Transcript" at bounding box center [833, 144] width 159 height 48
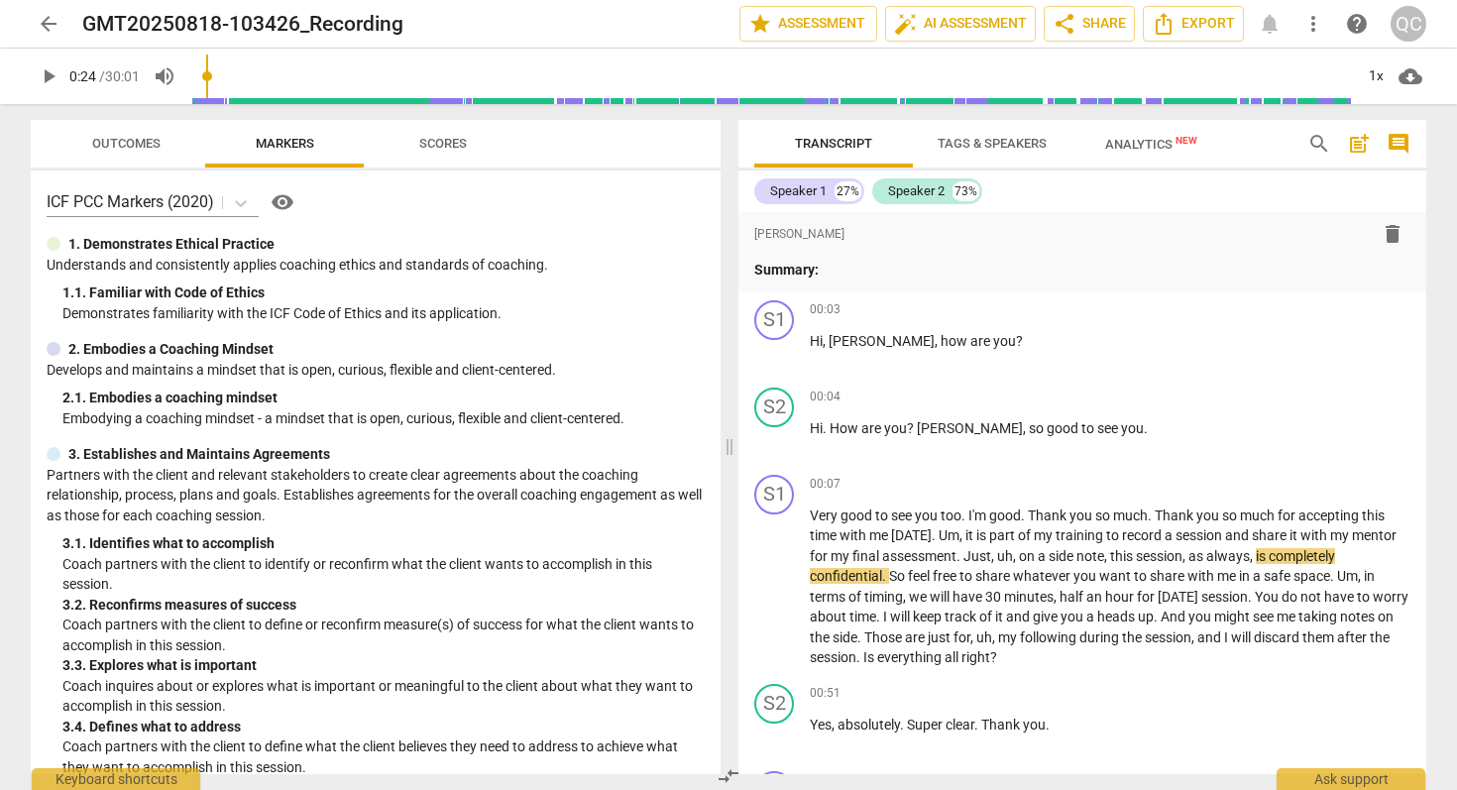
click at [122, 136] on span "Outcomes" at bounding box center [126, 143] width 68 height 15
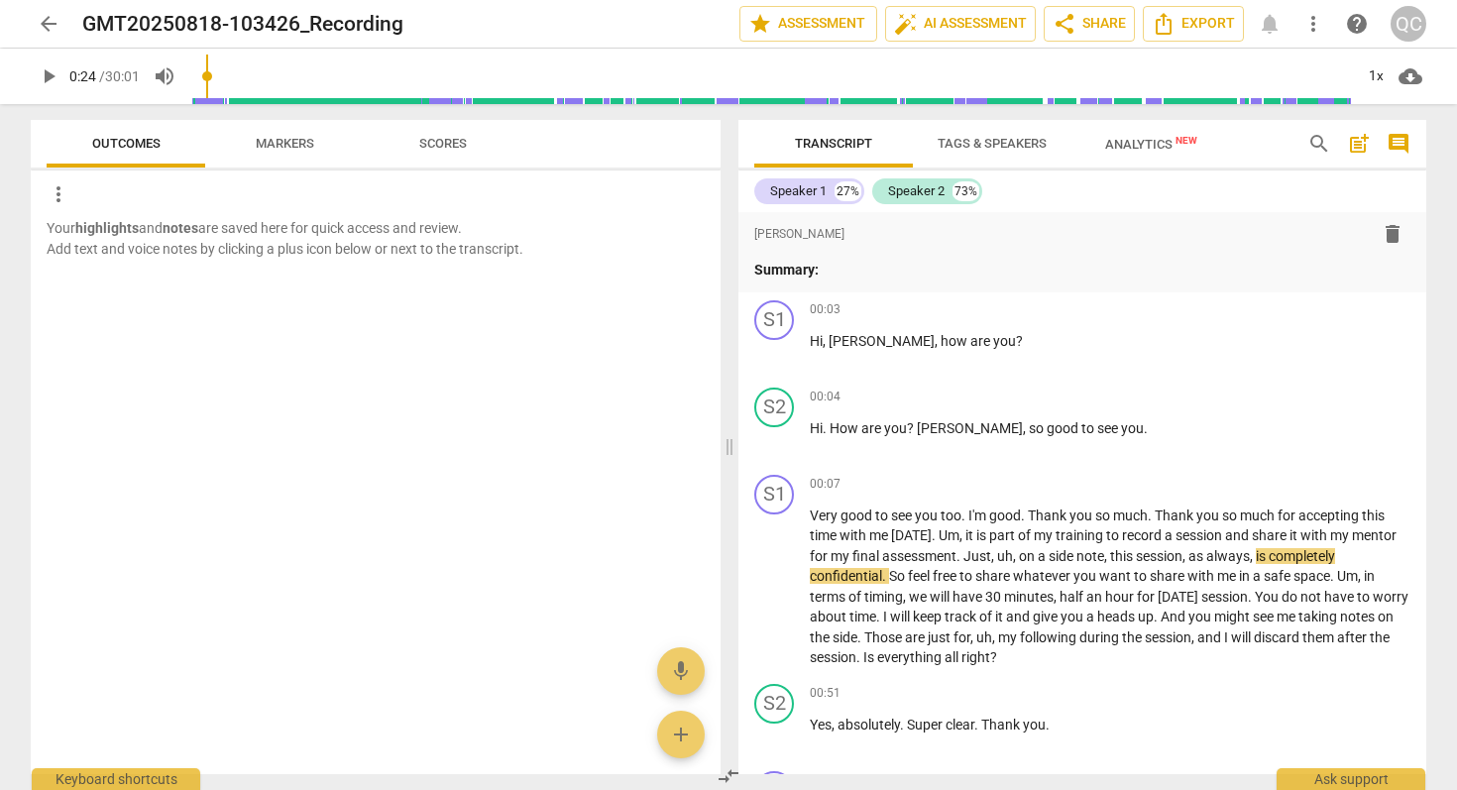
click at [278, 143] on span "Markers" at bounding box center [285, 143] width 58 height 15
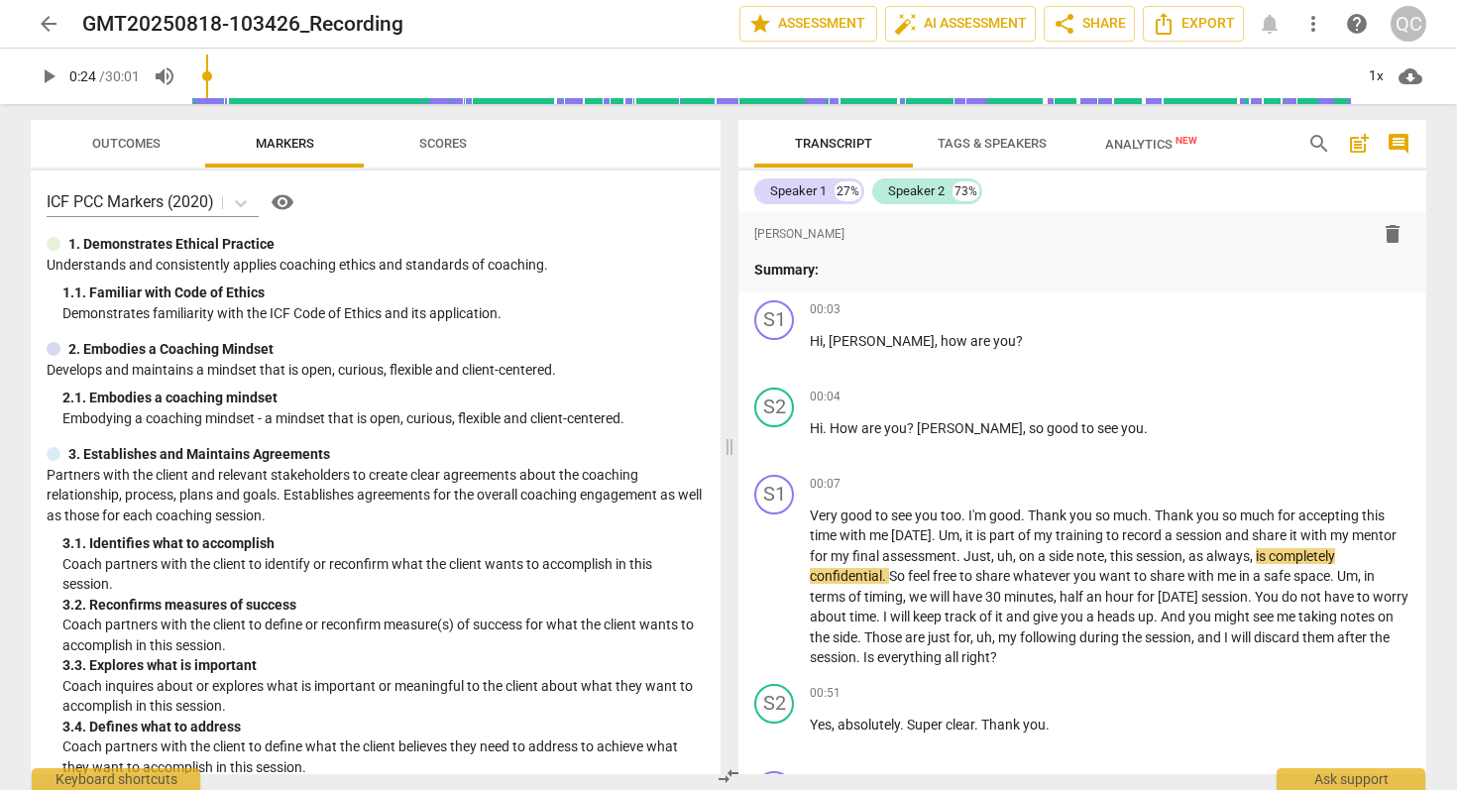
click at [444, 133] on span "Scores" at bounding box center [442, 144] width 95 height 27
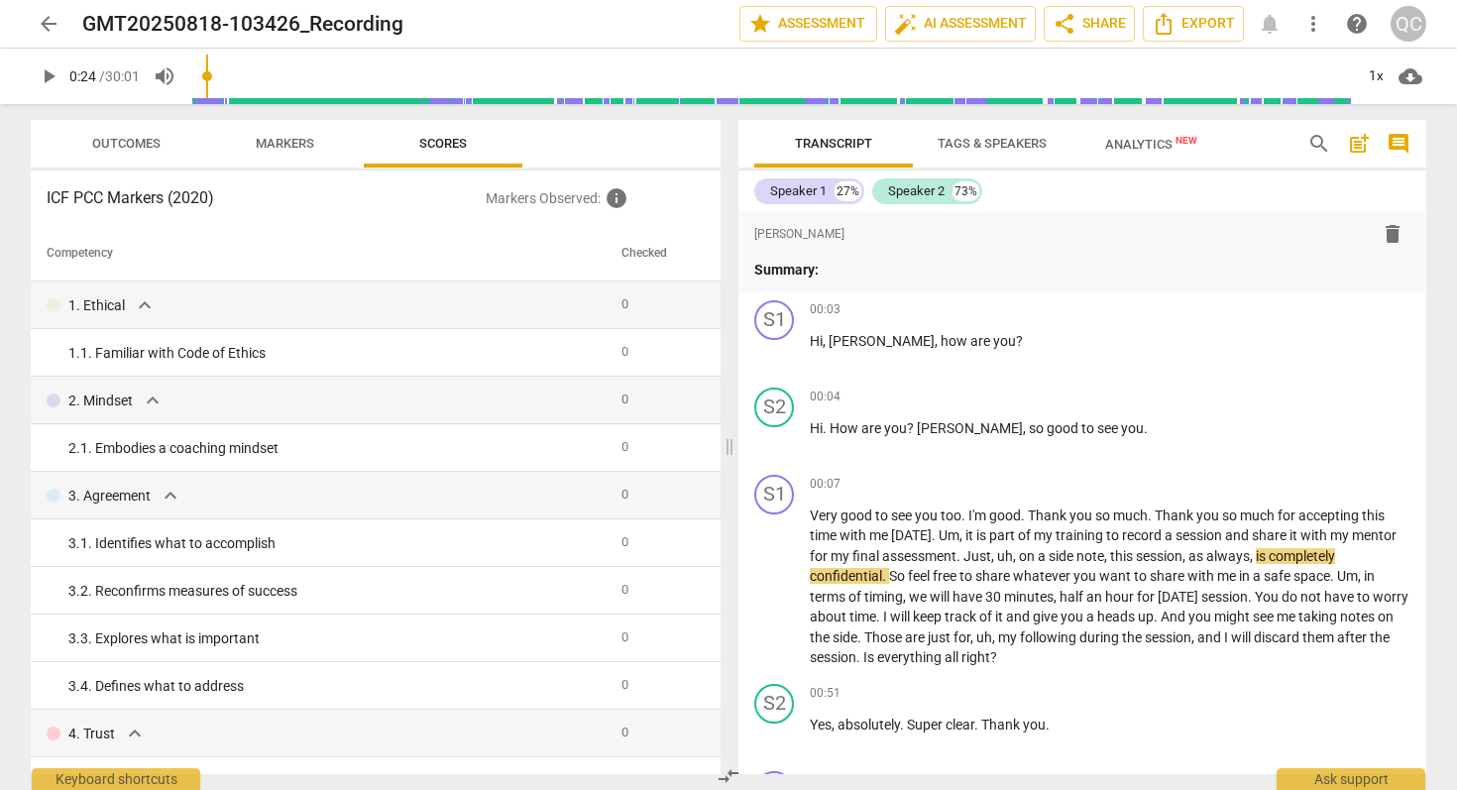
click at [285, 121] on button "Markers" at bounding box center [284, 144] width 159 height 48
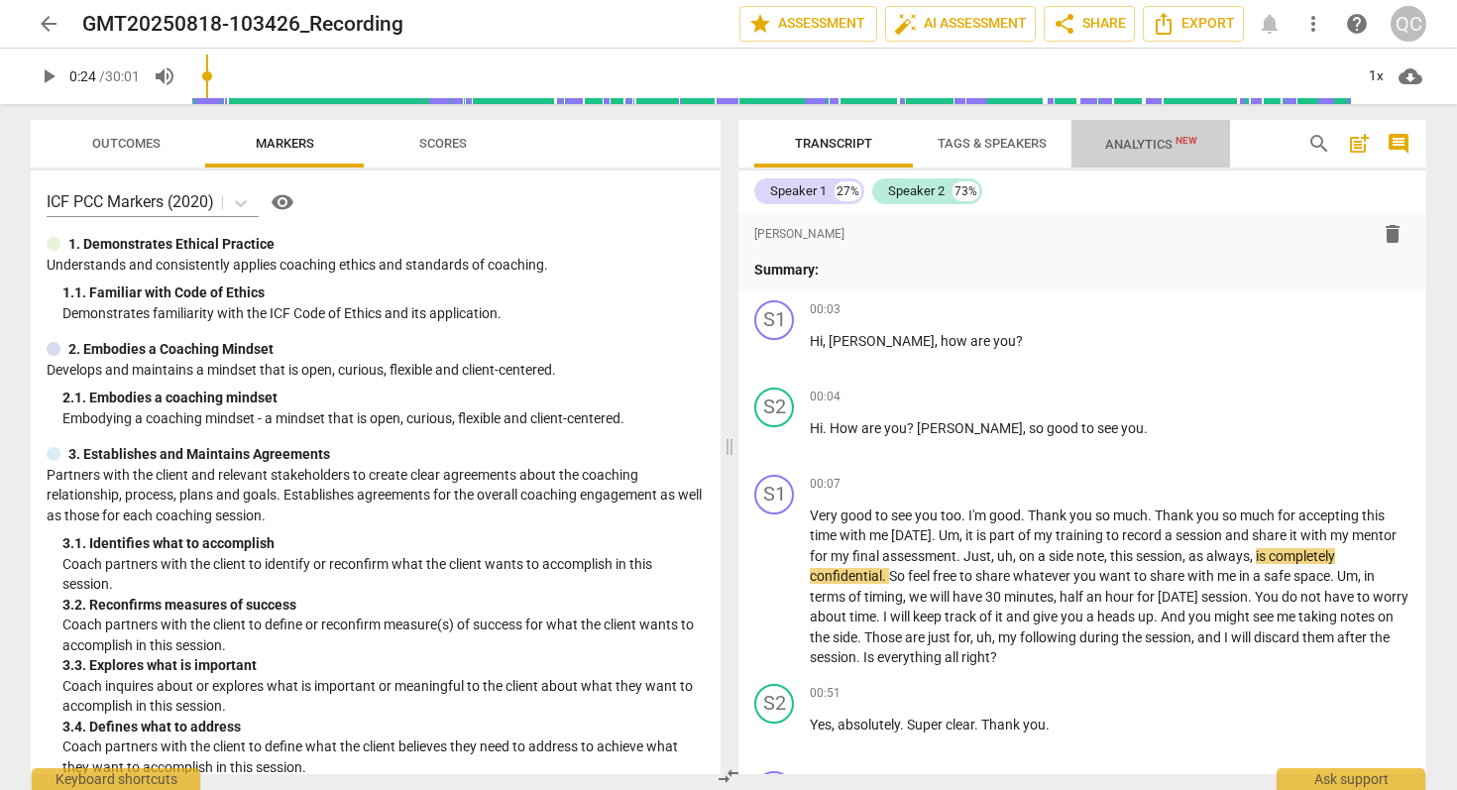
click at [1152, 149] on span "Analytics New" at bounding box center [1151, 144] width 92 height 15
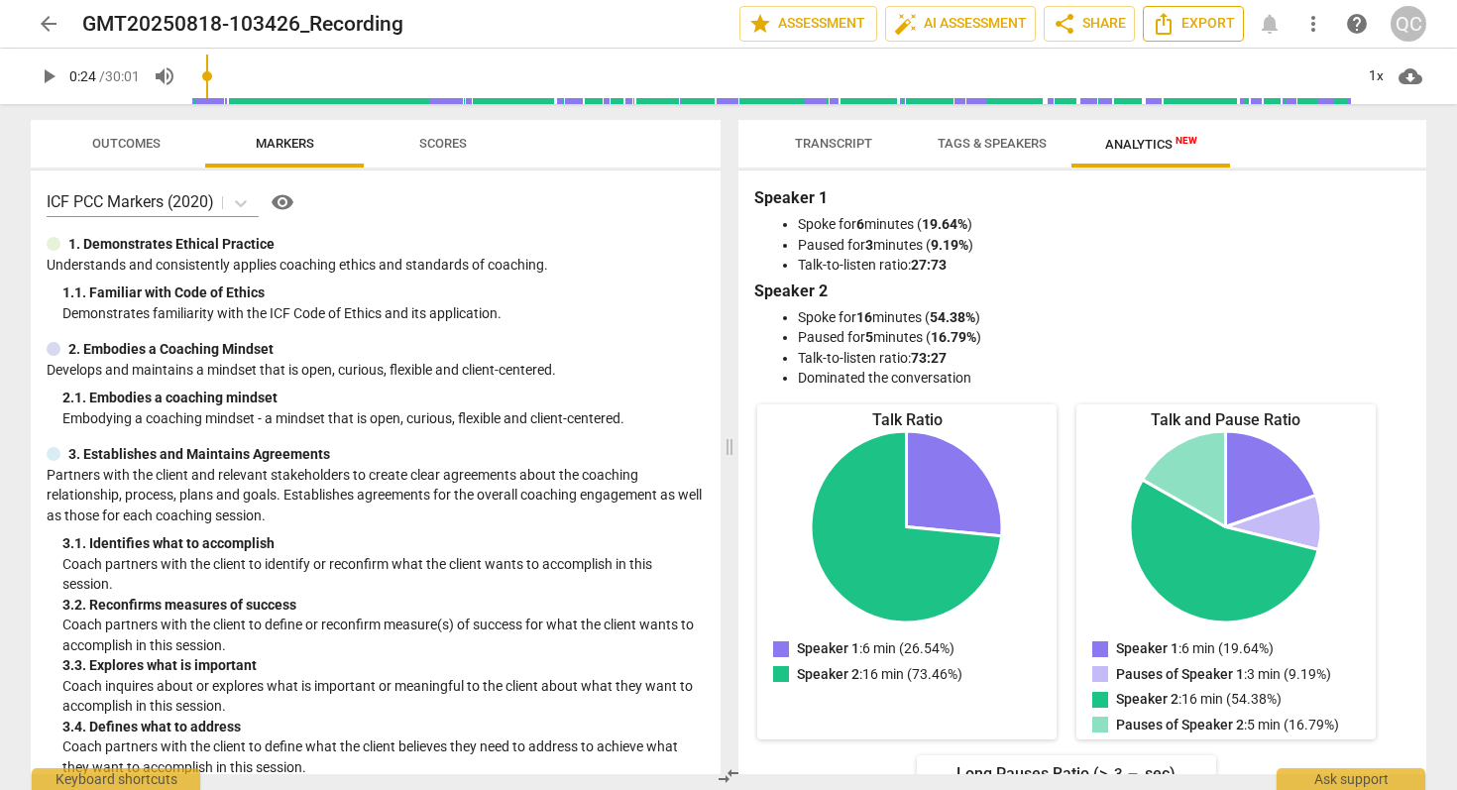
click at [1215, 16] on span "Export" at bounding box center [1192, 24] width 83 height 24
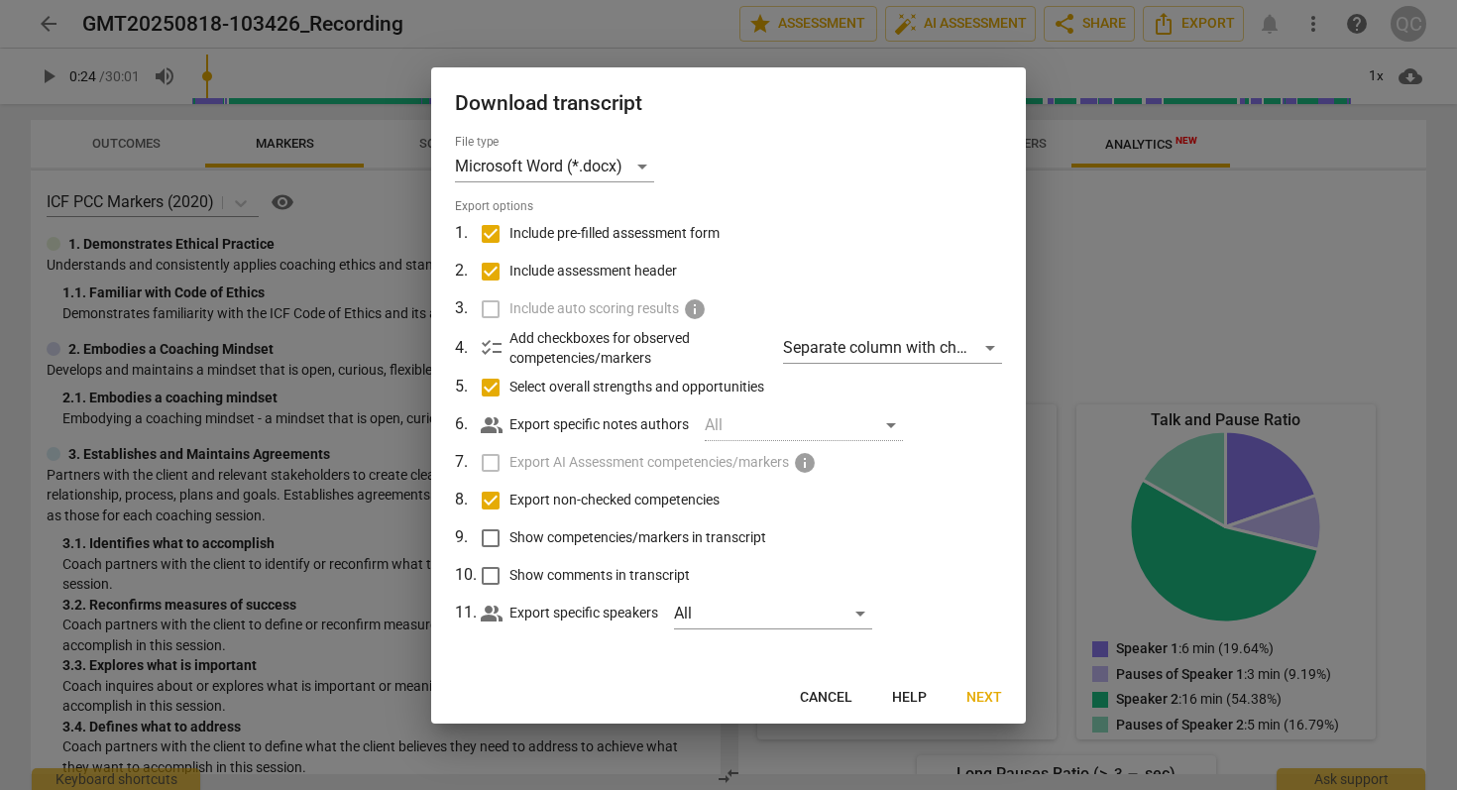
click at [524, 311] on span "Include auto scoring results" at bounding box center [593, 308] width 169 height 21
click at [492, 539] on input "Show competencies/markers in transcript" at bounding box center [491, 538] width 38 height 38
checkbox input "true"
click at [497, 581] on input "Show comments in transcript" at bounding box center [491, 576] width 38 height 38
checkbox input "true"
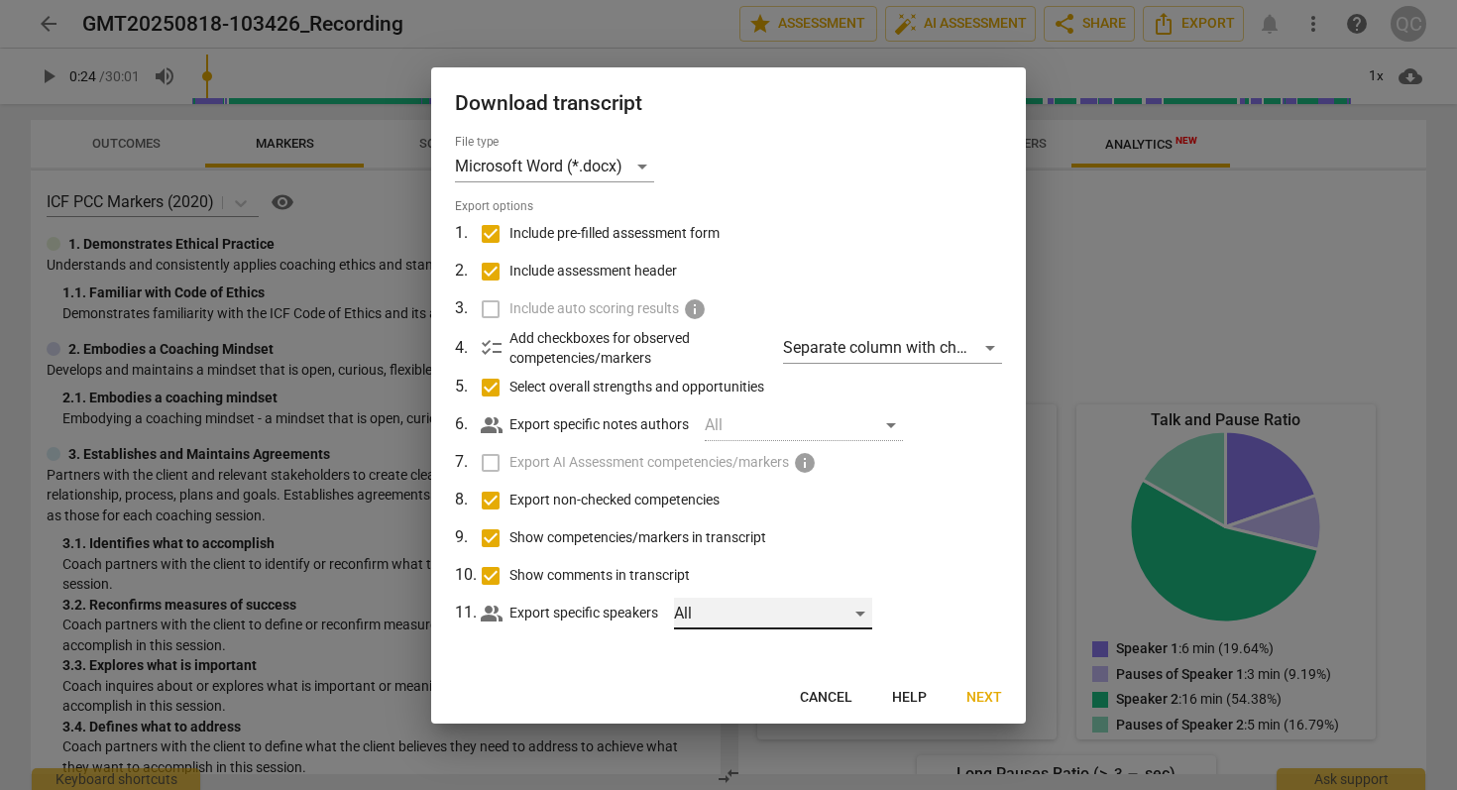
click at [811, 610] on div "All" at bounding box center [773, 614] width 198 height 32
click at [601, 666] on div at bounding box center [728, 395] width 1457 height 790
click at [994, 700] on span "Next" at bounding box center [984, 698] width 36 height 20
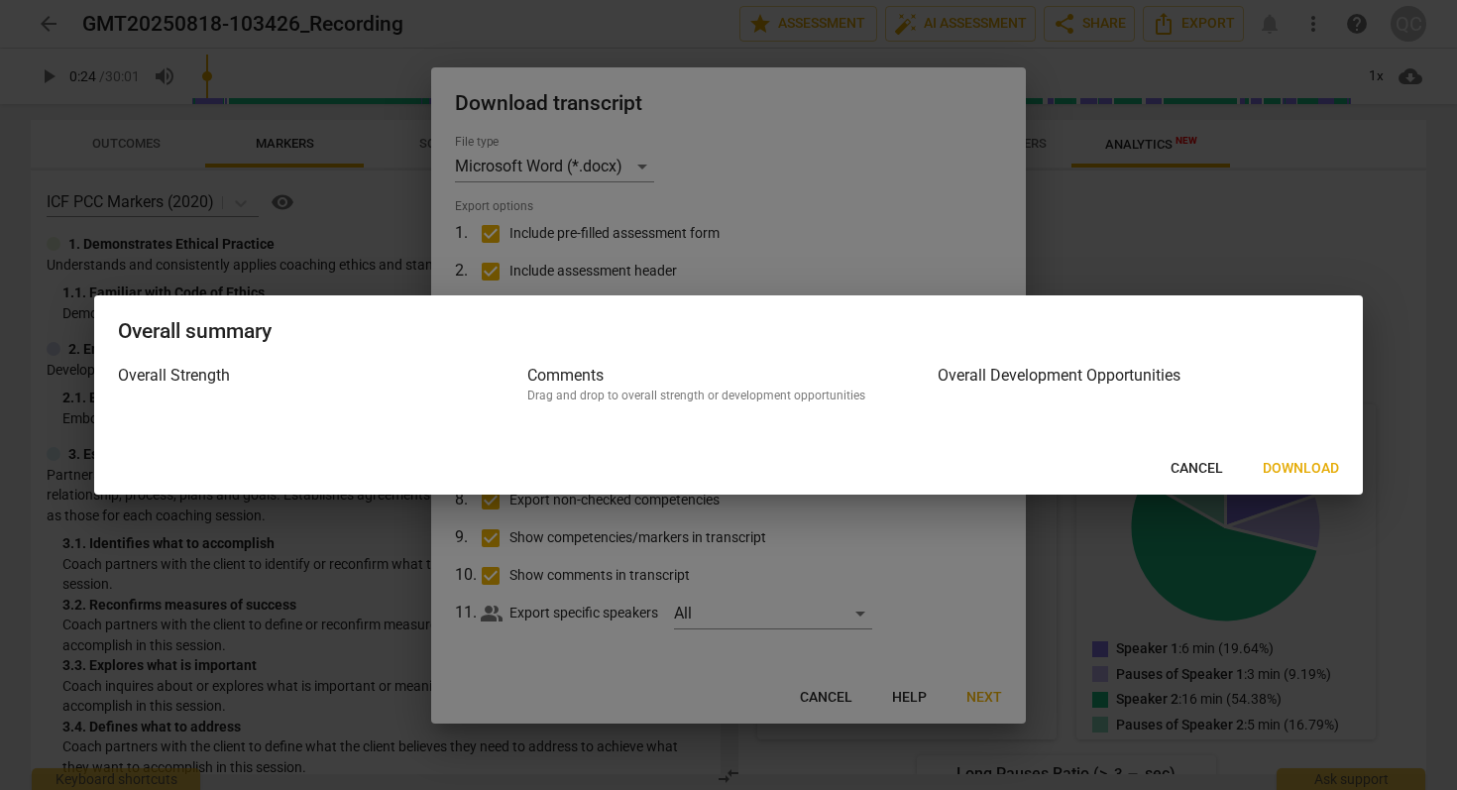
click at [1287, 478] on button "Download" at bounding box center [1301, 469] width 108 height 36
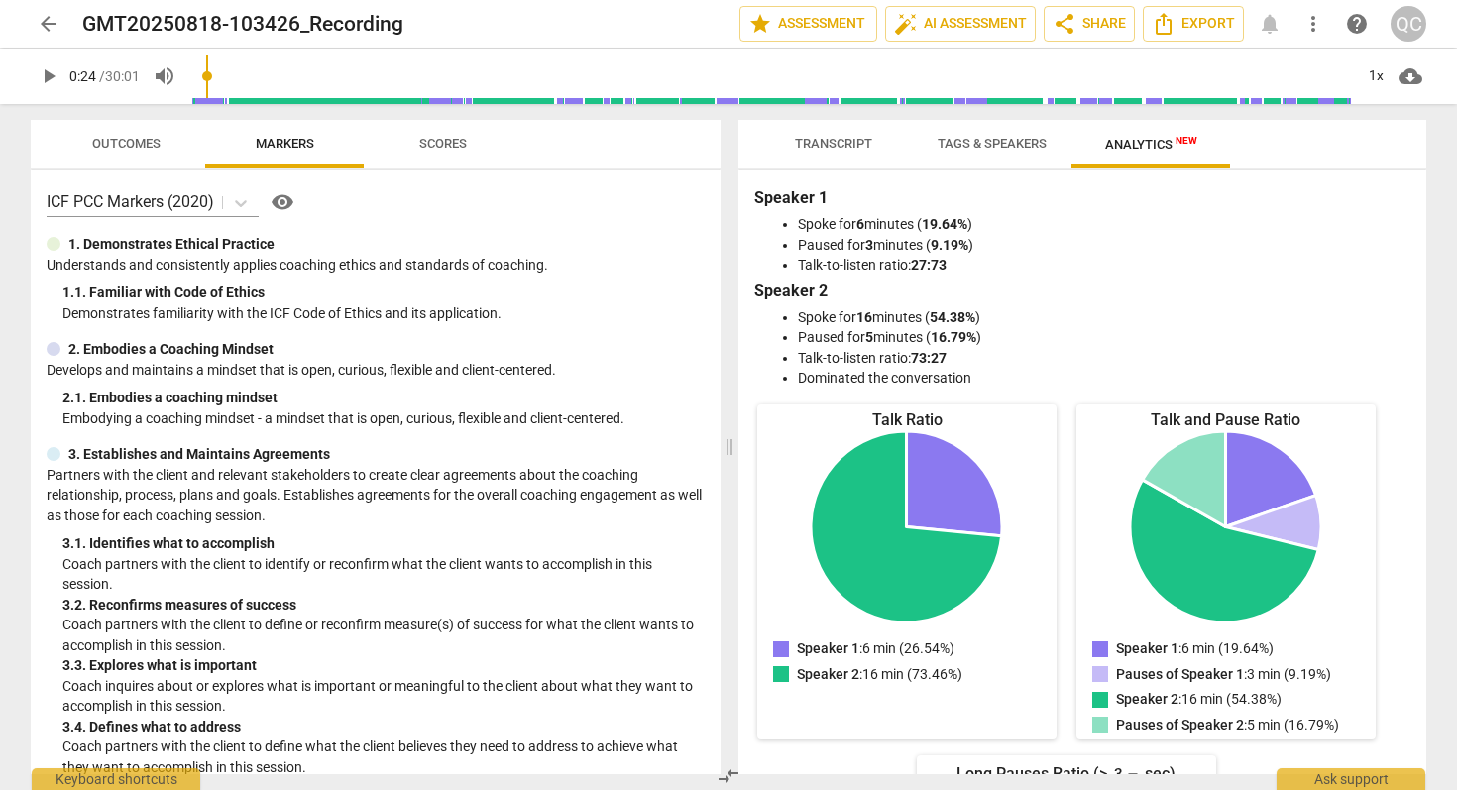
click at [131, 144] on span "Outcomes" at bounding box center [126, 143] width 68 height 15
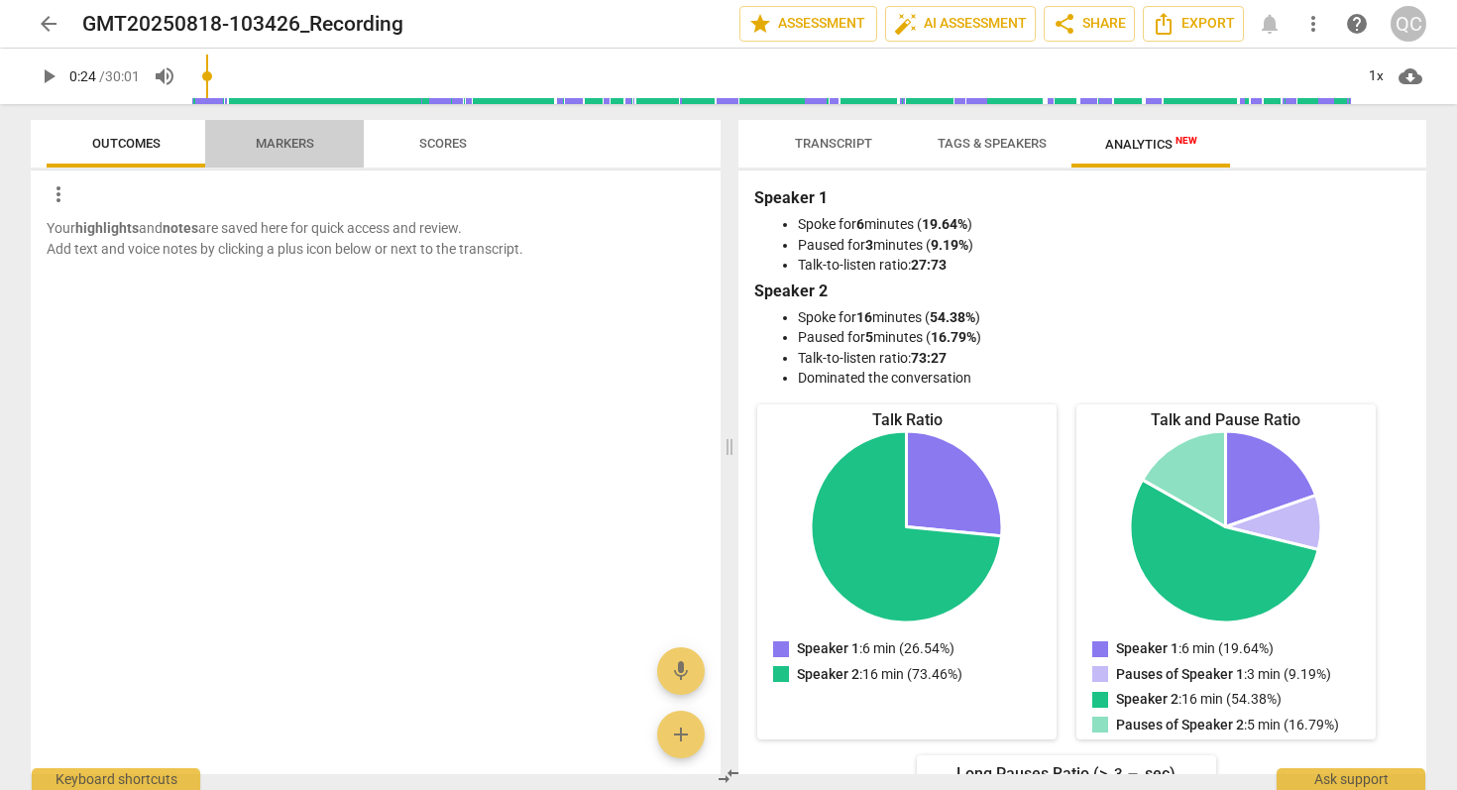
click at [262, 143] on span "Markers" at bounding box center [285, 143] width 58 height 15
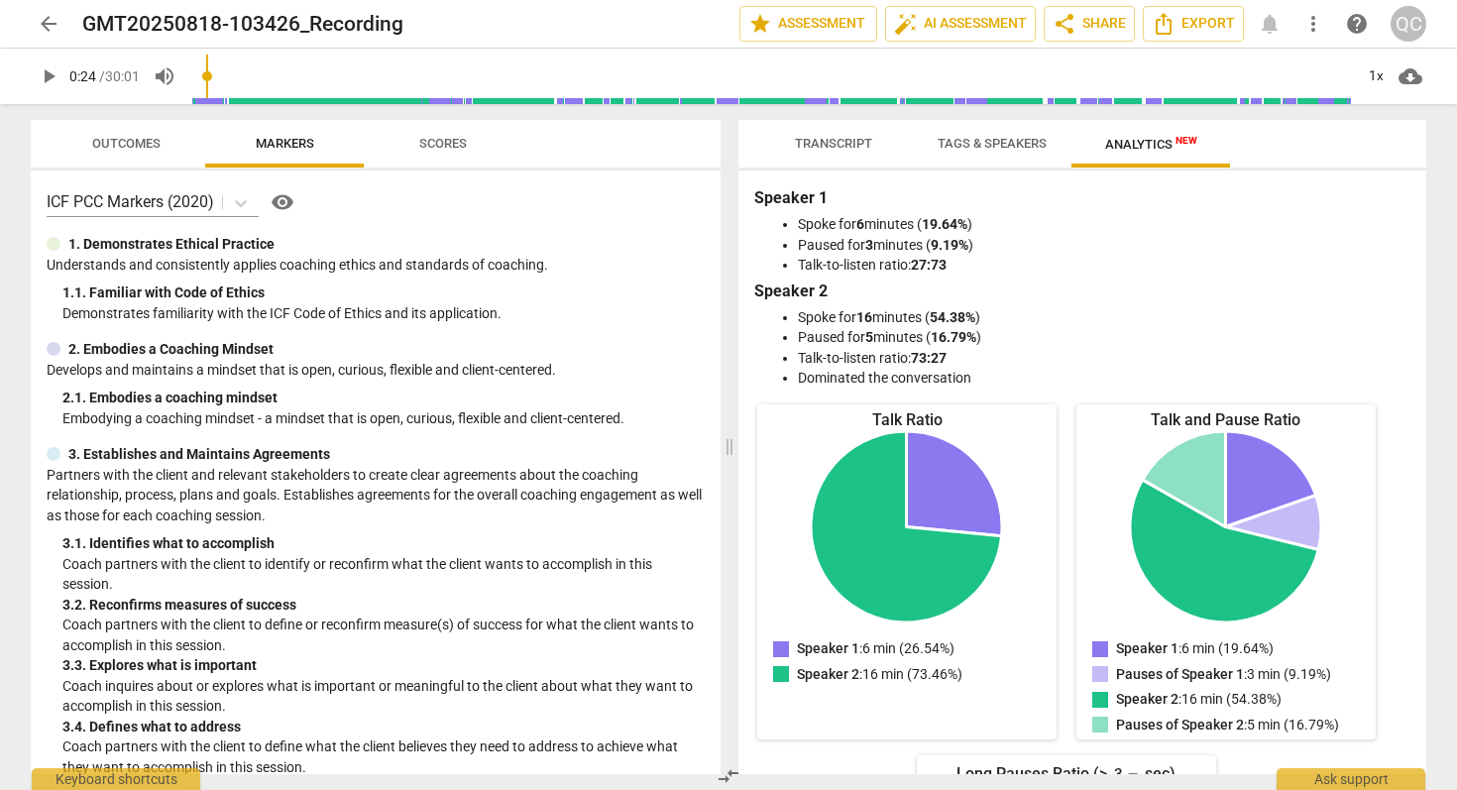
click at [846, 142] on span "Transcript" at bounding box center [833, 143] width 77 height 15
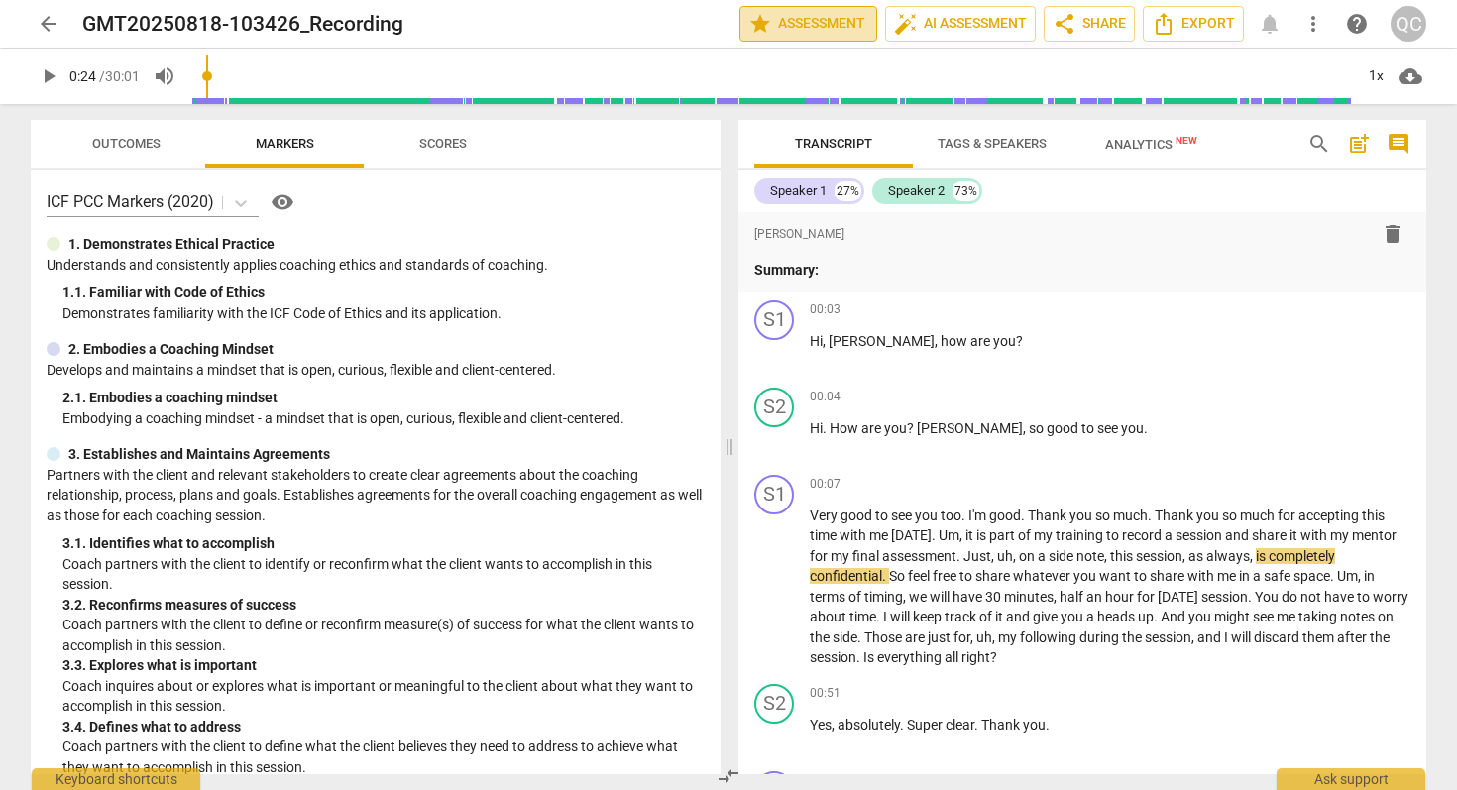
click at [804, 33] on span "star Assessment" at bounding box center [808, 24] width 120 height 24
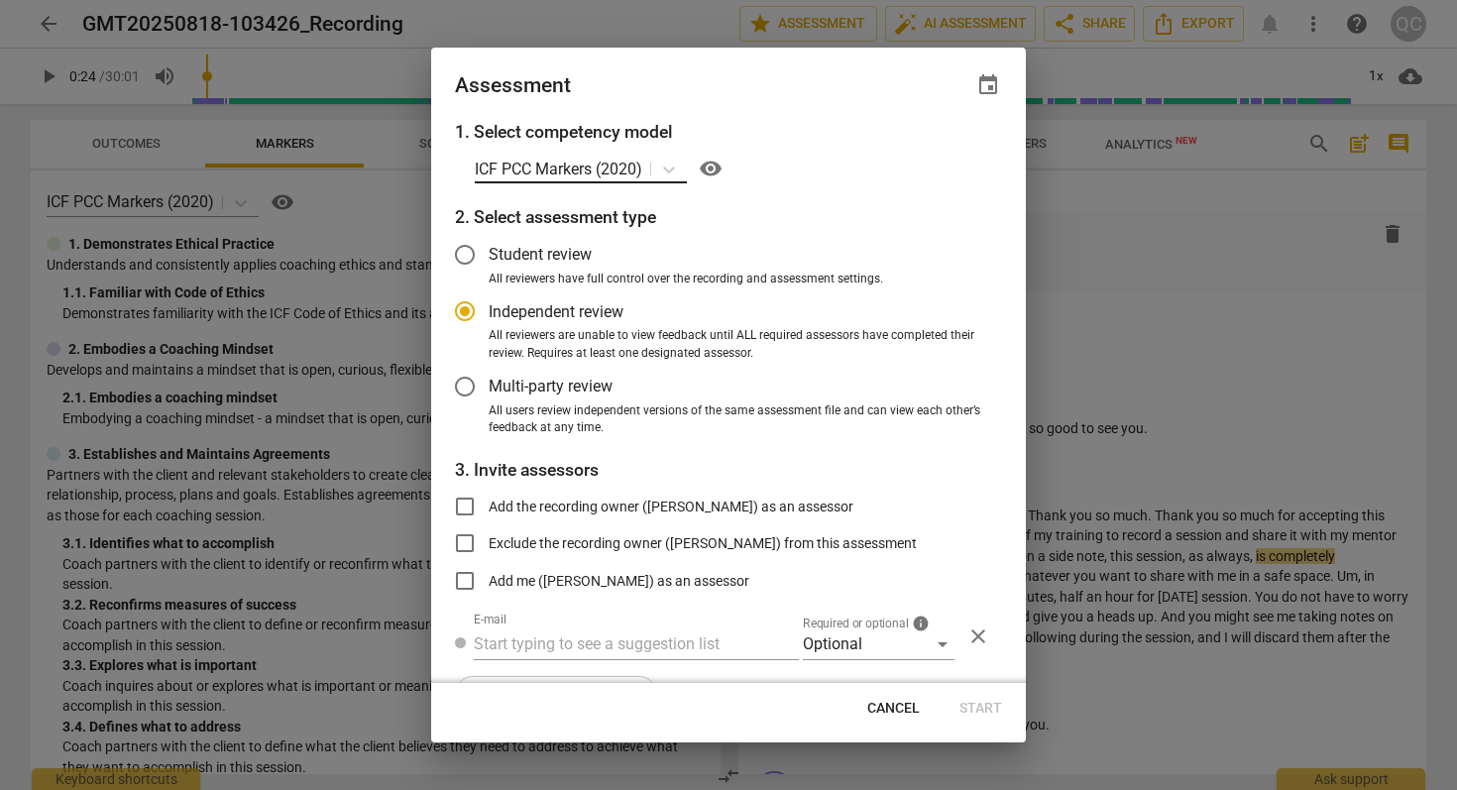
click at [651, 170] on span at bounding box center [650, 169] width 1 height 13
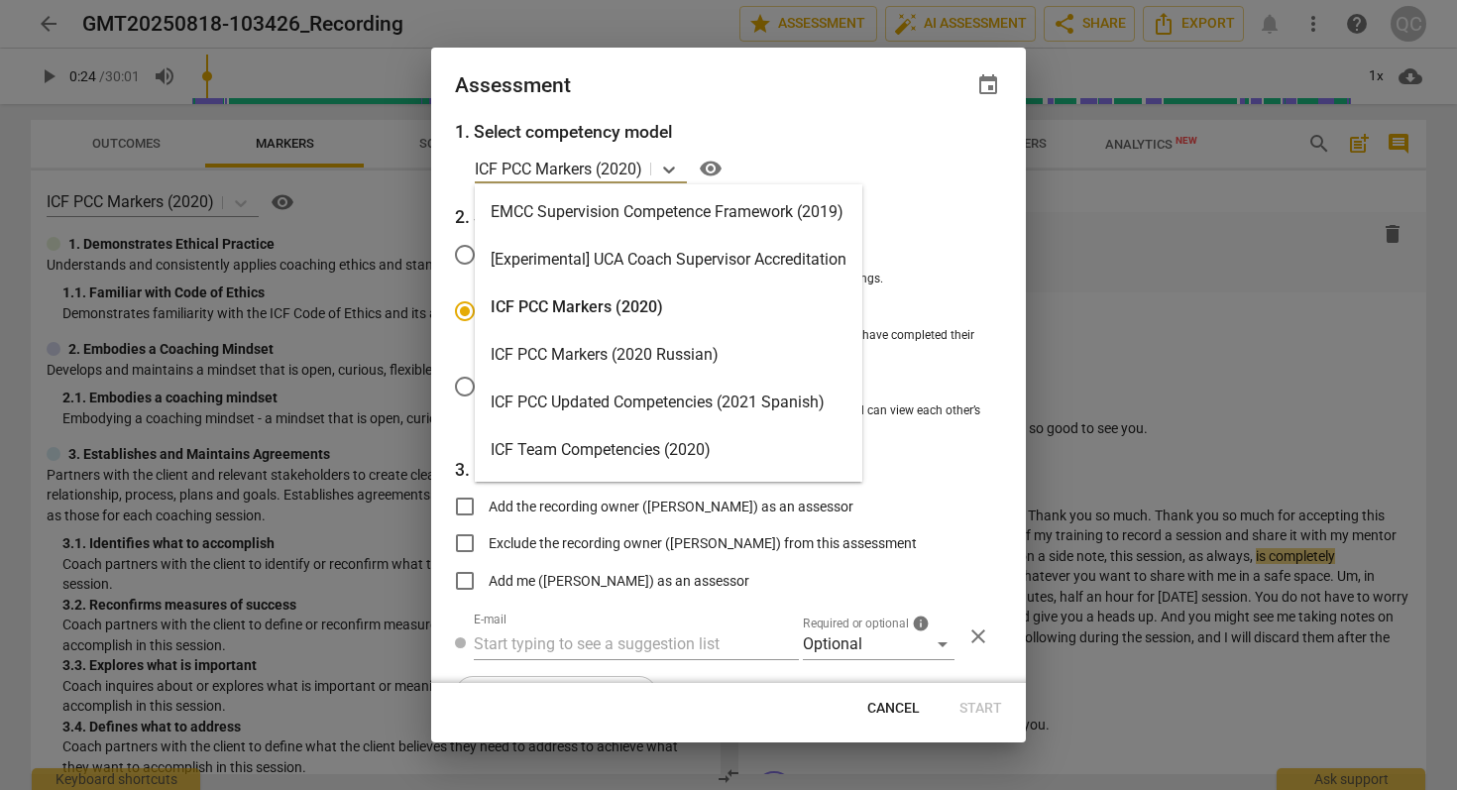
click at [632, 304] on div "ICF PCC Markers (2020)" at bounding box center [668, 307] width 387 height 48
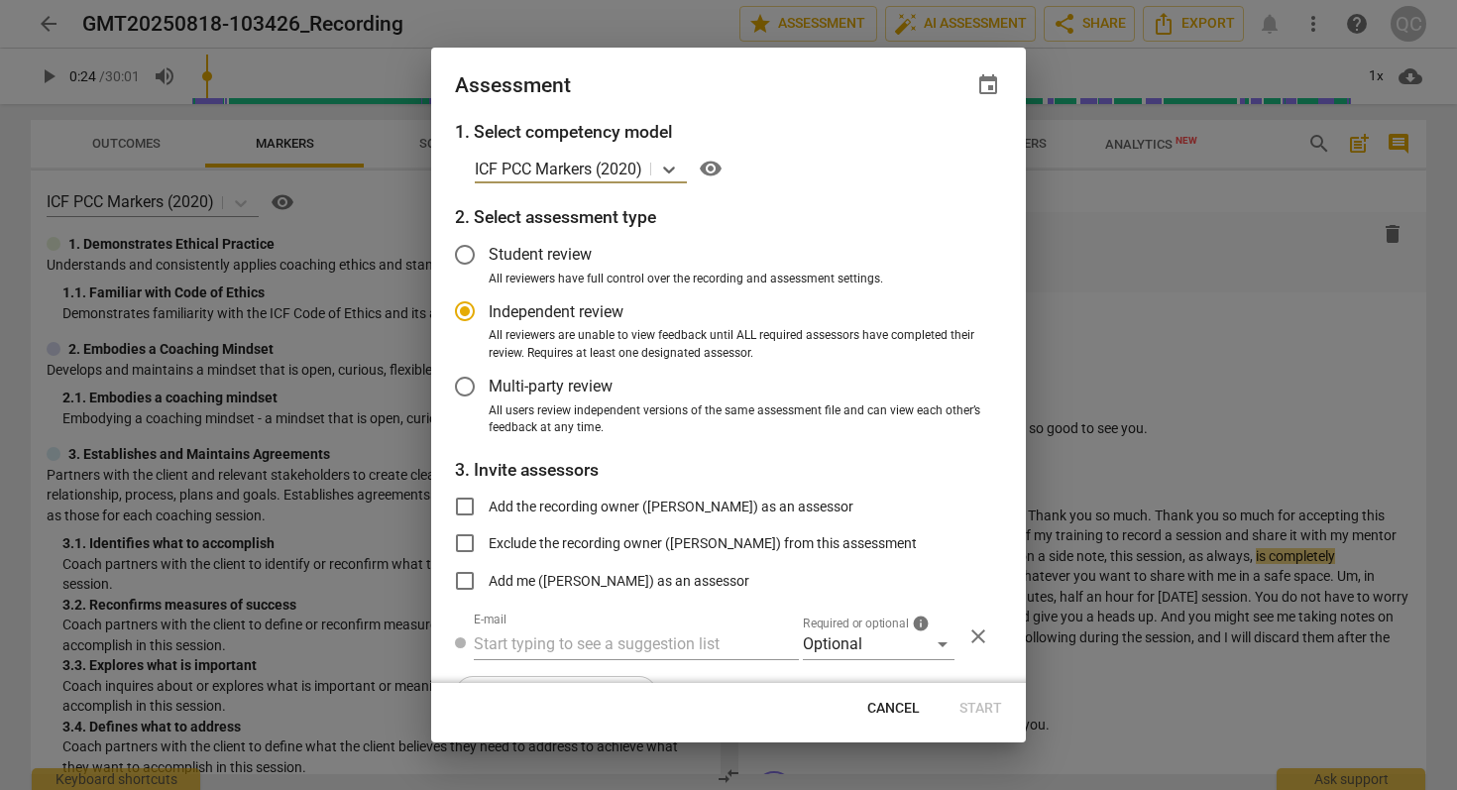
radio input "false"
click at [558, 254] on span "Student review" at bounding box center [540, 254] width 103 height 23
click at [489, 254] on input "Student review" at bounding box center [465, 255] width 48 height 48
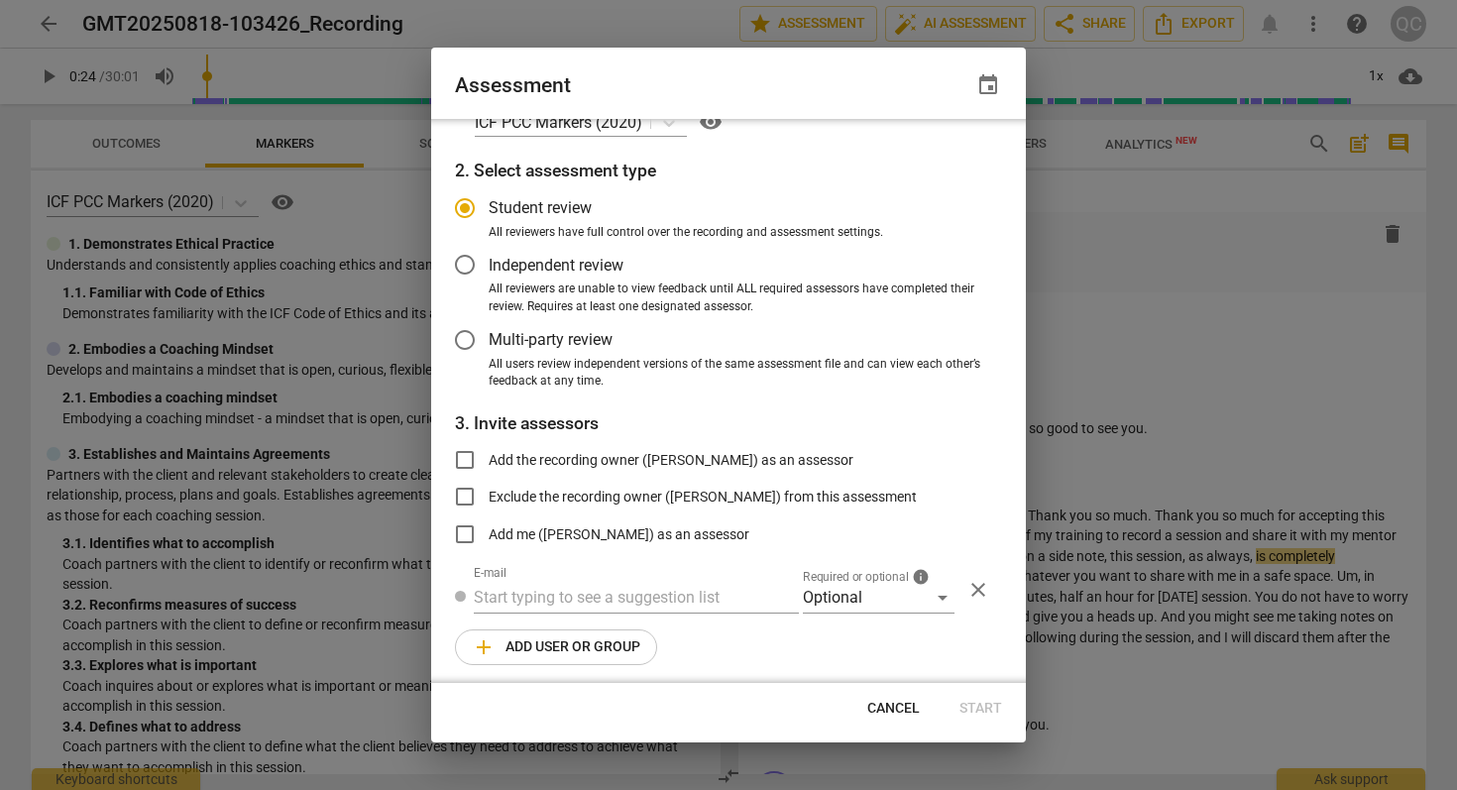
radio input "false"
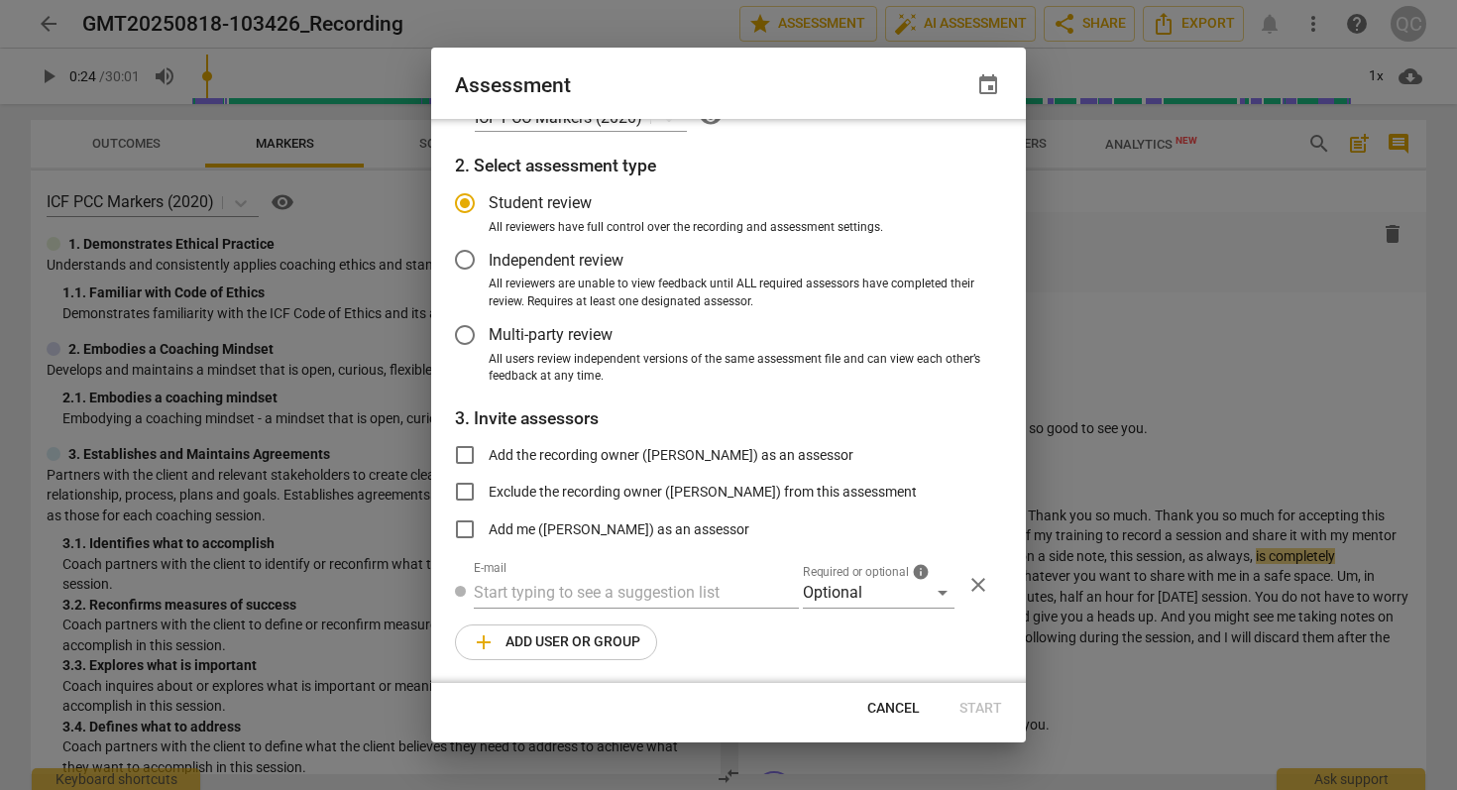
click at [613, 486] on span "Exclude the recording owner (Quentin Cheyrol) from this assessment" at bounding box center [703, 492] width 428 height 21
click at [489, 486] on input "Exclude the recording owner (Quentin Cheyrol) from this assessment" at bounding box center [465, 492] width 48 height 48
checkbox input "true"
click at [864, 597] on div "Optional" at bounding box center [879, 593] width 152 height 32
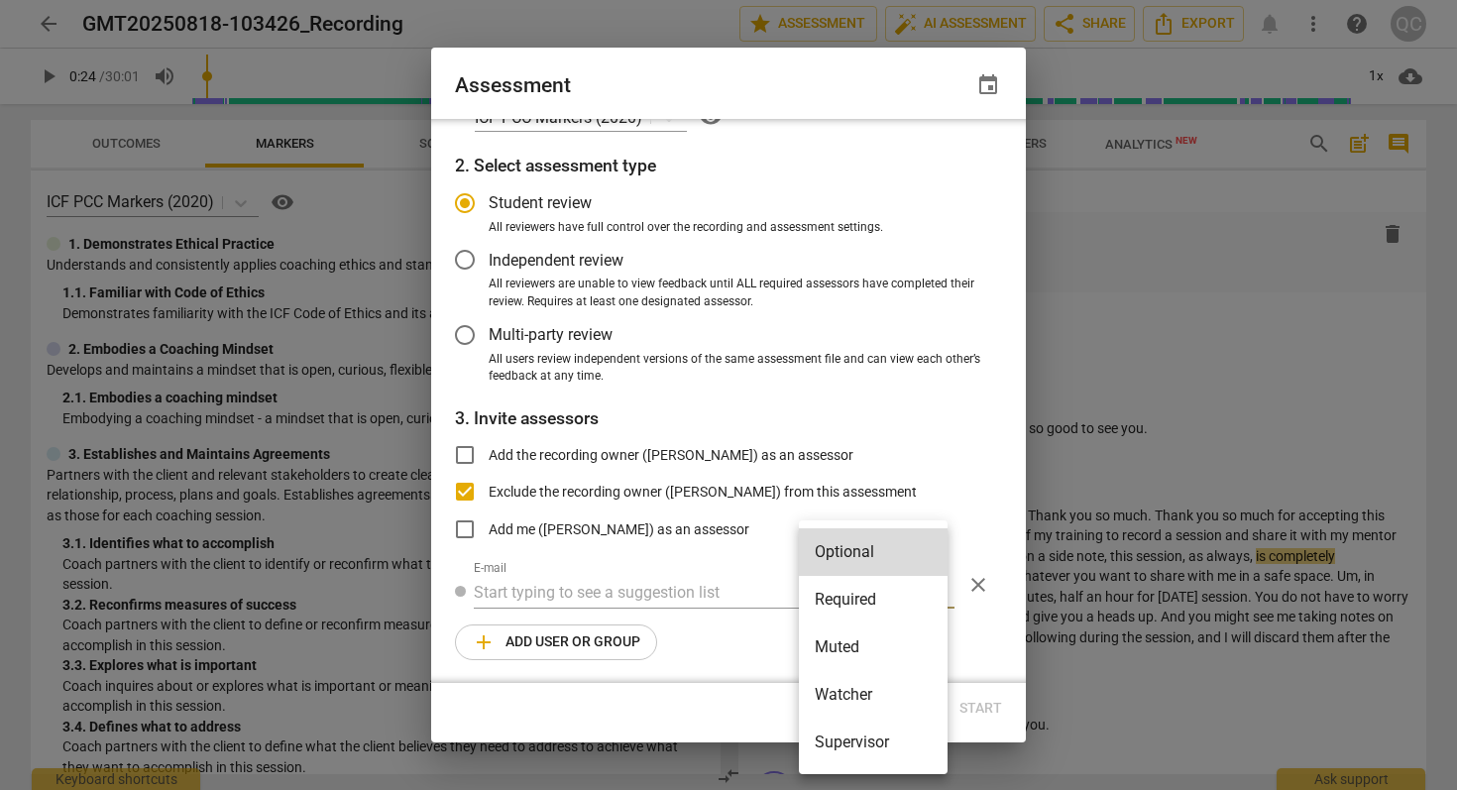
click at [870, 408] on div at bounding box center [728, 395] width 1457 height 790
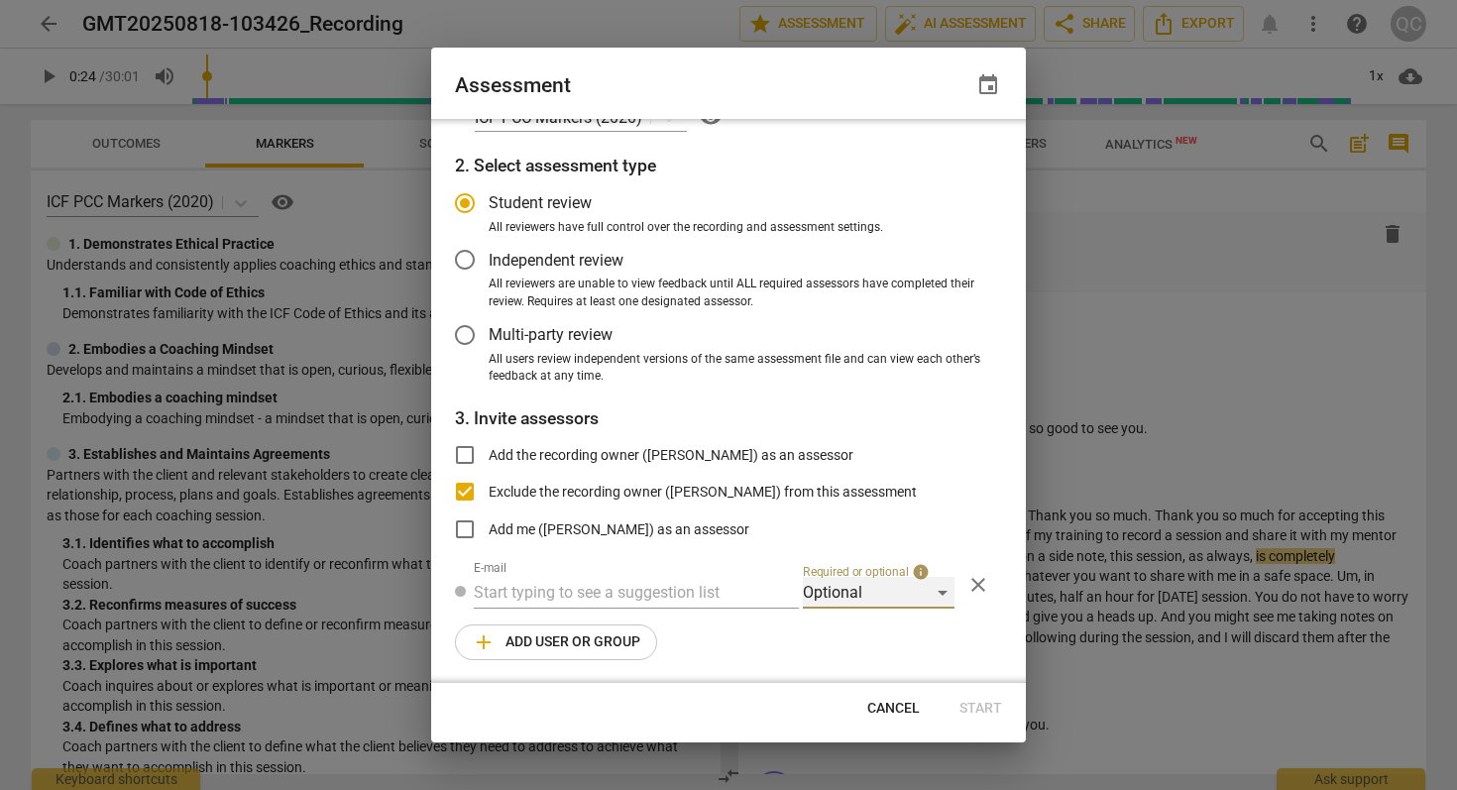
scroll to position [0, 0]
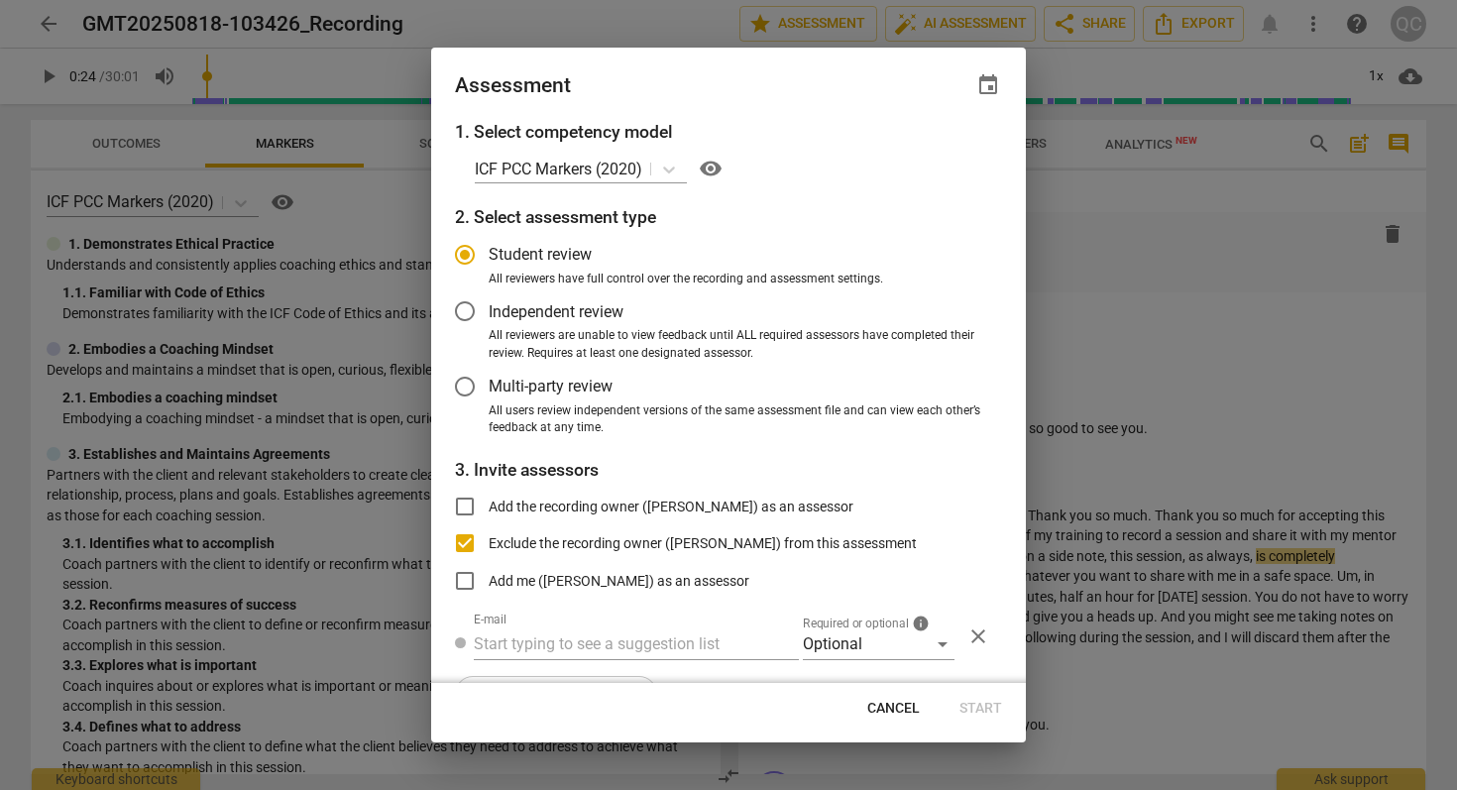
click at [984, 703] on div "Cancel Start" at bounding box center [728, 709] width 587 height 36
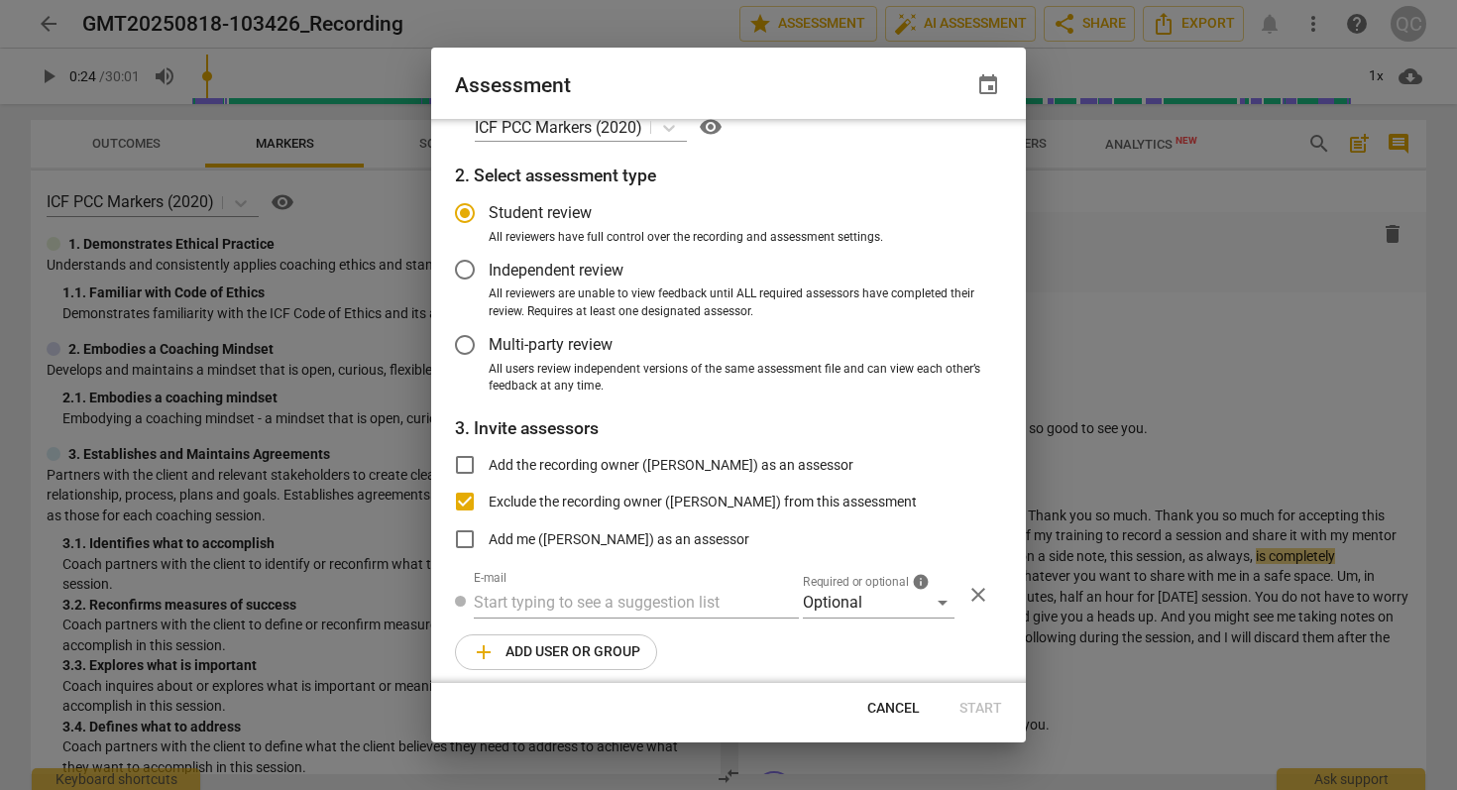
radio input "false"
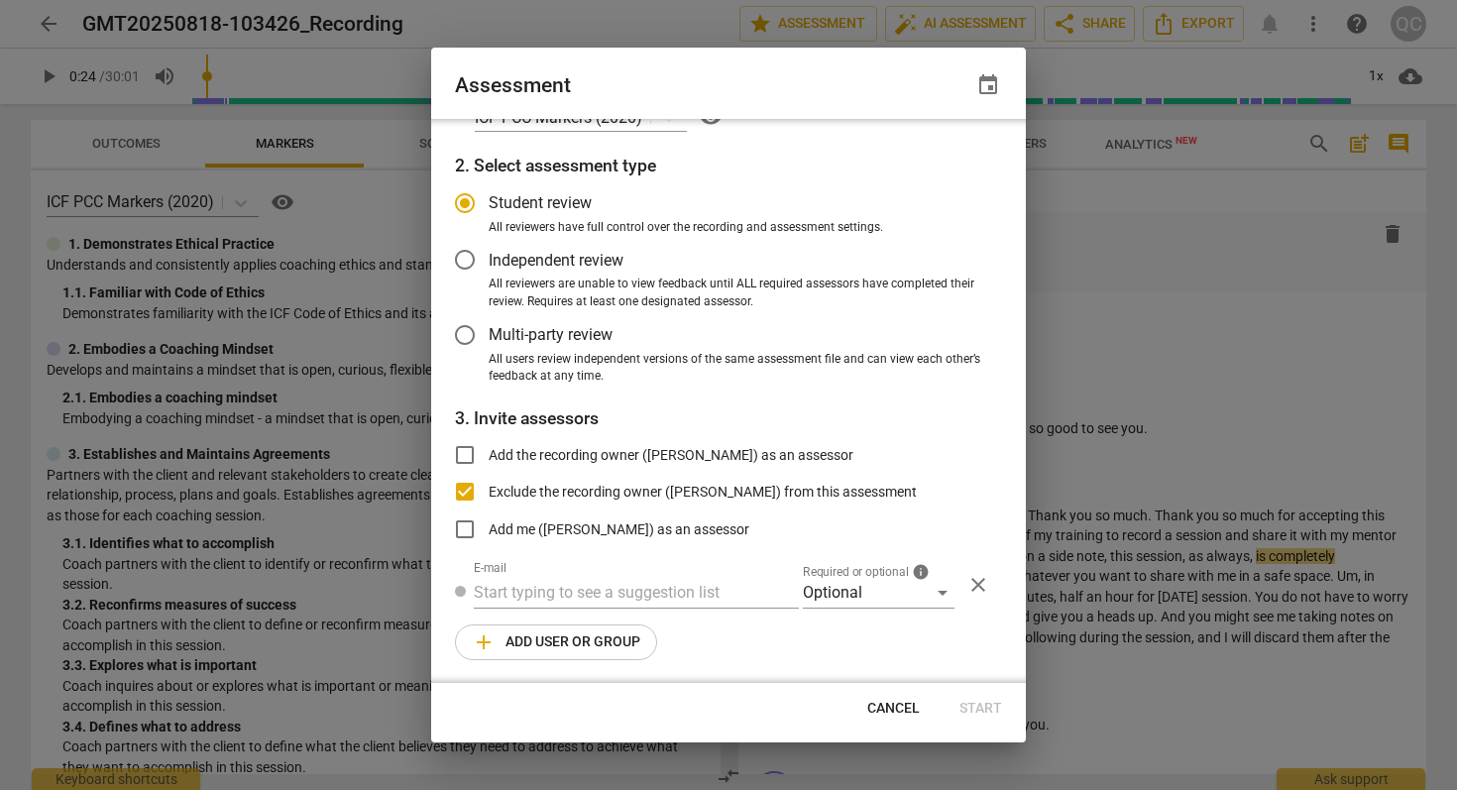
click at [982, 78] on span "event" at bounding box center [988, 85] width 24 height 24
click at [872, 145] on input "date" at bounding box center [869, 153] width 139 height 29
click at [931, 148] on input "date" at bounding box center [869, 153] width 139 height 29
type input "2025-08-18"
click at [930, 381] on div at bounding box center [728, 395] width 1457 height 790
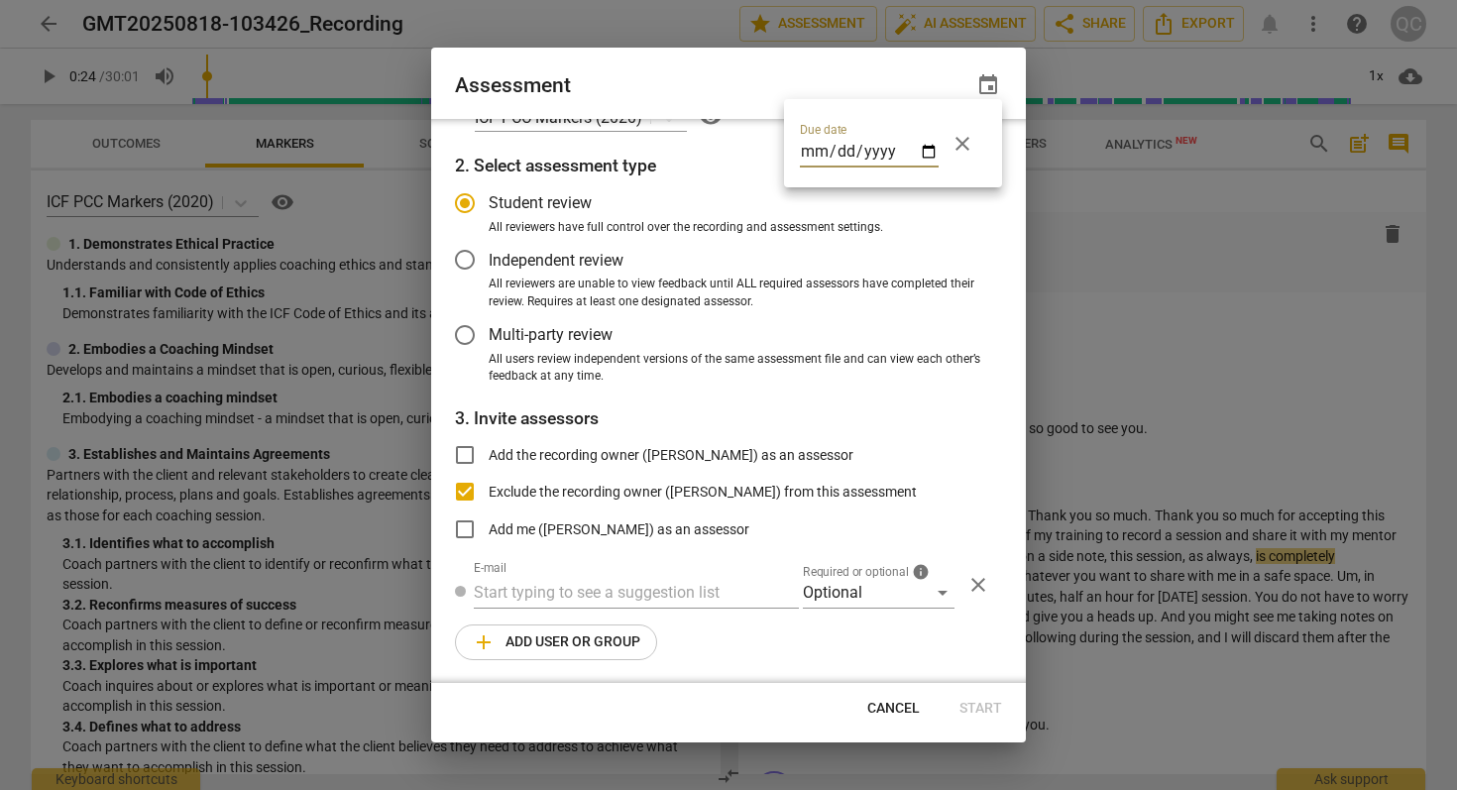
radio input "false"
click at [500, 466] on label "Add the recording owner (Quentin Cheyrol) as an assessor" at bounding box center [647, 455] width 412 height 48
click at [489, 466] on input "Add the recording owner (Quentin Cheyrol) as an assessor" at bounding box center [465, 455] width 48 height 48
checkbox input "true"
radio input "false"
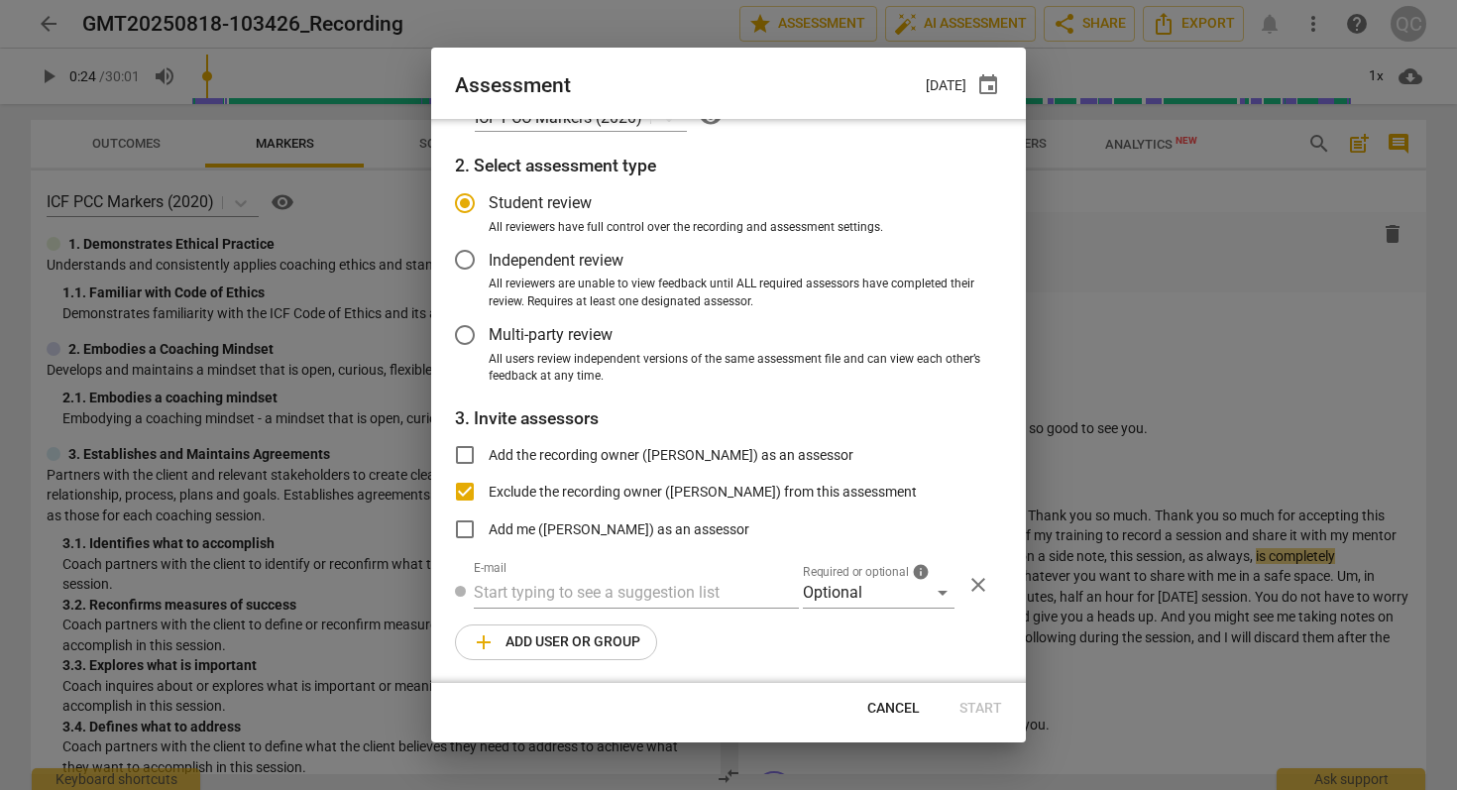
checkbox input "false"
click at [501, 463] on span "Add the recording owner (Quentin Cheyrol) as an assessor" at bounding box center [671, 455] width 365 height 21
click at [489, 463] on input "Add the recording owner (Quentin Cheyrol) as an assessor" at bounding box center [465, 455] width 48 height 48
checkbox input "false"
radio input "false"
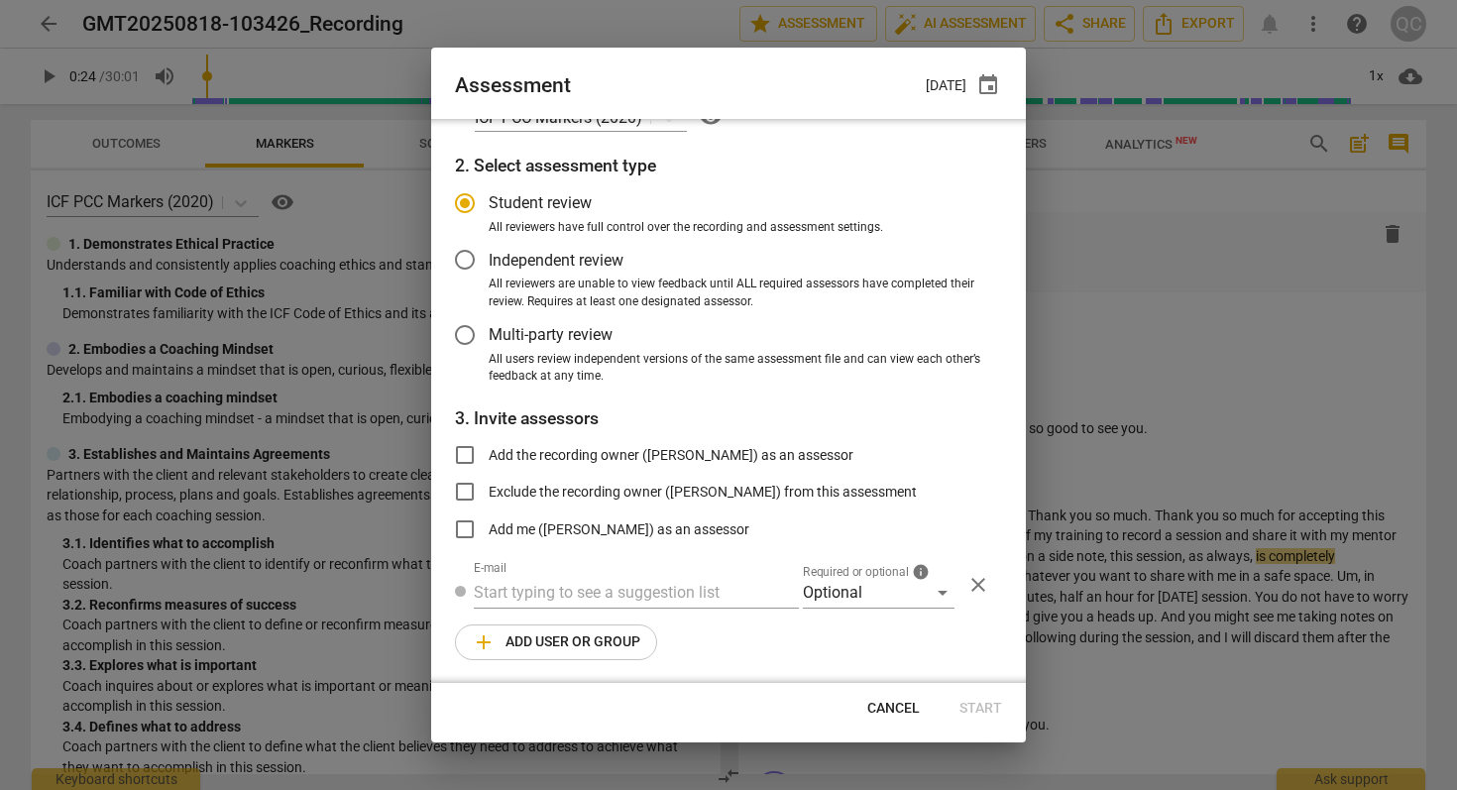
click at [509, 497] on span "Exclude the recording owner (Quentin Cheyrol) from this assessment" at bounding box center [703, 492] width 428 height 21
click at [489, 497] on input "Exclude the recording owner (Quentin Cheyrol) from this assessment" at bounding box center [465, 492] width 48 height 48
checkbox input "true"
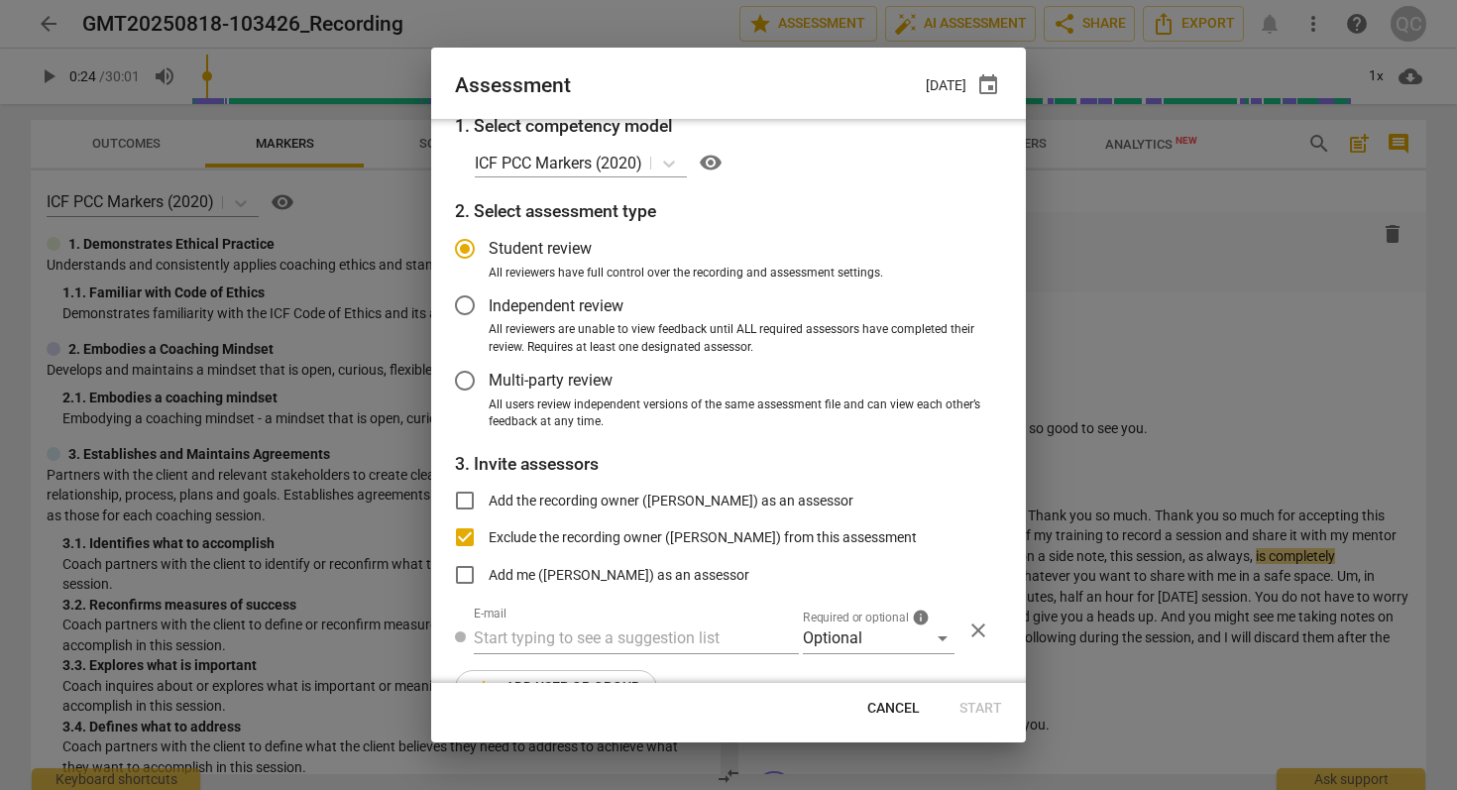
radio input "false"
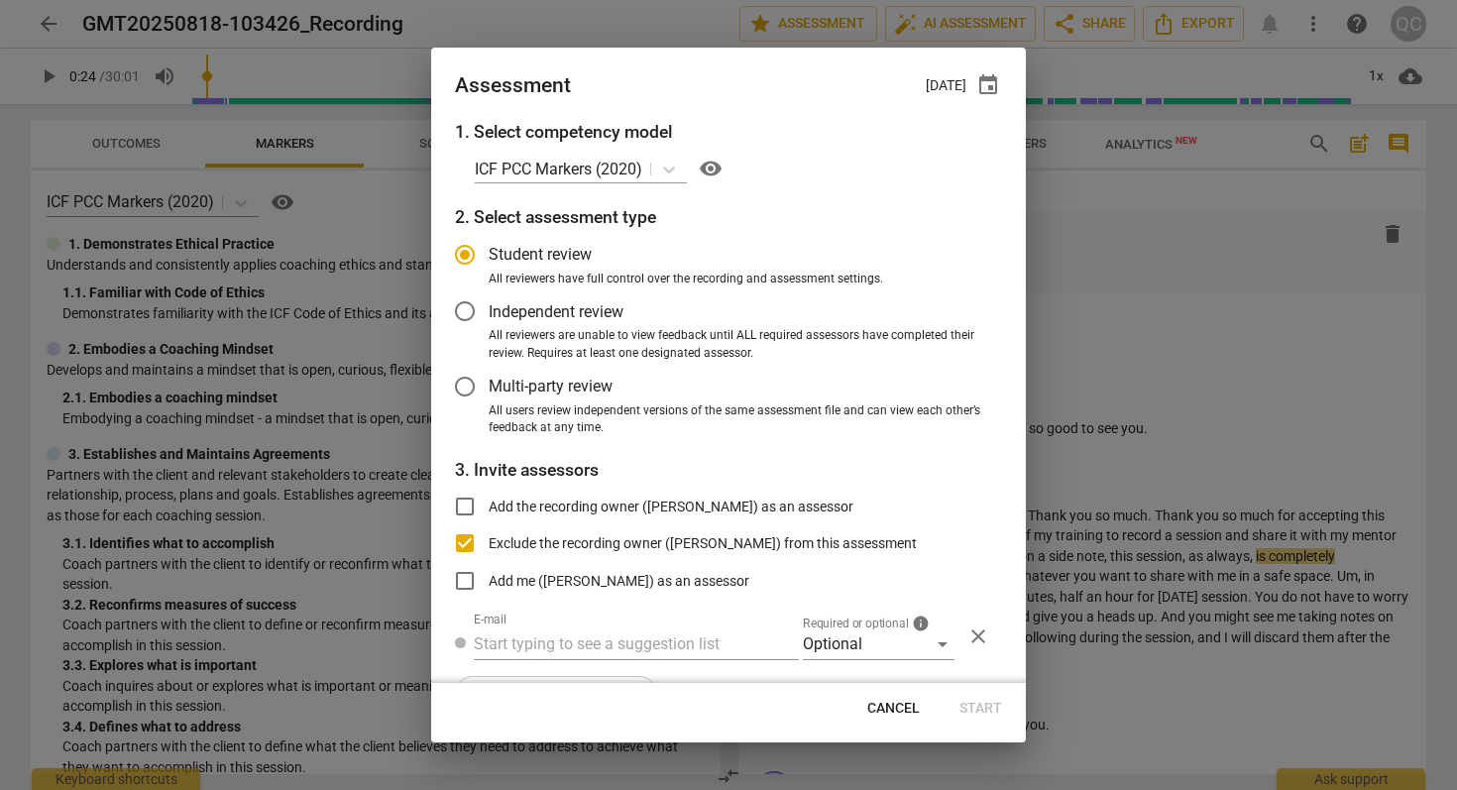
click at [546, 389] on span "Multi-party review" at bounding box center [551, 386] width 124 height 23
click at [489, 389] on input "Multi-party review" at bounding box center [465, 387] width 48 height 48
radio input "false"
click at [539, 298] on label "Independent review" at bounding box center [713, 311] width 545 height 48
click at [489, 298] on input "Independent review" at bounding box center [465, 311] width 48 height 48
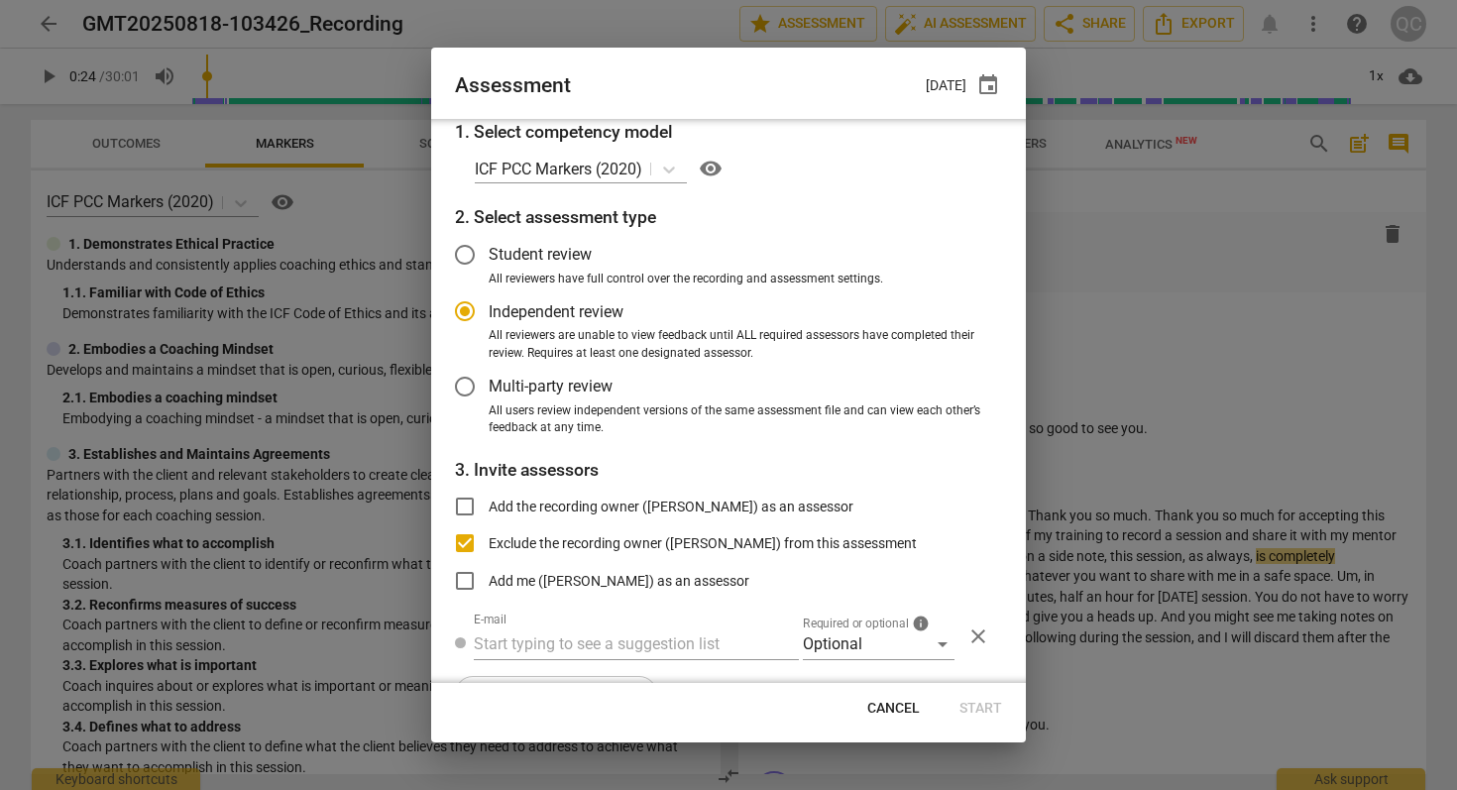
scroll to position [52, 0]
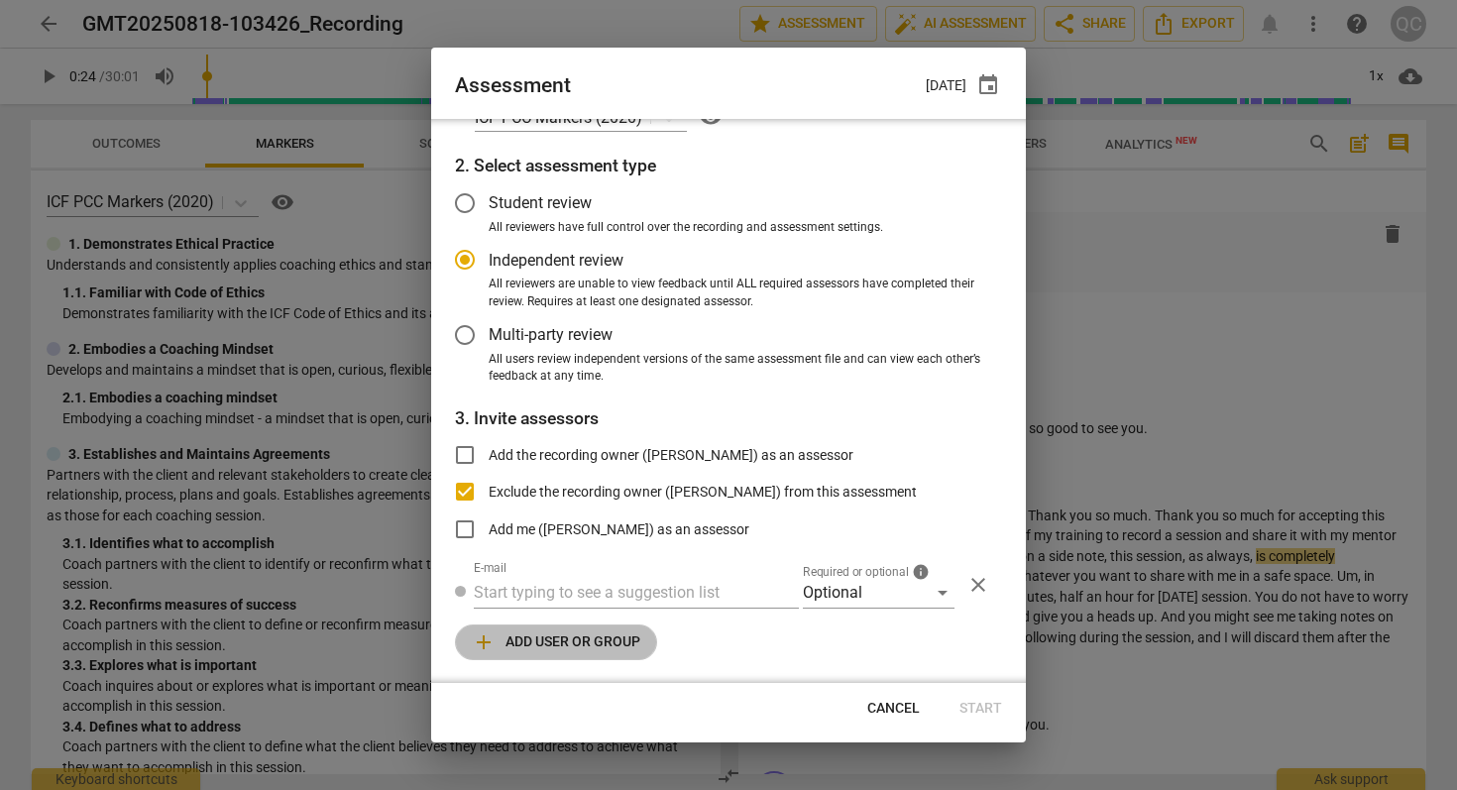
click at [628, 643] on span "add Add user or group" at bounding box center [556, 642] width 168 height 24
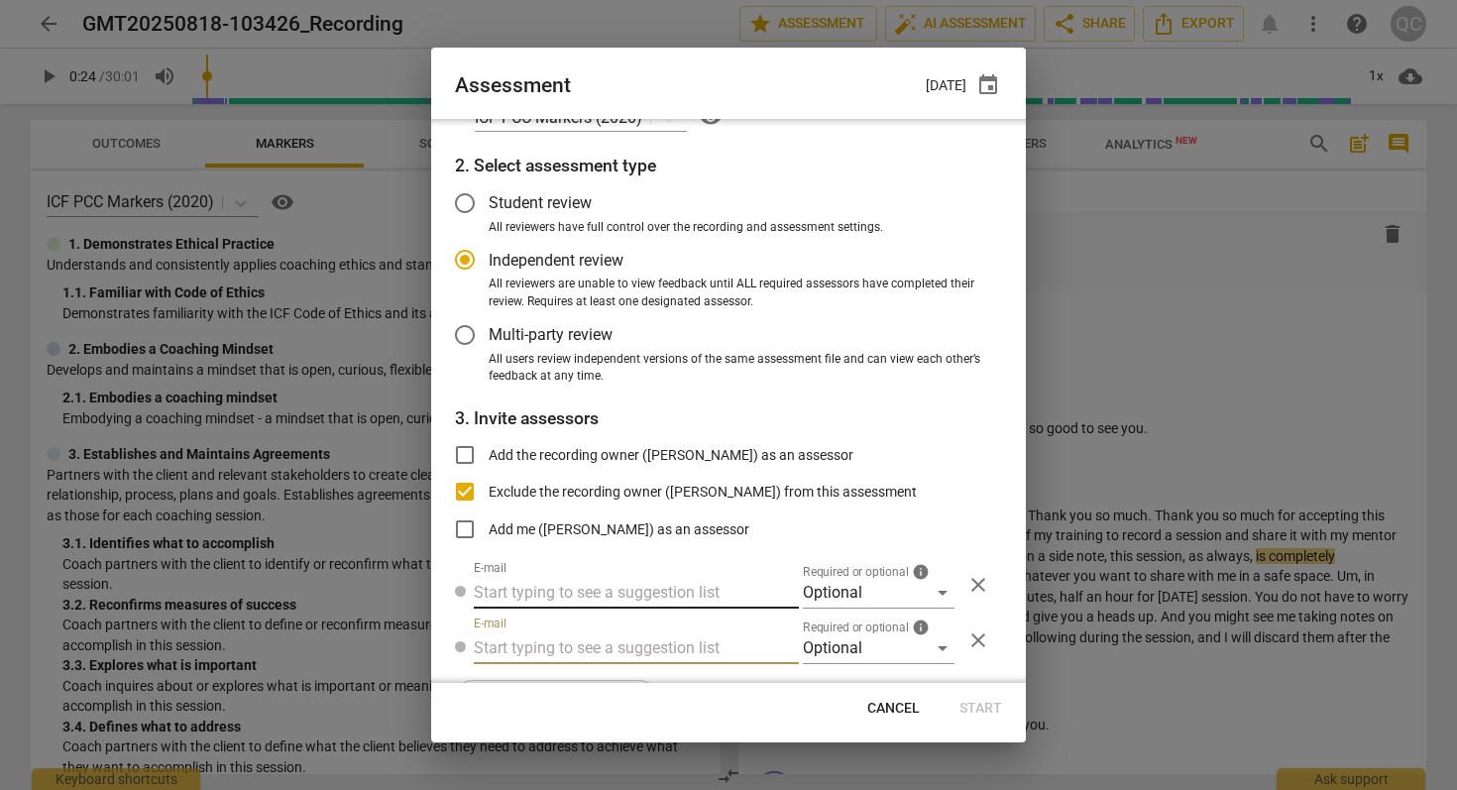
scroll to position [107, 0]
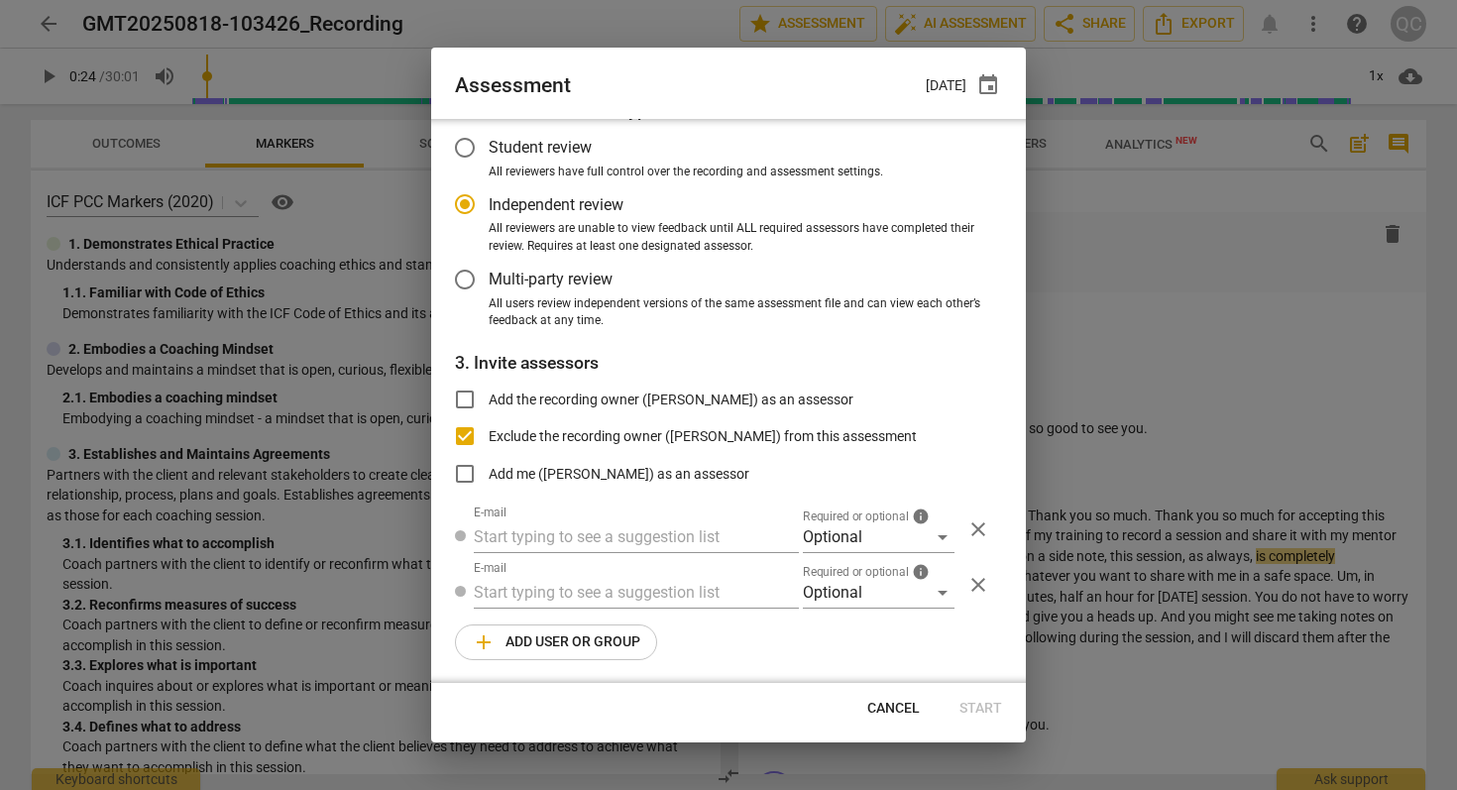
click at [1100, 172] on div at bounding box center [728, 395] width 1457 height 790
radio input "false"
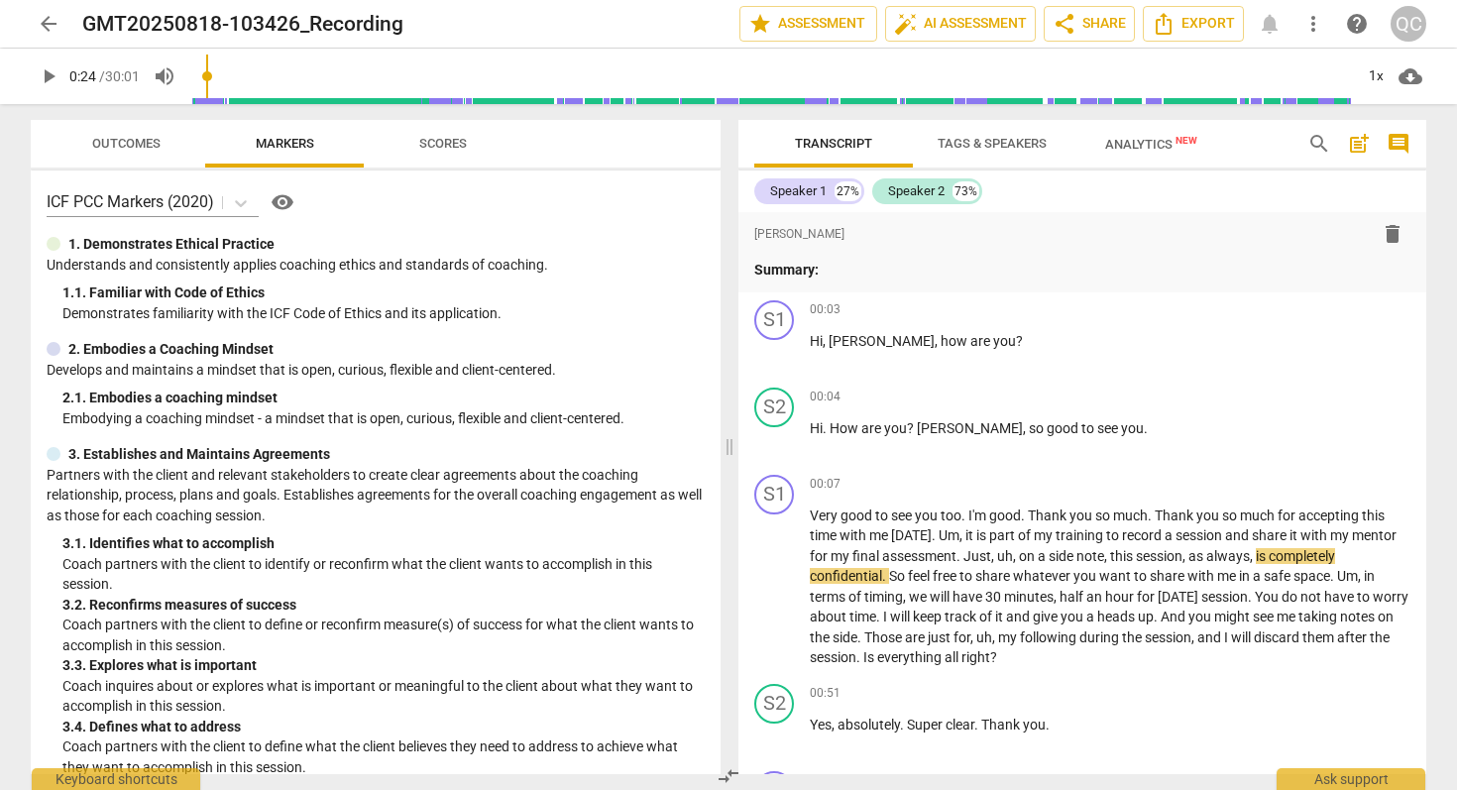
click at [1002, 133] on span "Tags & Speakers" at bounding box center [992, 144] width 157 height 27
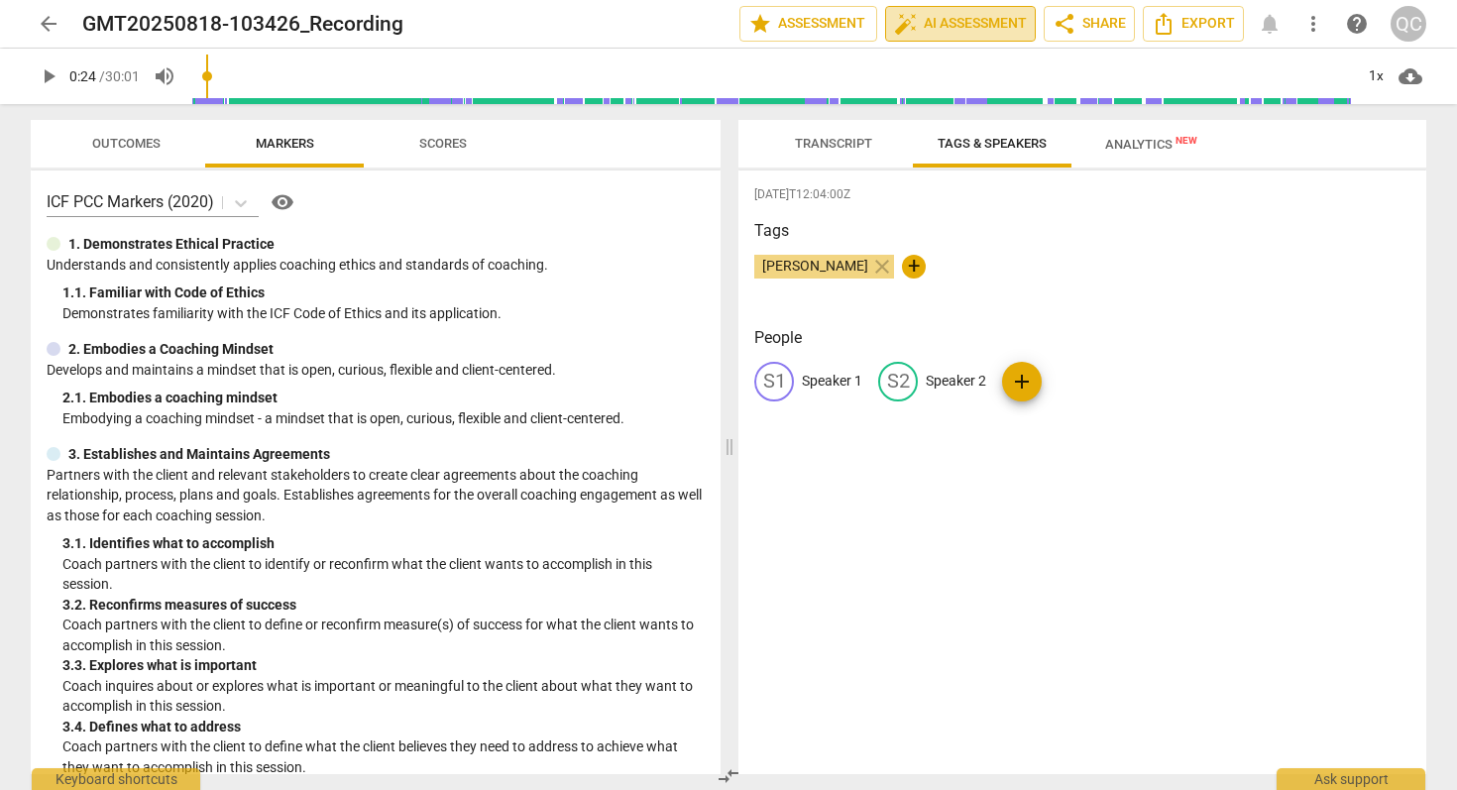
click at [947, 22] on span "auto_fix_high AI Assessment" at bounding box center [960, 24] width 133 height 24
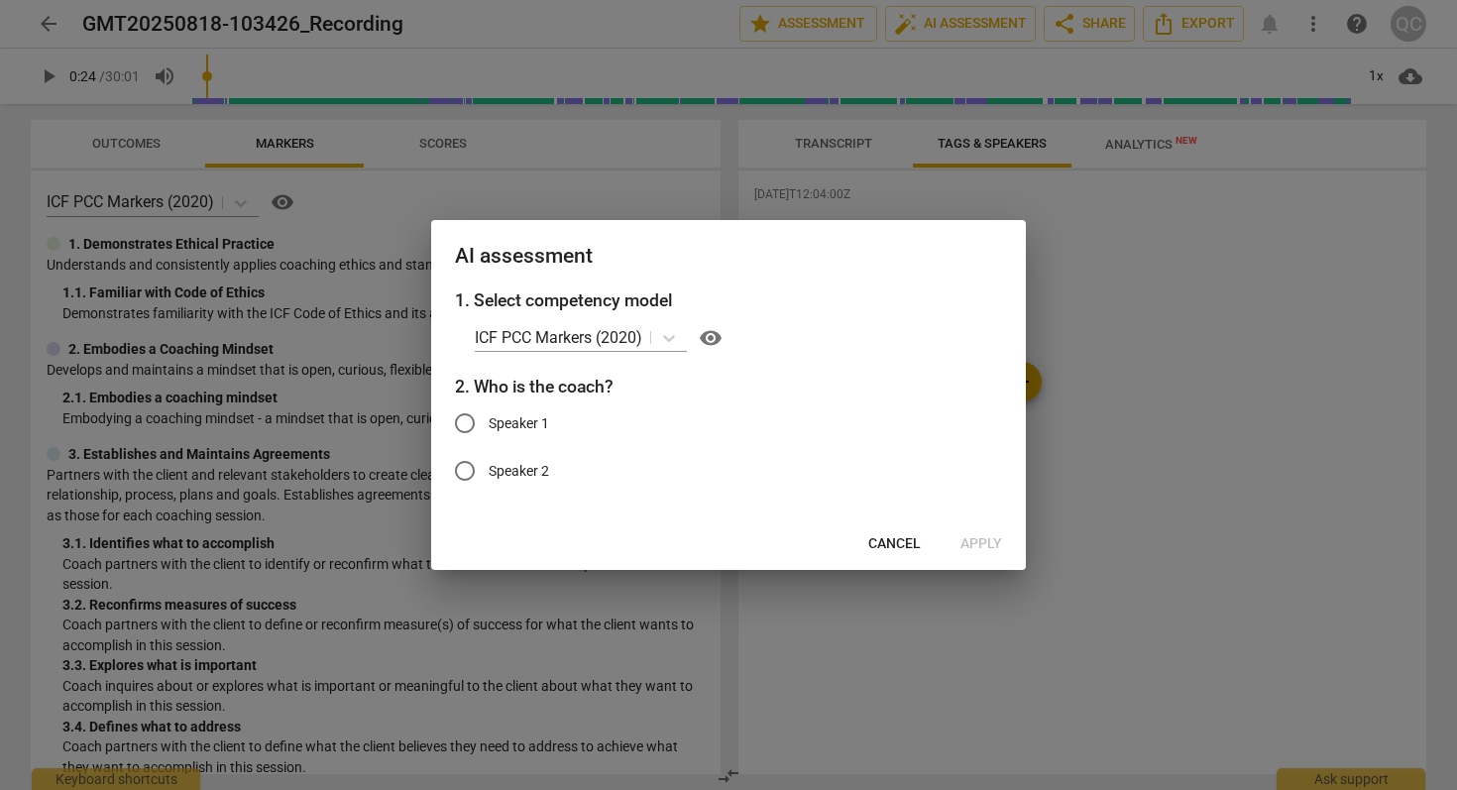
click at [538, 421] on span "Speaker 1" at bounding box center [519, 423] width 60 height 21
click at [489, 421] on input "Speaker 1" at bounding box center [465, 423] width 48 height 48
radio input "true"
click at [989, 550] on span "Apply" at bounding box center [981, 544] width 42 height 20
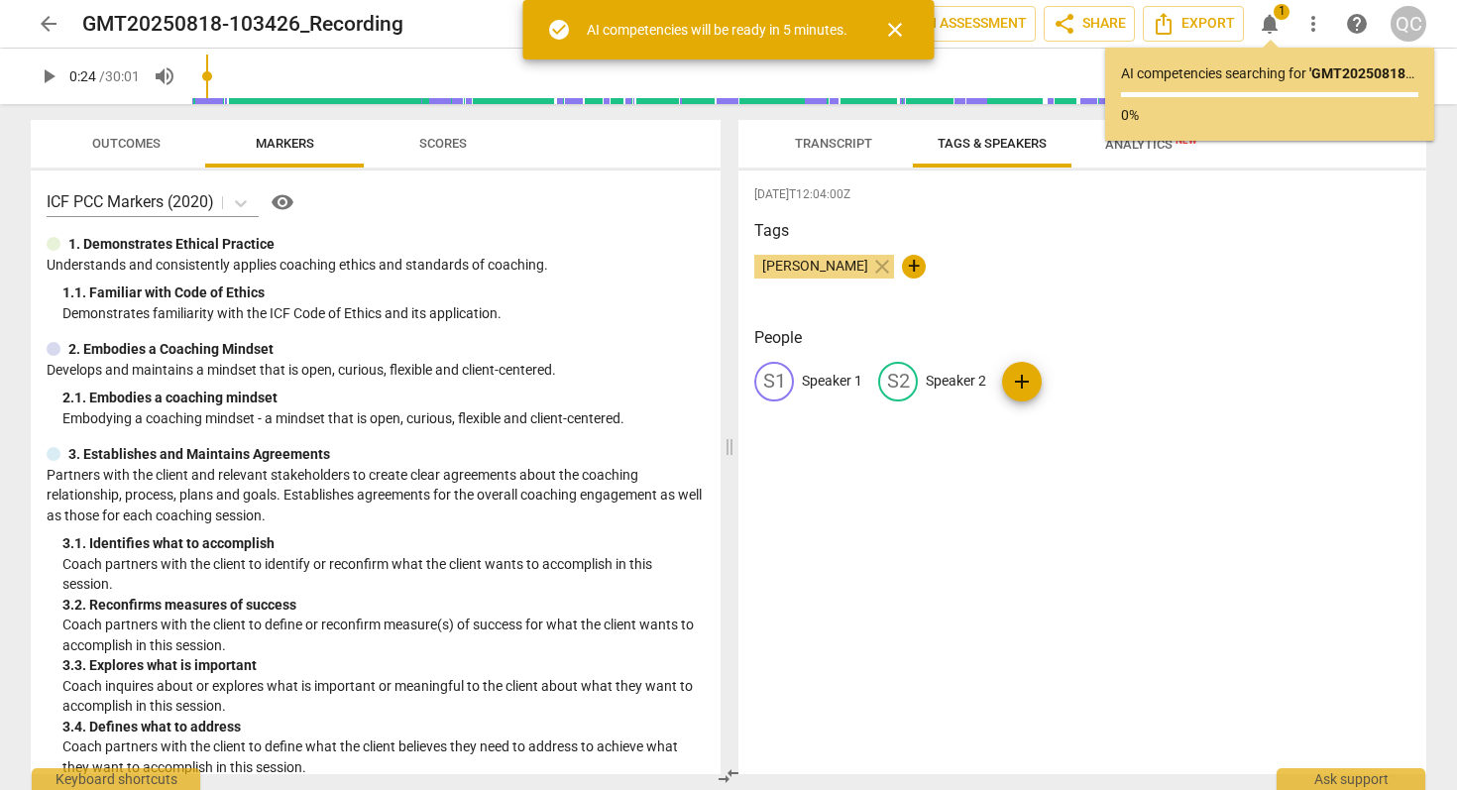
click at [832, 145] on span "Transcript" at bounding box center [833, 143] width 77 height 15
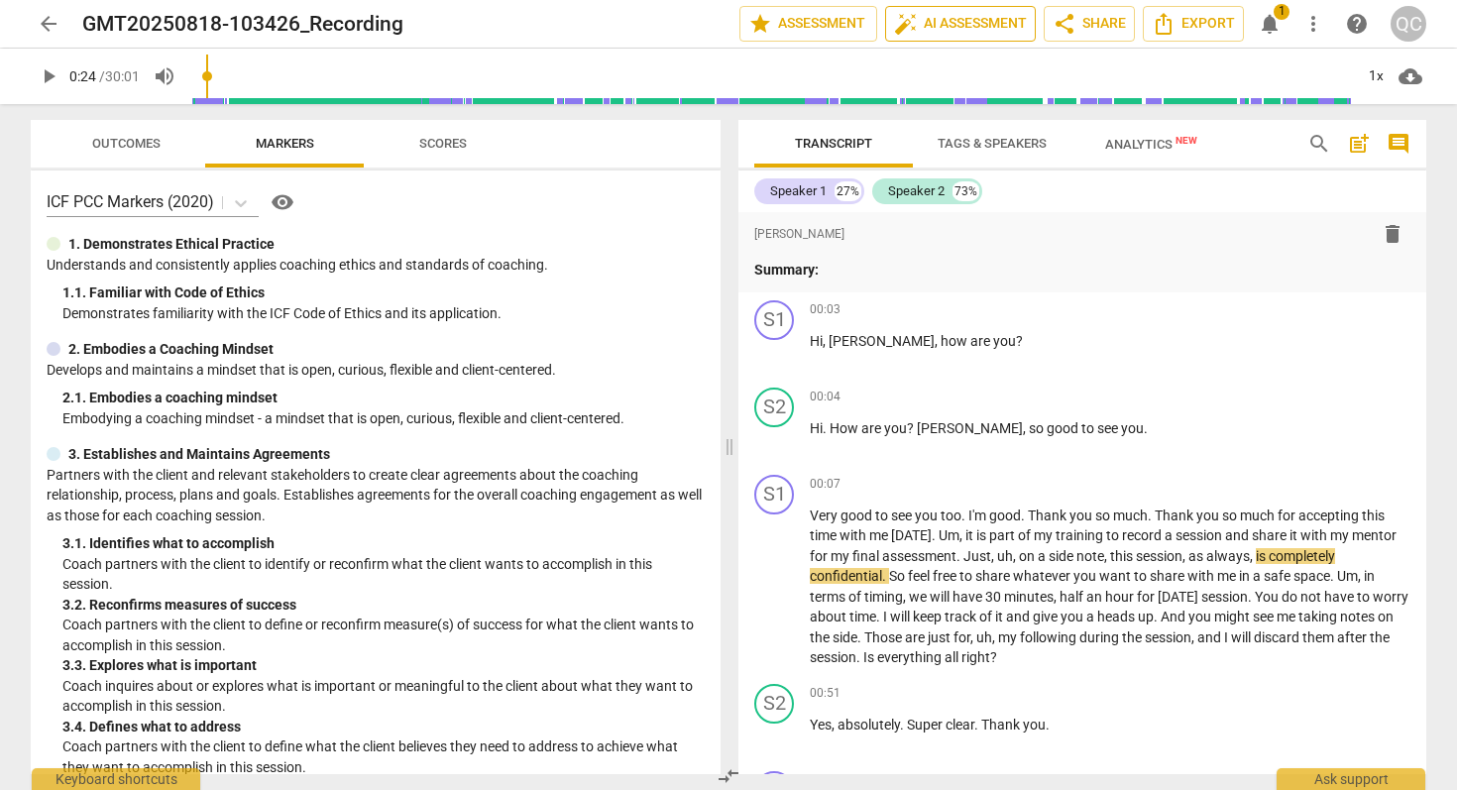
click at [976, 33] on span "auto_fix_high AI Assessment" at bounding box center [960, 24] width 133 height 24
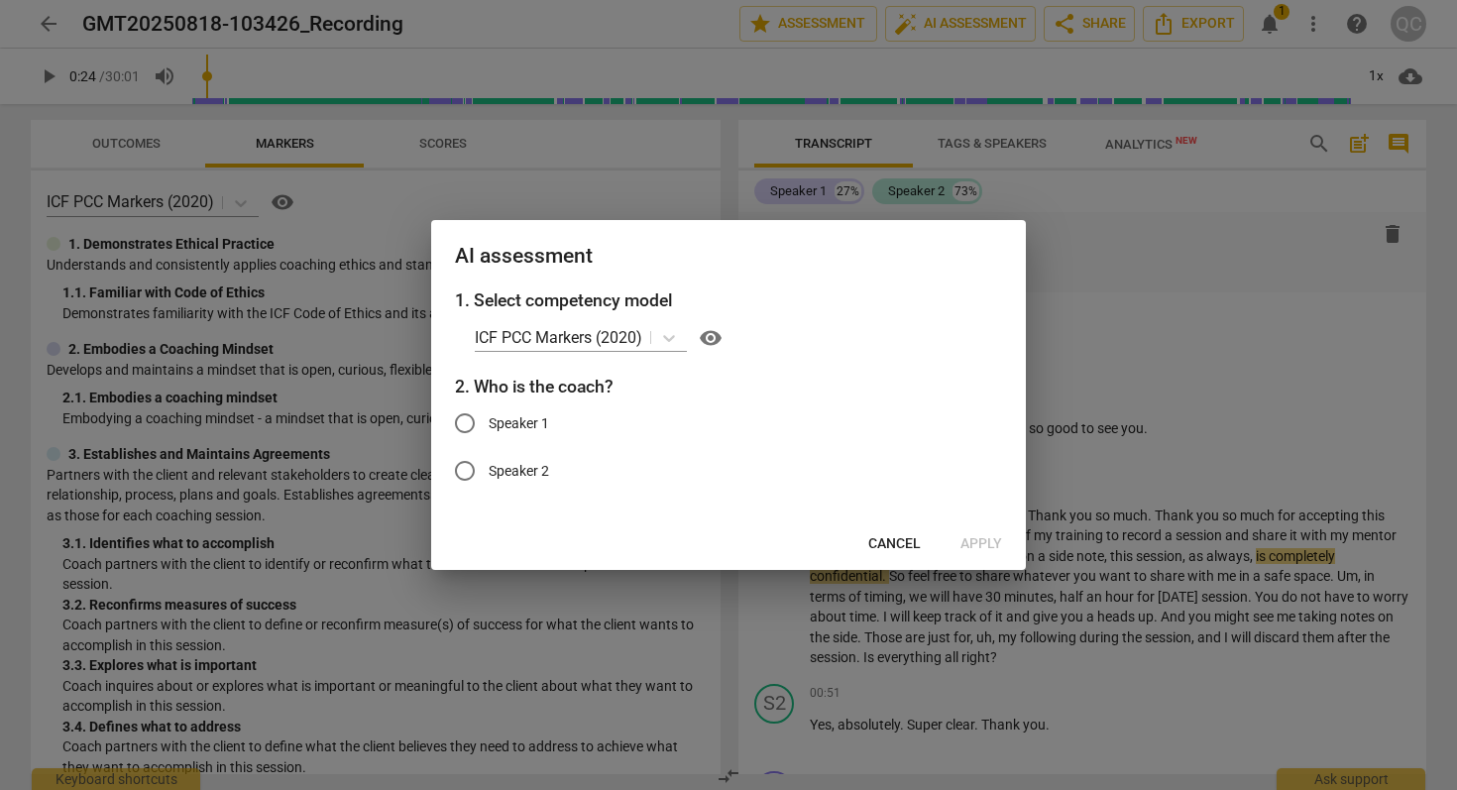
click at [1122, 287] on div at bounding box center [728, 395] width 1457 height 790
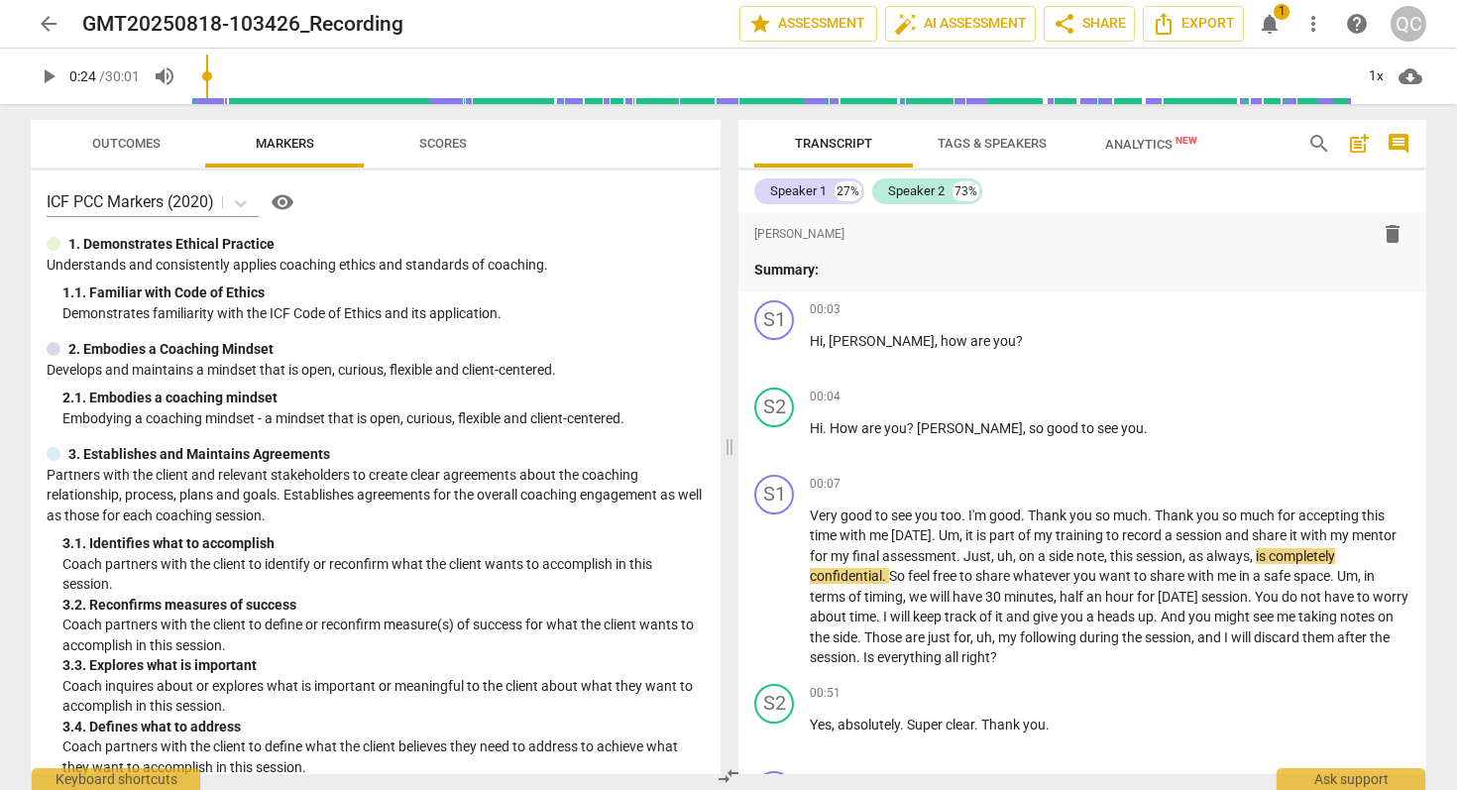
click at [1280, 8] on span "1" at bounding box center [1281, 12] width 16 height 16
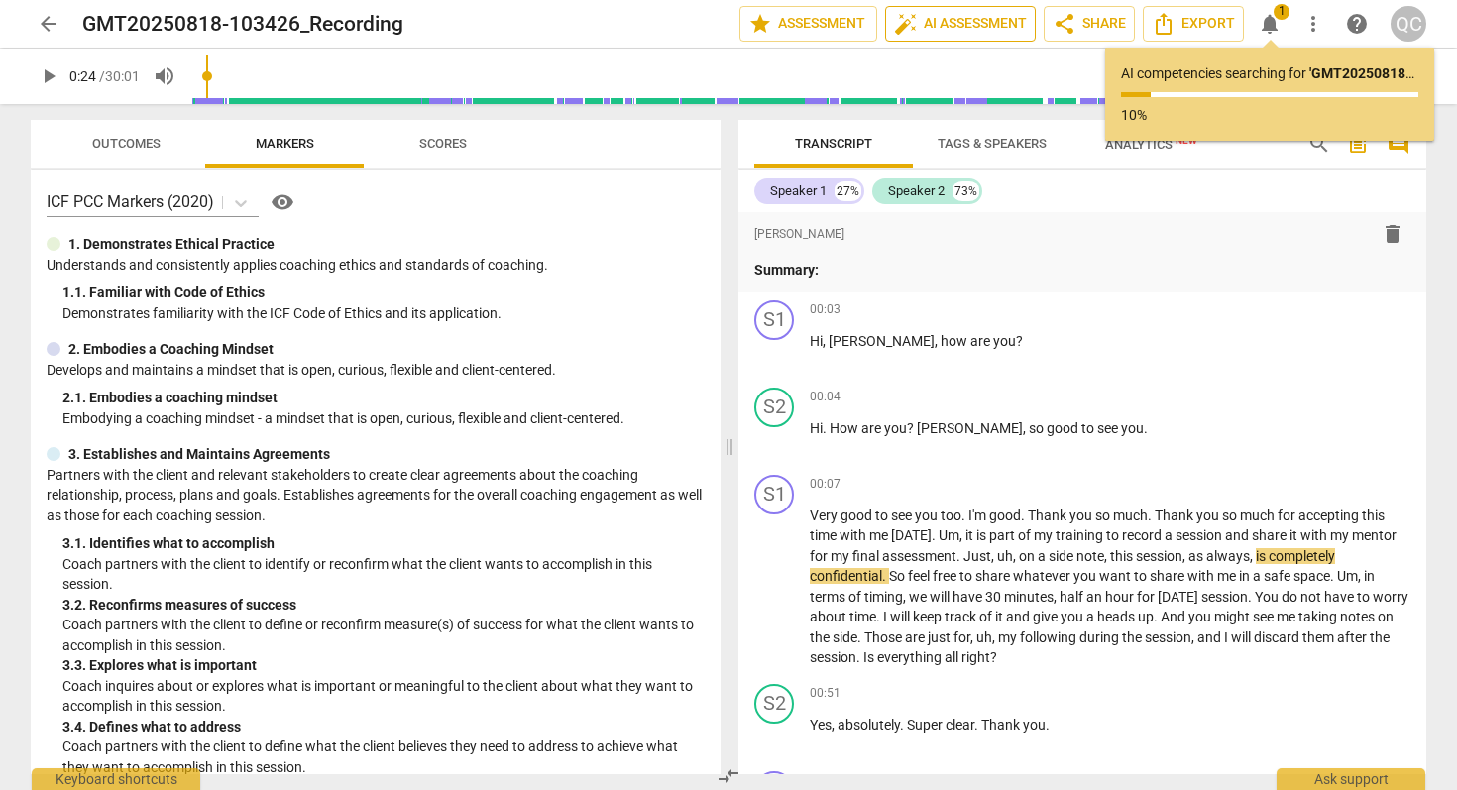
type input "24"
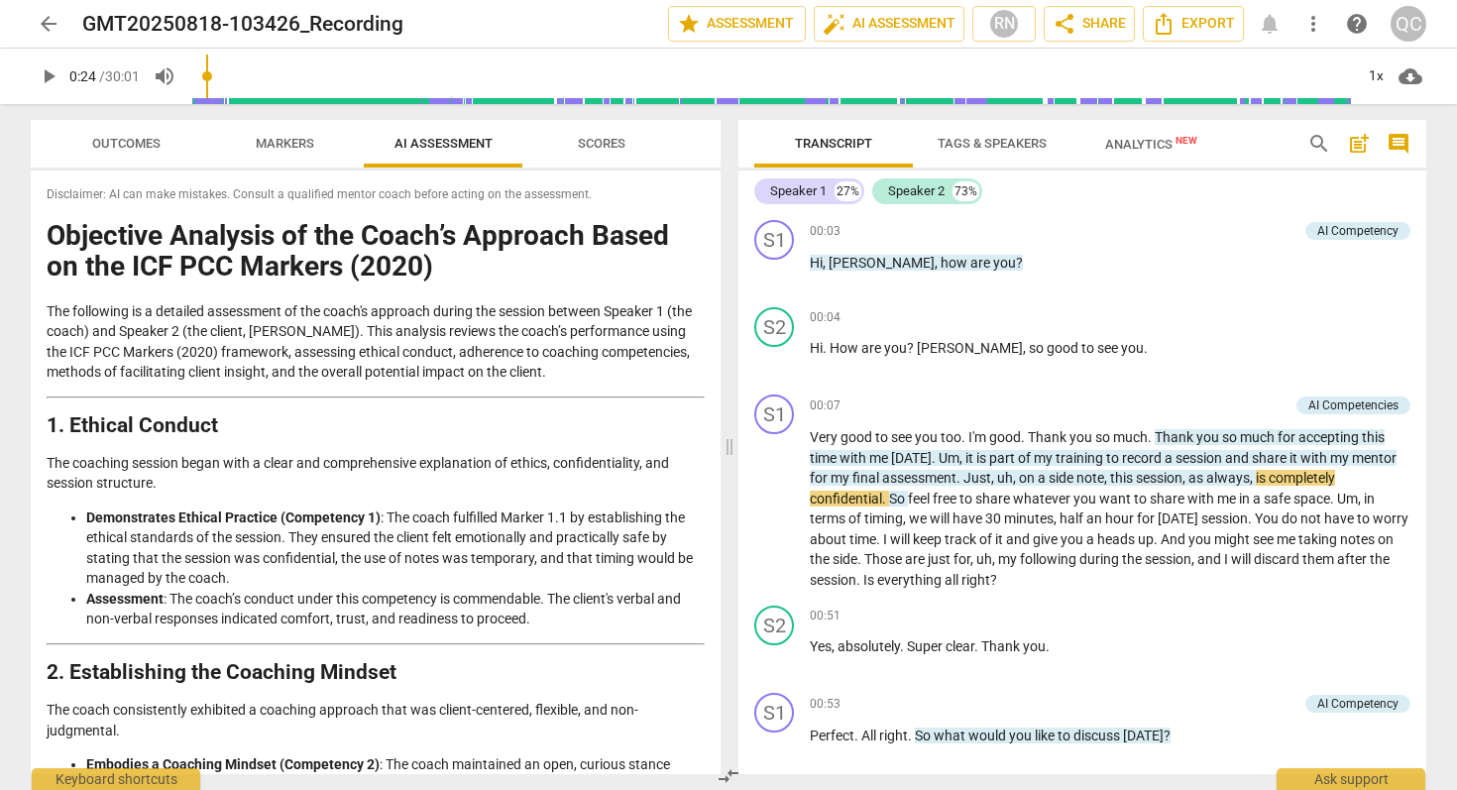
click at [1272, 24] on div "arrow_back GMT20250818-103426_Recording edit star Assessment auto_fix_high AI A…" at bounding box center [728, 24] width 1395 height 36
click at [866, 19] on span "auto_fix_high AI Assessment" at bounding box center [888, 24] width 133 height 24
click at [437, 146] on span "AI Assessment" at bounding box center [443, 143] width 98 height 15
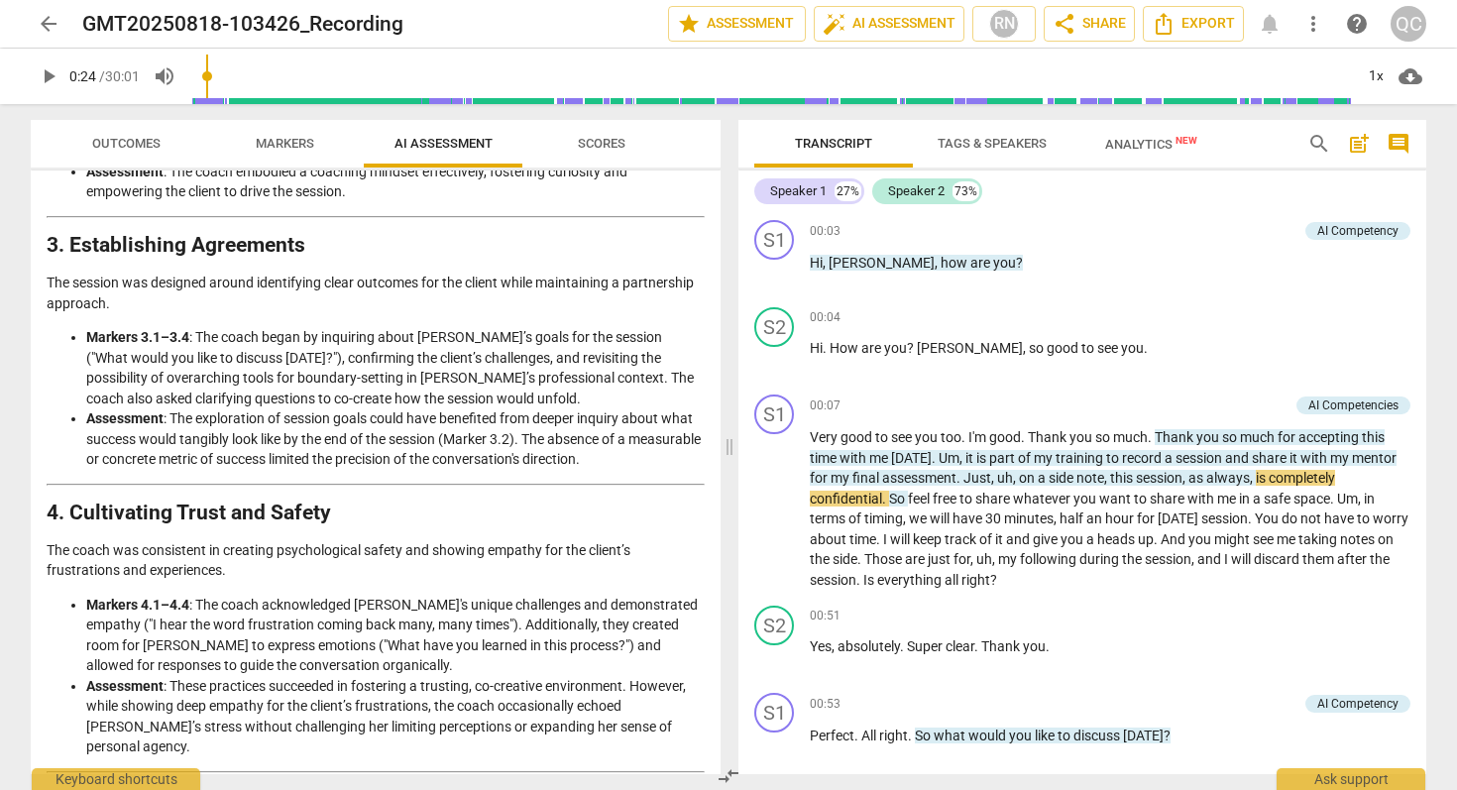
scroll to position [641, 0]
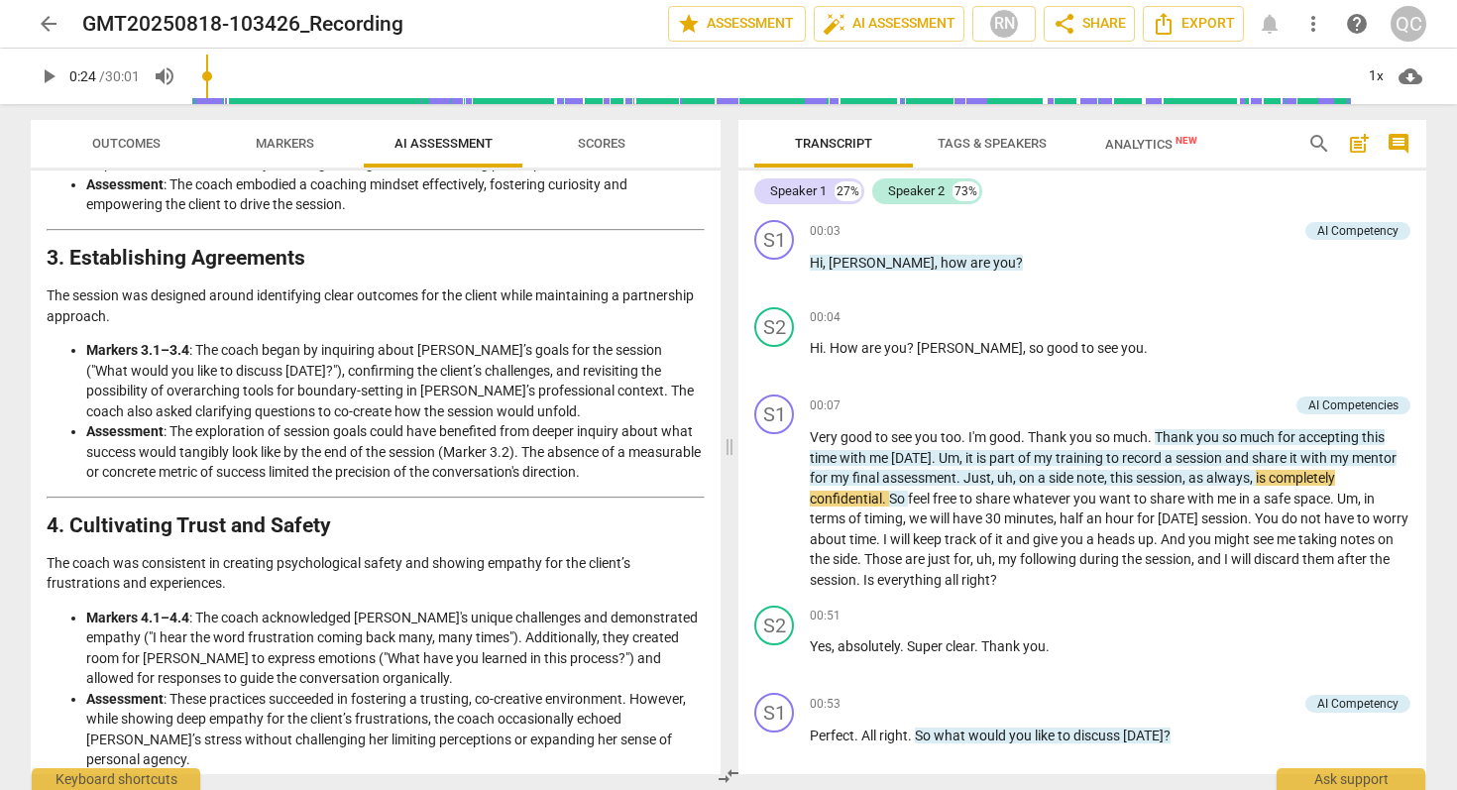
click at [418, 465] on li "Assessment : The exploration of session goals could have benefited from deeper …" at bounding box center [395, 451] width 618 height 61
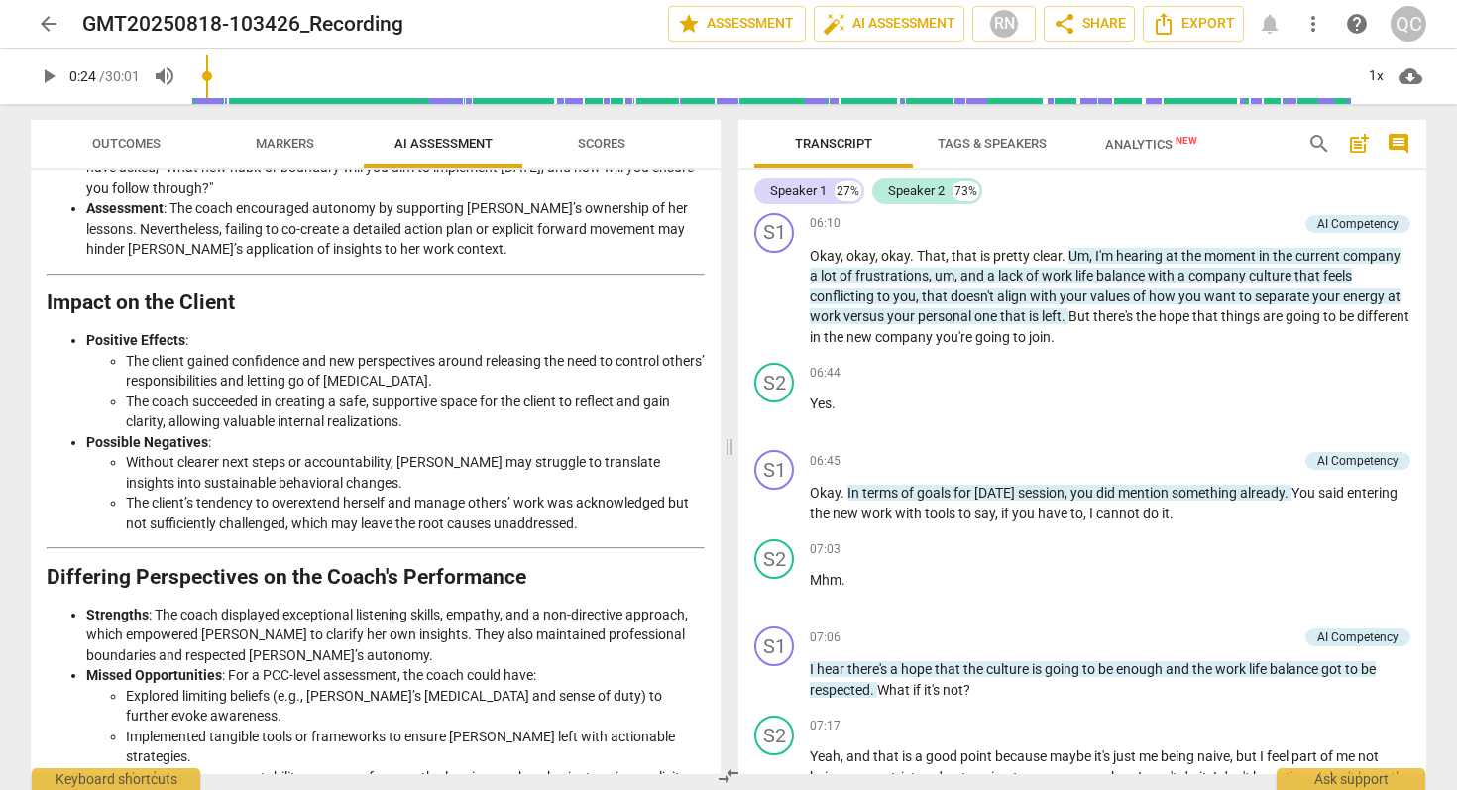
scroll to position [2411, 0]
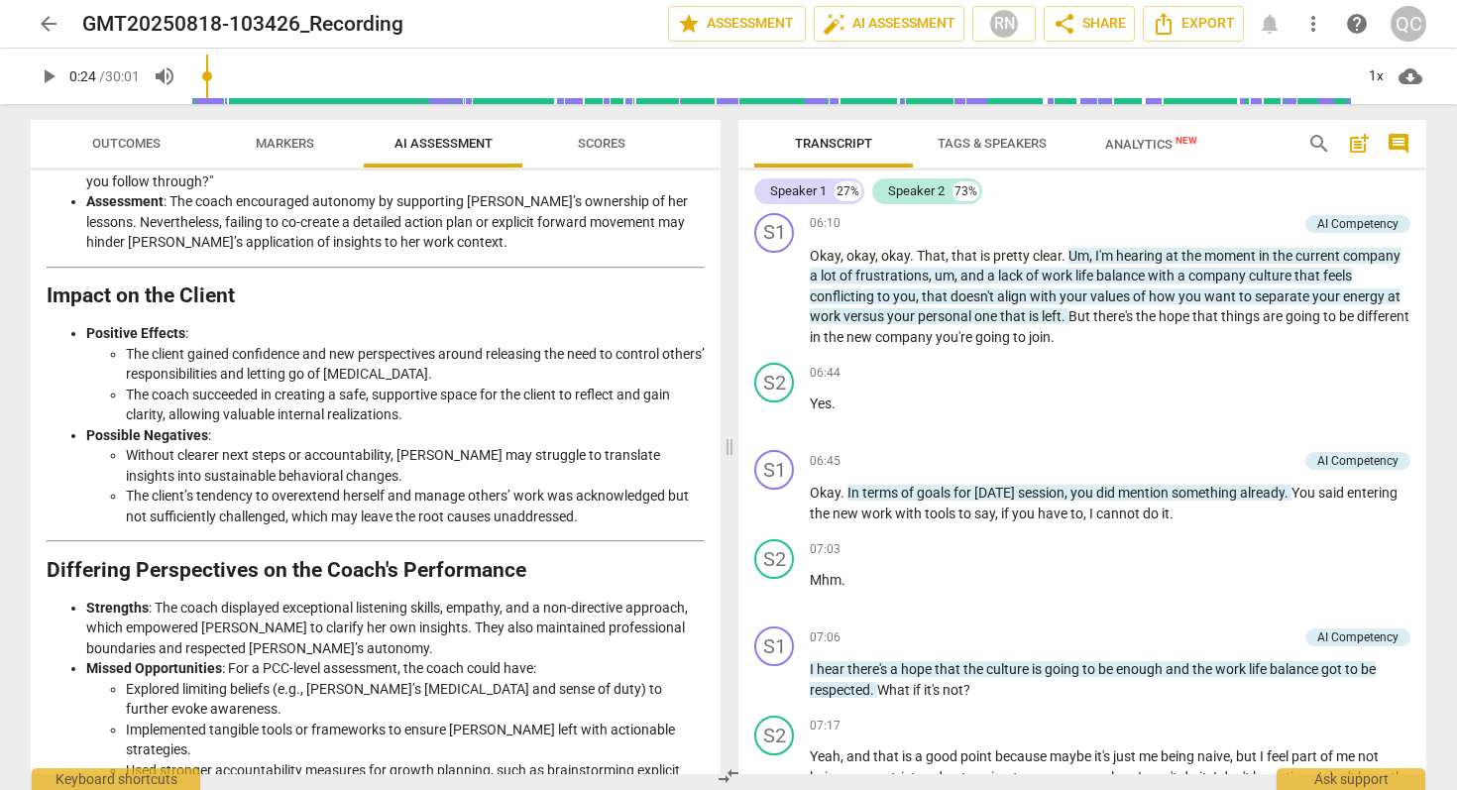
click at [476, 445] on li "Without clearer next steps or accountability, Anna may struggle to translate in…" at bounding box center [415, 465] width 579 height 41
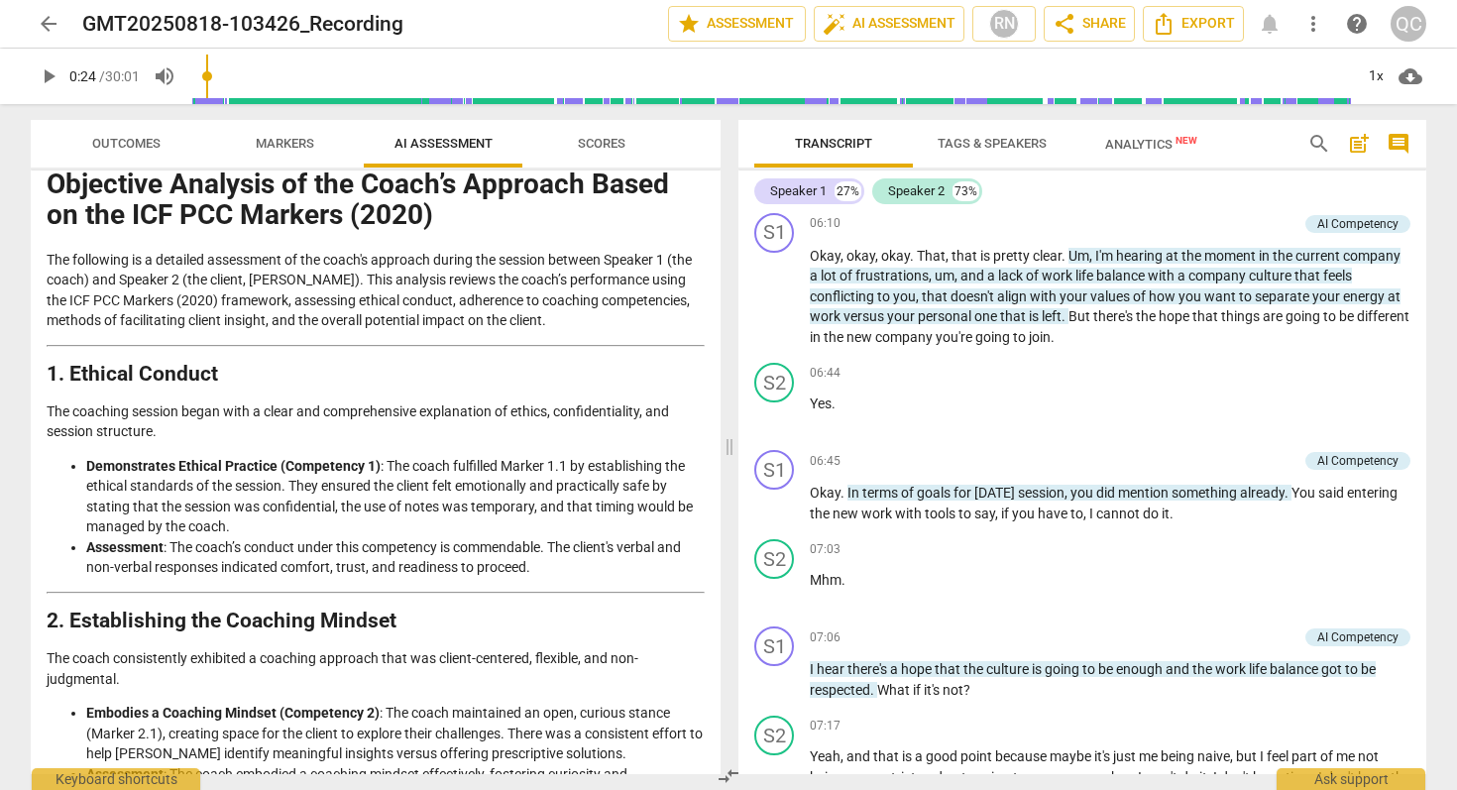
scroll to position [0, 0]
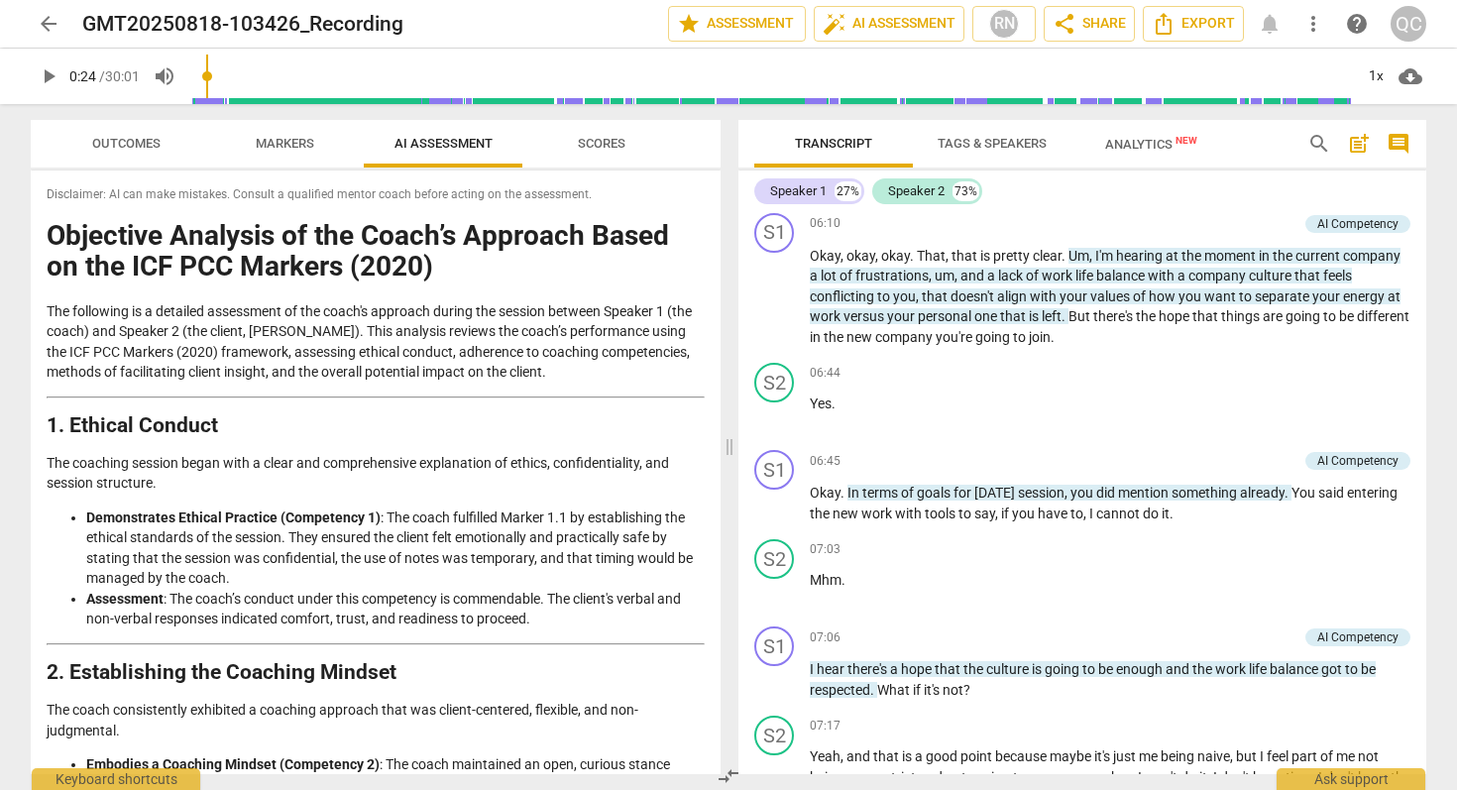
click at [597, 129] on button "Scores" at bounding box center [601, 144] width 159 height 48
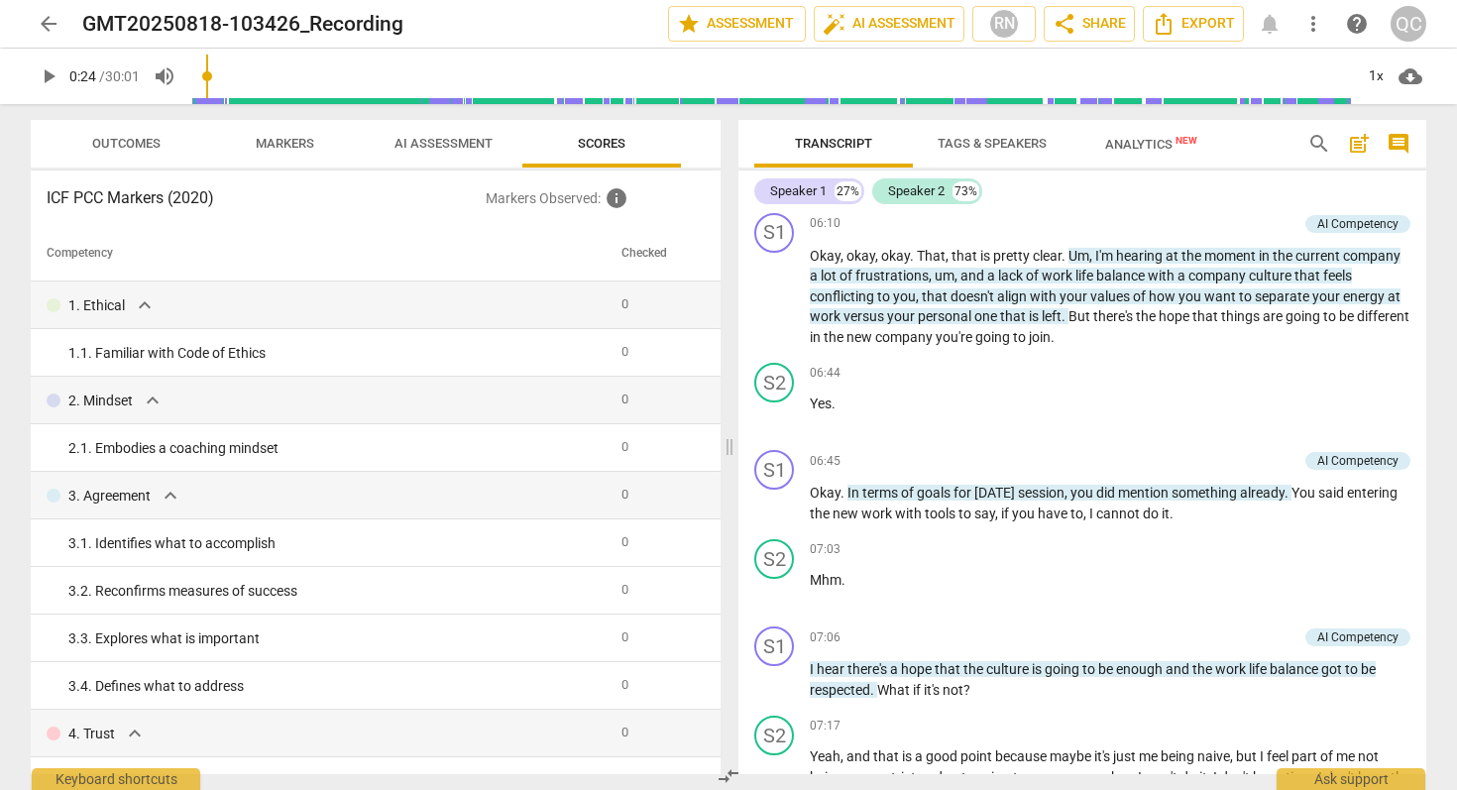
click at [490, 139] on span "AI Assessment" at bounding box center [443, 143] width 98 height 15
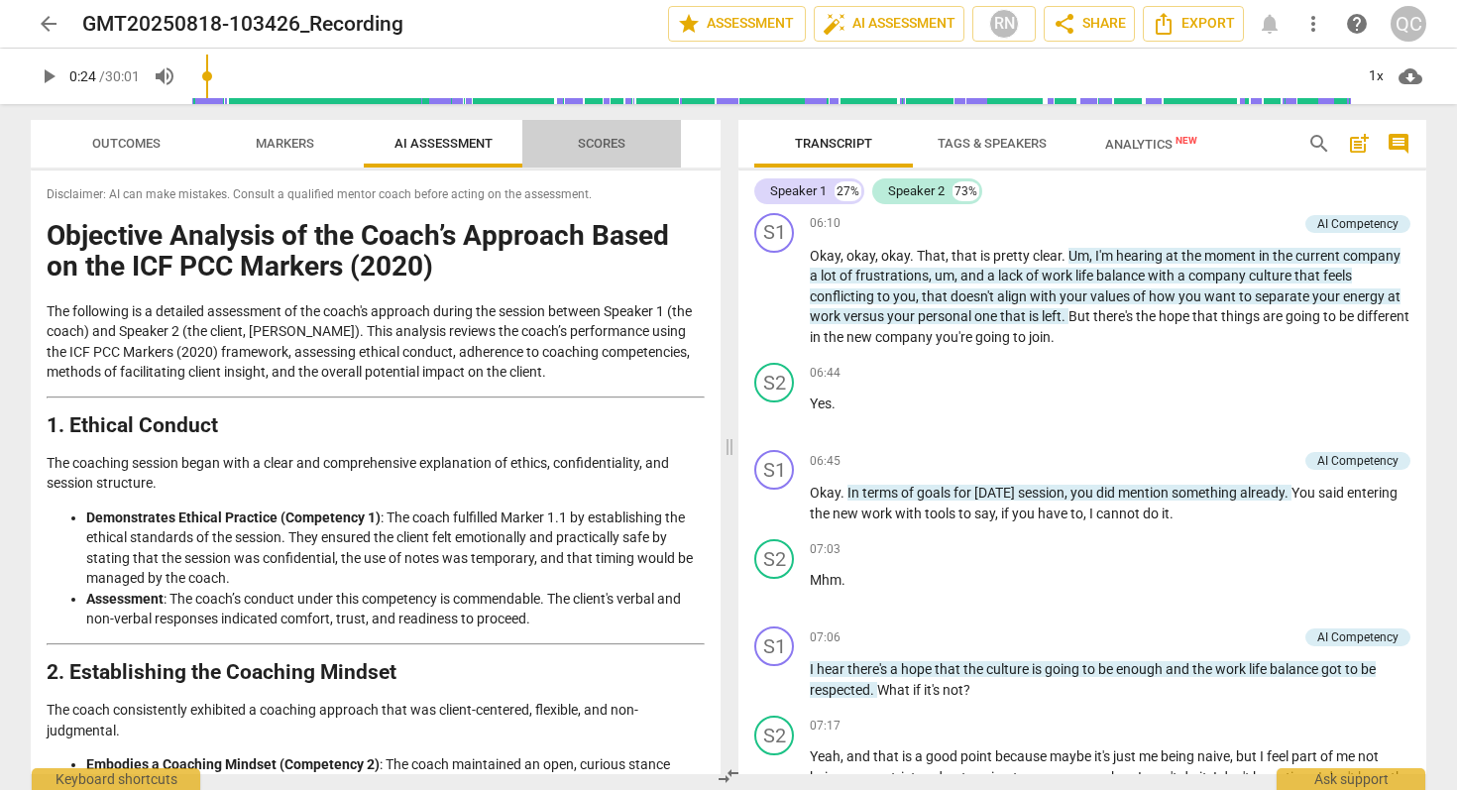
click at [610, 131] on span "Scores" at bounding box center [601, 144] width 95 height 27
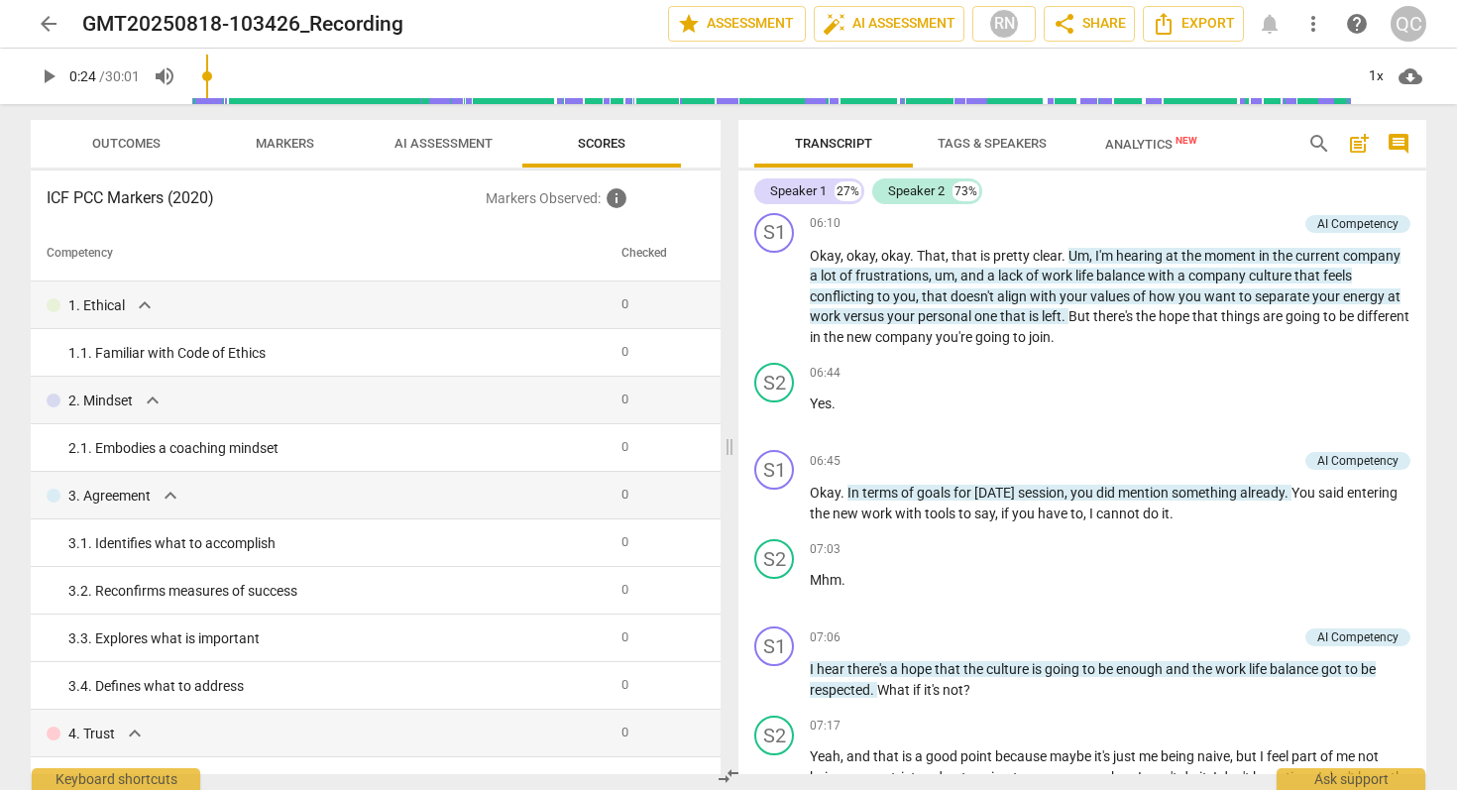
click at [444, 144] on span "AI Assessment" at bounding box center [443, 143] width 98 height 15
